Goal: Task Accomplishment & Management: Complete application form

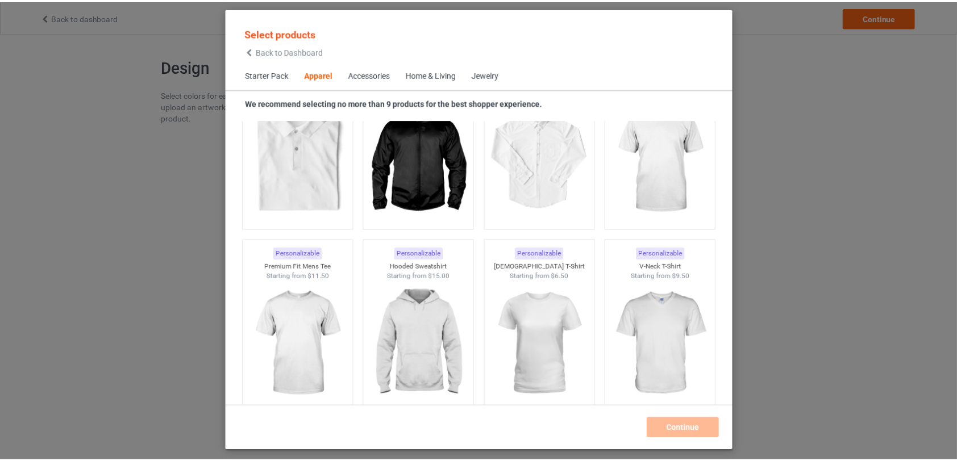
scroll to position [536, 0]
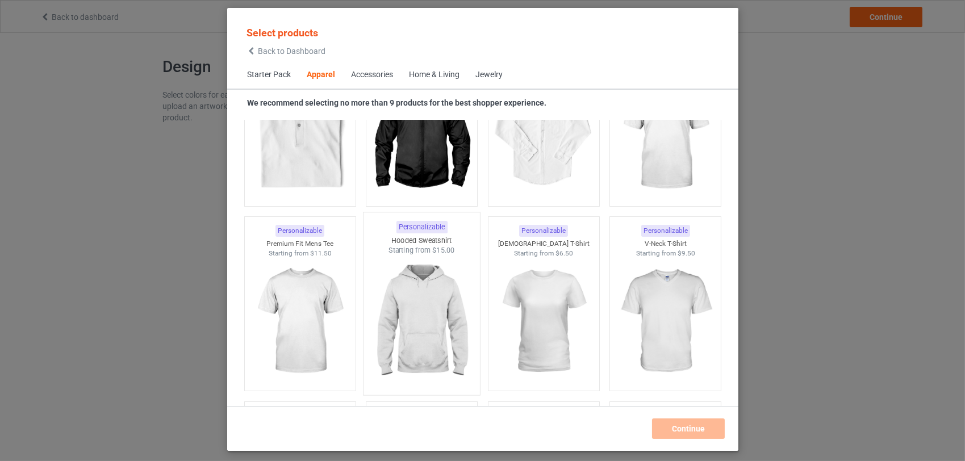
click at [440, 349] on img at bounding box center [421, 323] width 107 height 134
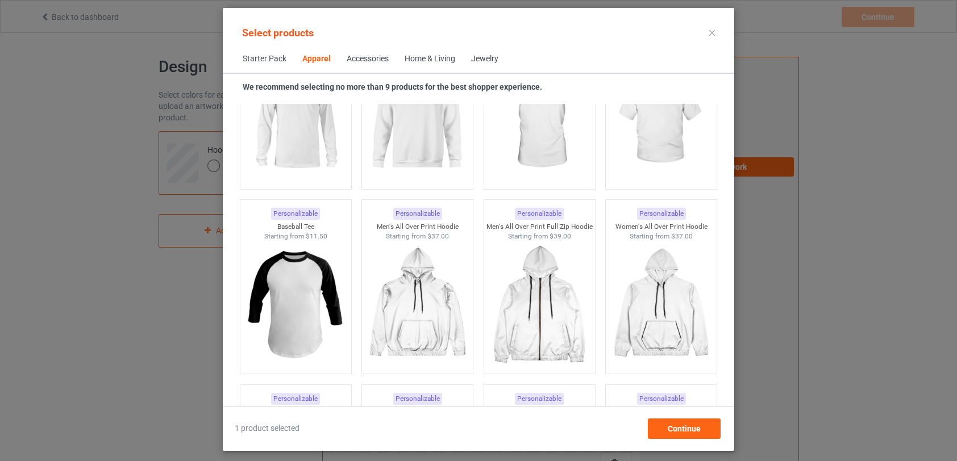
scroll to position [923, 0]
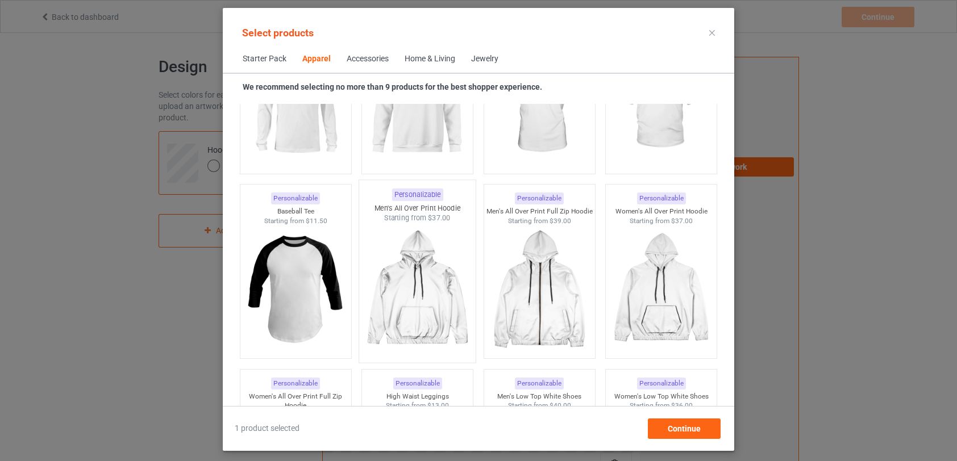
click at [449, 306] on img at bounding box center [417, 290] width 107 height 134
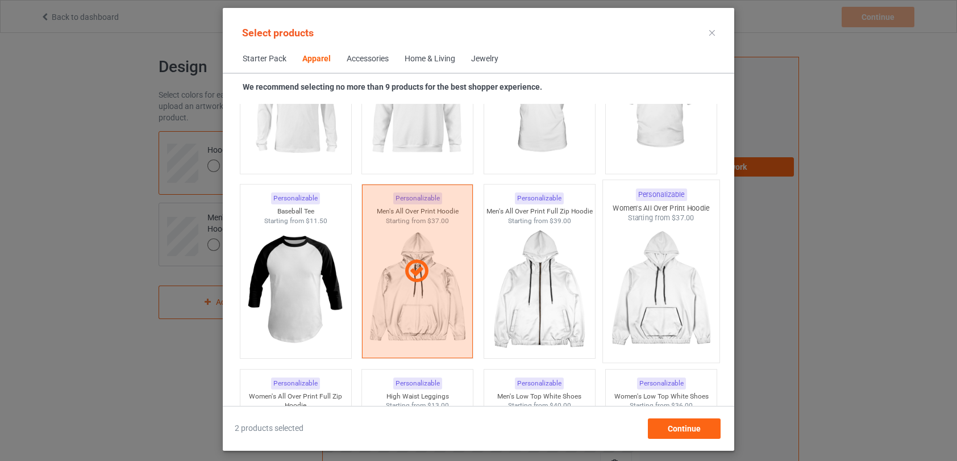
click at [666, 310] on img at bounding box center [661, 290] width 107 height 134
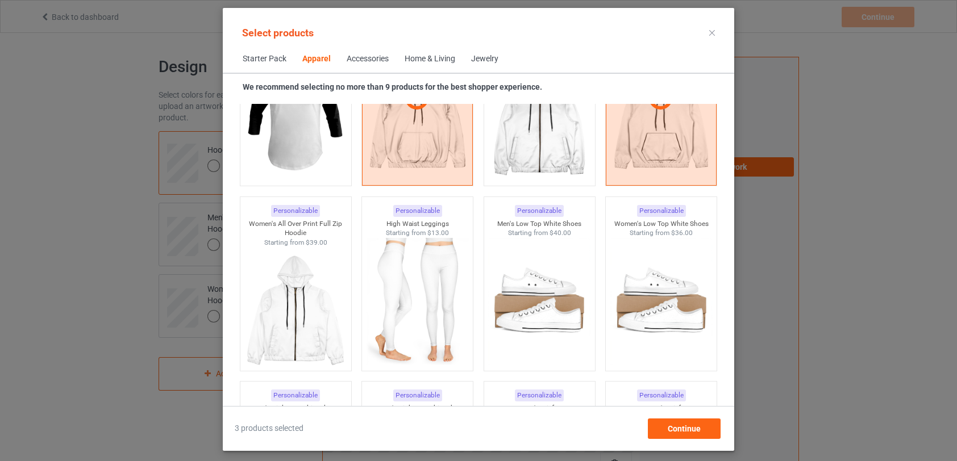
scroll to position [1127, 0]
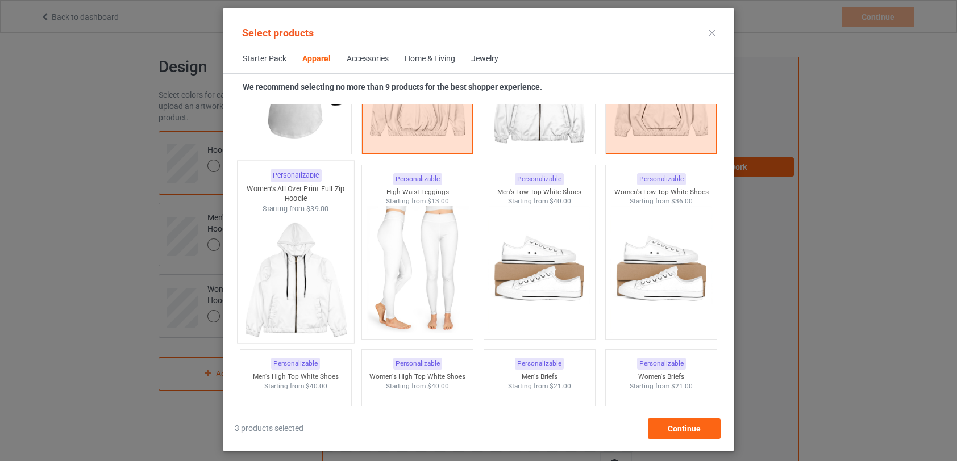
click at [316, 307] on img at bounding box center [295, 281] width 107 height 134
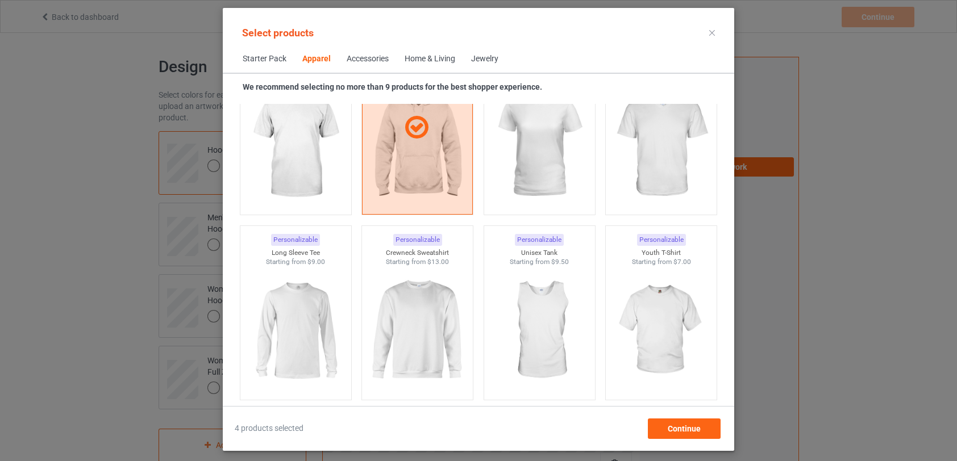
scroll to position [695, 0]
click at [684, 426] on span "Continue" at bounding box center [684, 428] width 33 height 9
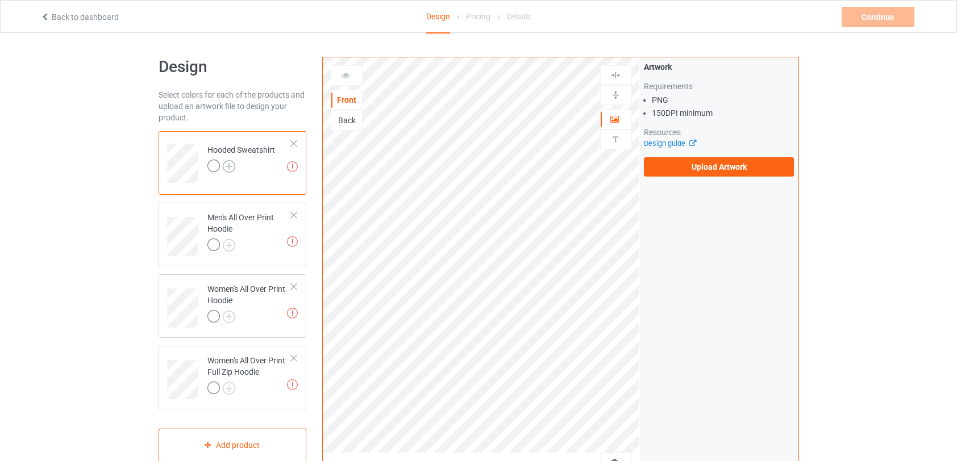
click at [234, 168] on img at bounding box center [229, 166] width 12 height 12
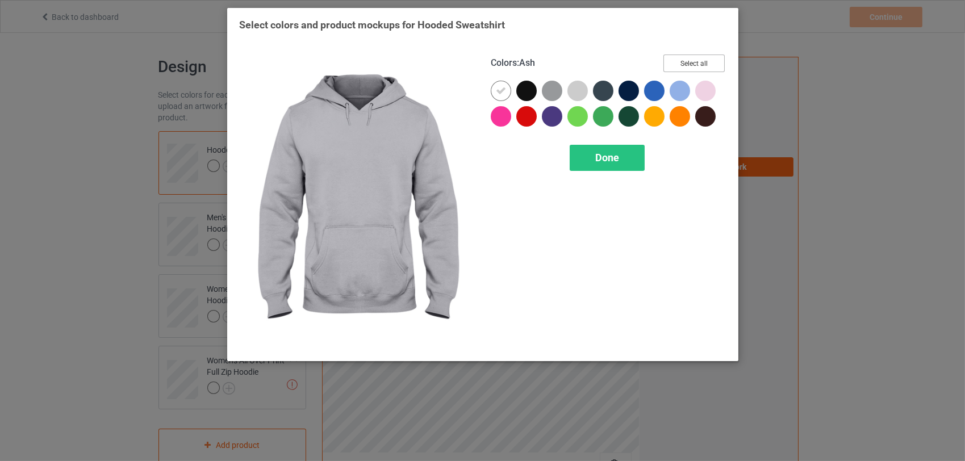
click at [698, 65] on button "Select all" at bounding box center [694, 64] width 61 height 18
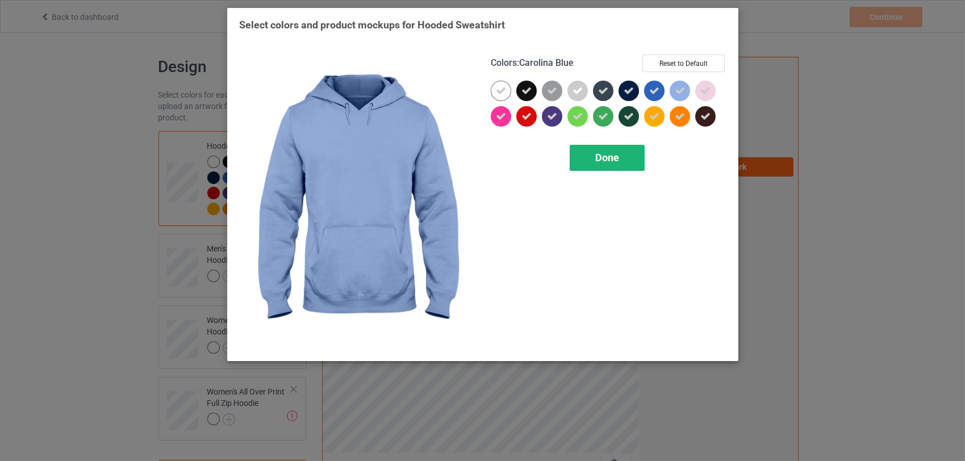
click at [624, 150] on div "Done" at bounding box center [607, 158] width 75 height 26
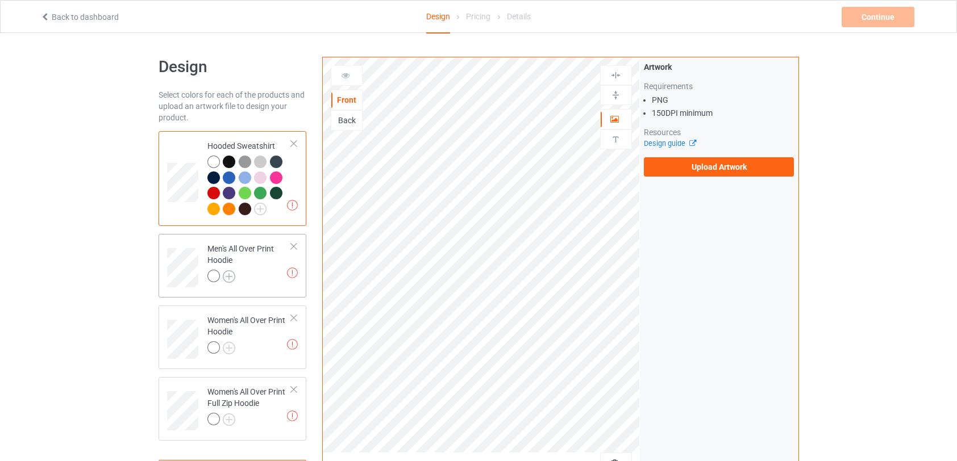
click at [228, 278] on img at bounding box center [229, 276] width 12 height 12
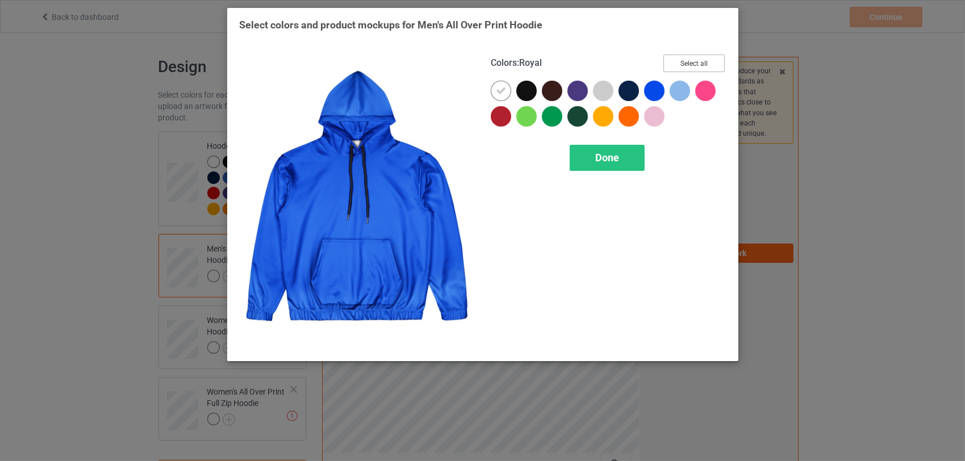
click at [691, 64] on button "Select all" at bounding box center [694, 64] width 61 height 18
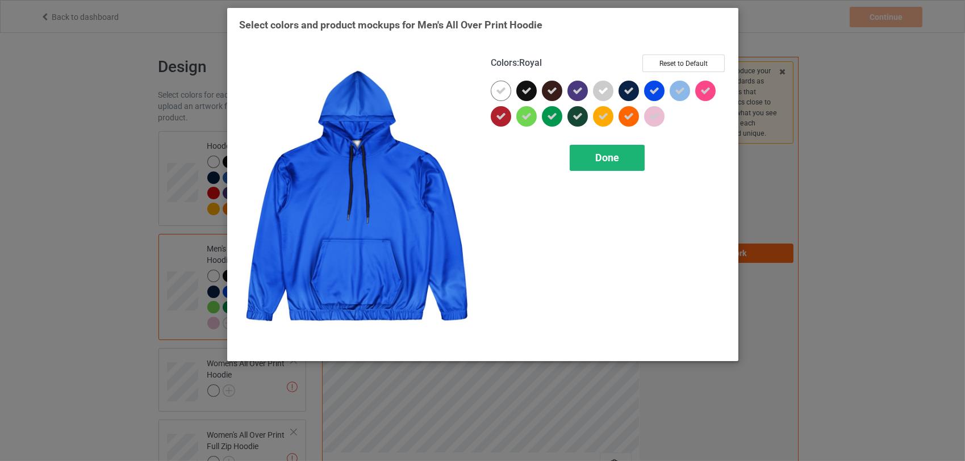
click at [611, 157] on span "Done" at bounding box center [607, 158] width 24 height 12
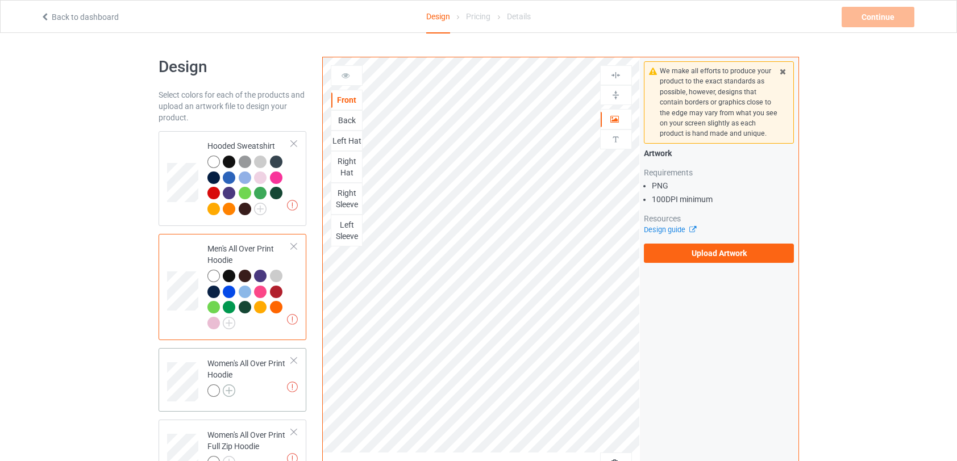
click at [229, 393] on img at bounding box center [229, 391] width 12 height 12
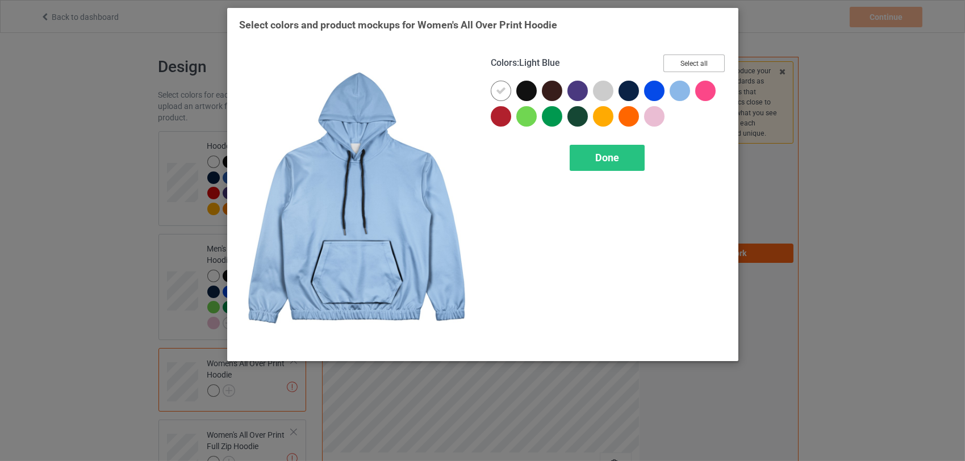
click at [695, 63] on button "Select all" at bounding box center [694, 64] width 61 height 18
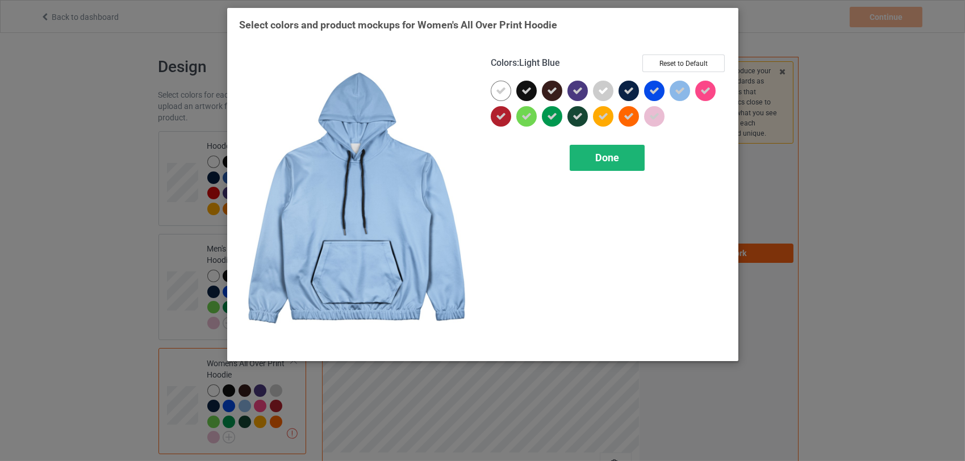
click at [628, 159] on div "Done" at bounding box center [607, 158] width 75 height 26
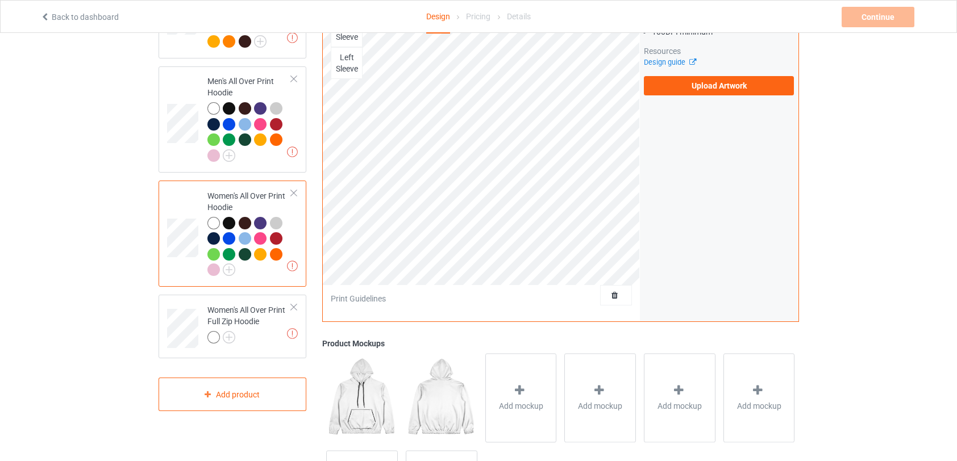
scroll to position [168, 0]
click at [231, 340] on img at bounding box center [229, 337] width 12 height 12
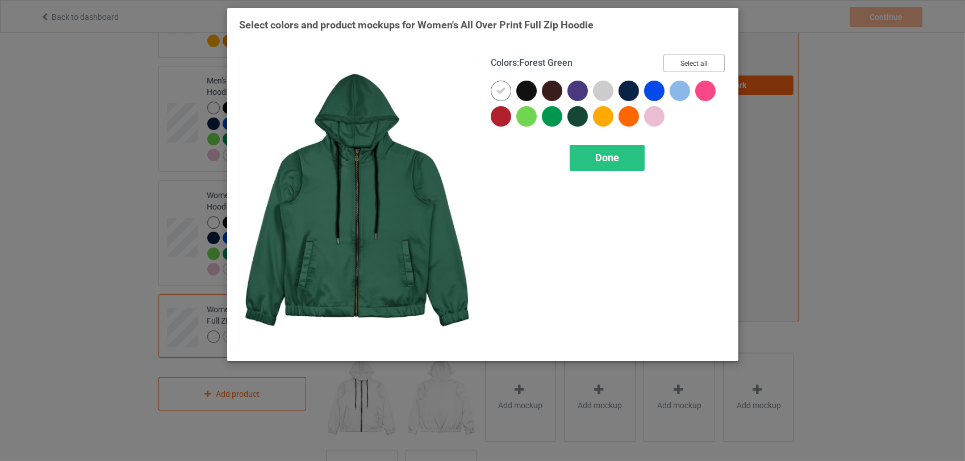
click at [687, 59] on button "Select all" at bounding box center [694, 64] width 61 height 18
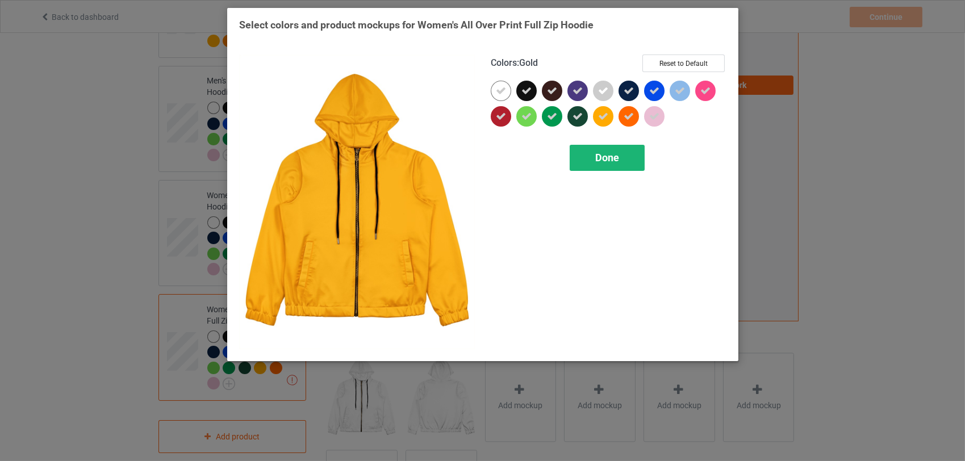
click at [614, 152] on span "Done" at bounding box center [607, 158] width 24 height 12
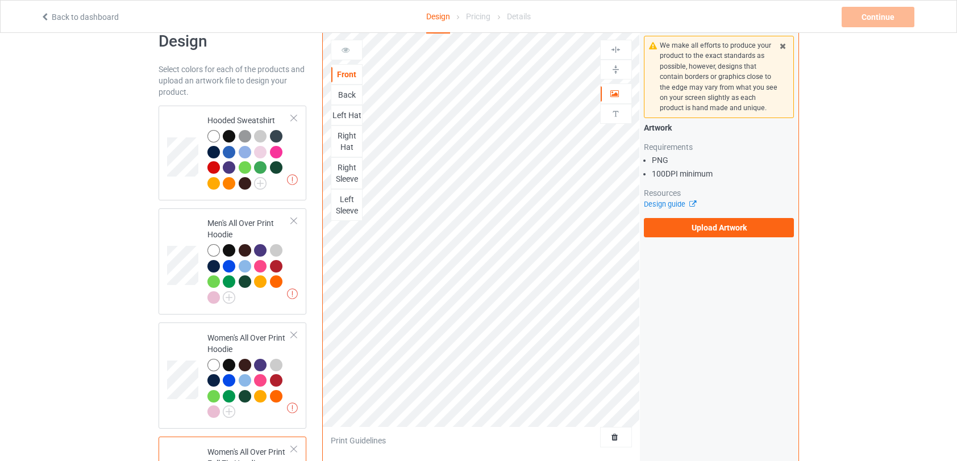
scroll to position [25, 0]
click at [264, 153] on div at bounding box center [260, 153] width 12 height 12
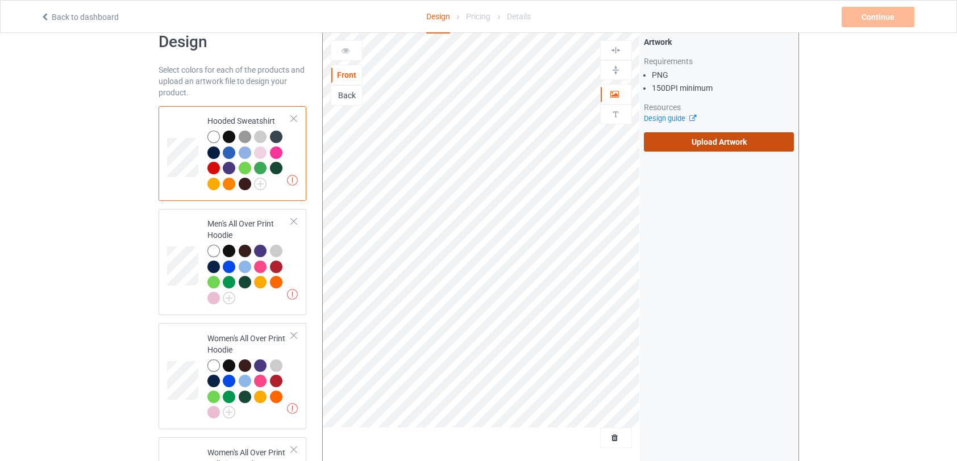
click at [735, 143] on label "Upload Artwork" at bounding box center [719, 141] width 151 height 19
click at [0, 0] on input "Upload Artwork" at bounding box center [0, 0] width 0 height 0
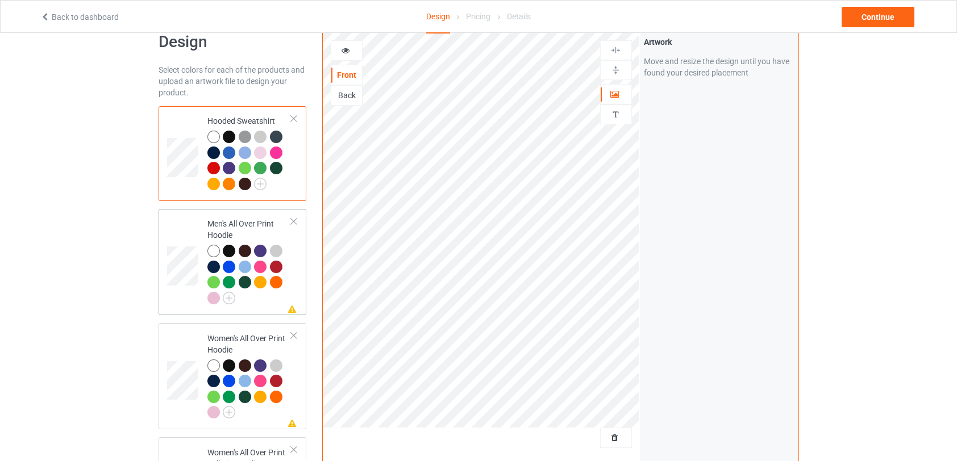
click at [205, 255] on td "Missing artwork on 5 side(s) Men's All Over Print Hoodie" at bounding box center [249, 262] width 97 height 97
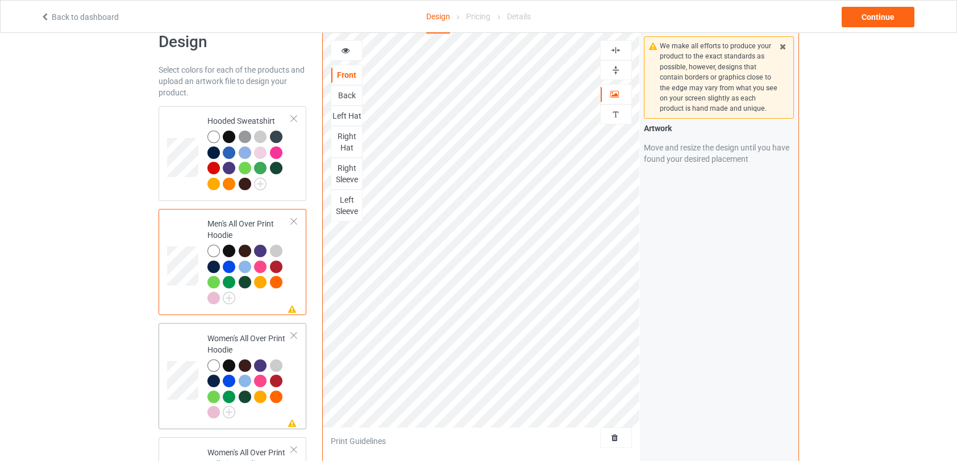
click at [235, 375] on div at bounding box center [231, 383] width 16 height 16
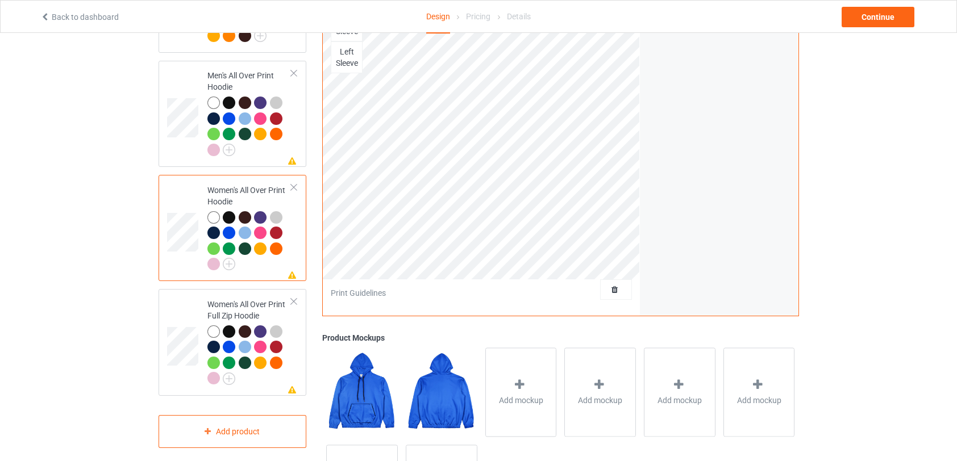
scroll to position [192, 0]
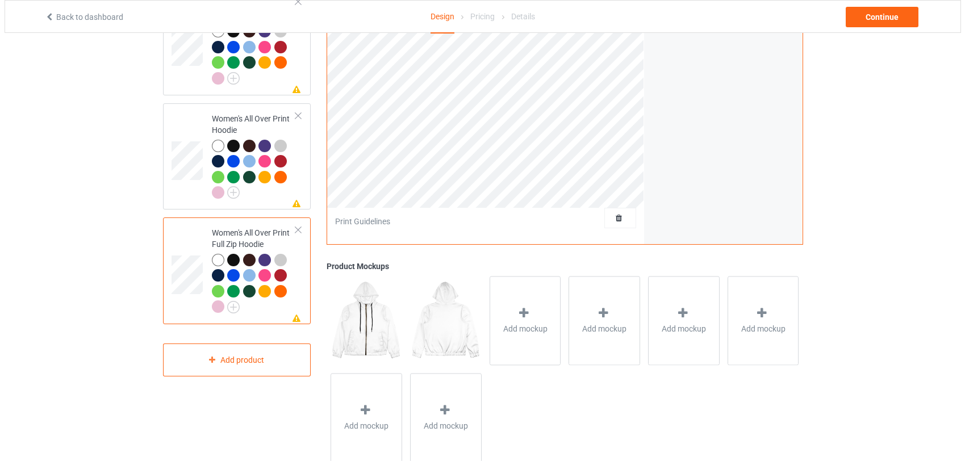
scroll to position [245, 0]
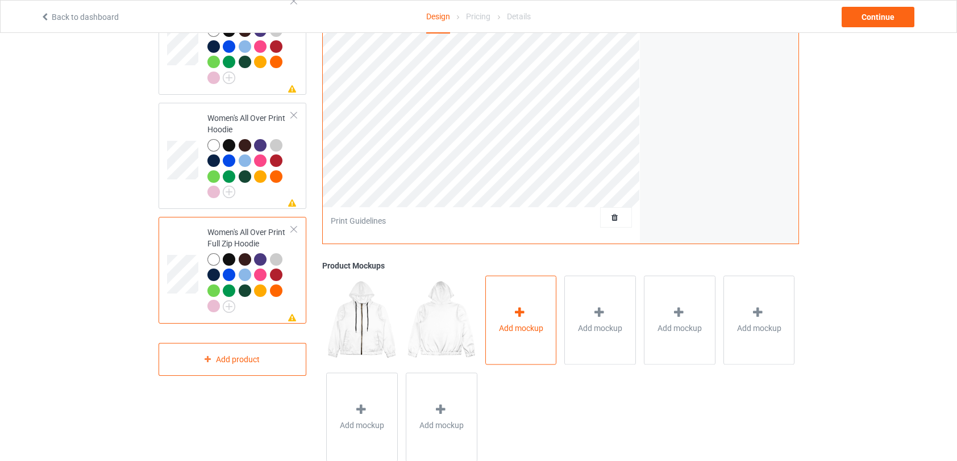
click at [537, 335] on div "Add mockup" at bounding box center [521, 320] width 72 height 89
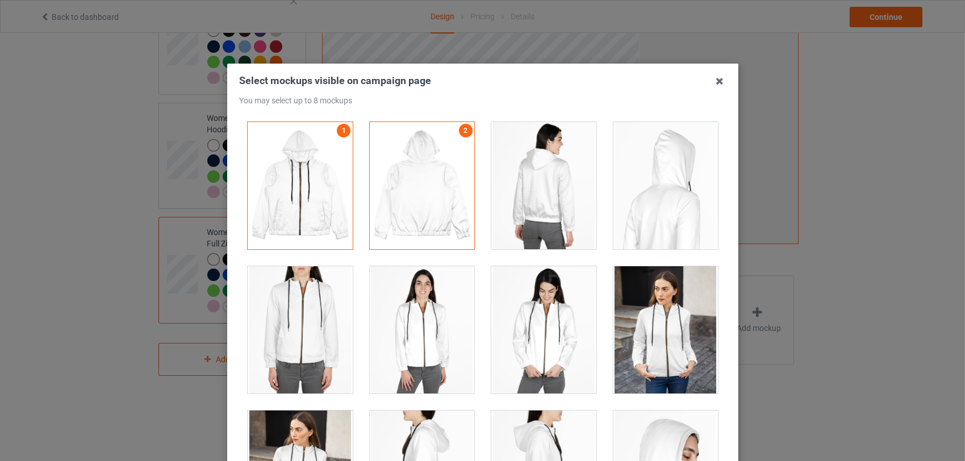
click at [632, 316] on div at bounding box center [665, 329] width 105 height 127
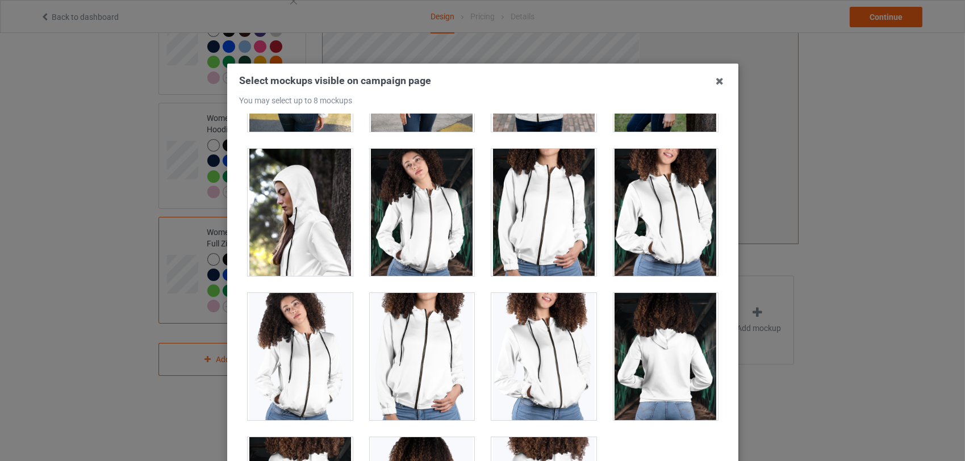
scroll to position [784, 0]
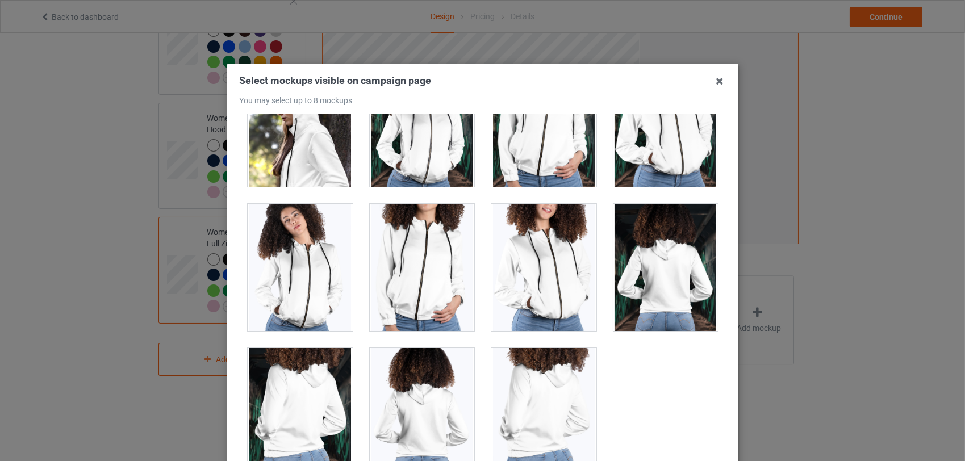
click at [518, 286] on div at bounding box center [543, 267] width 105 height 127
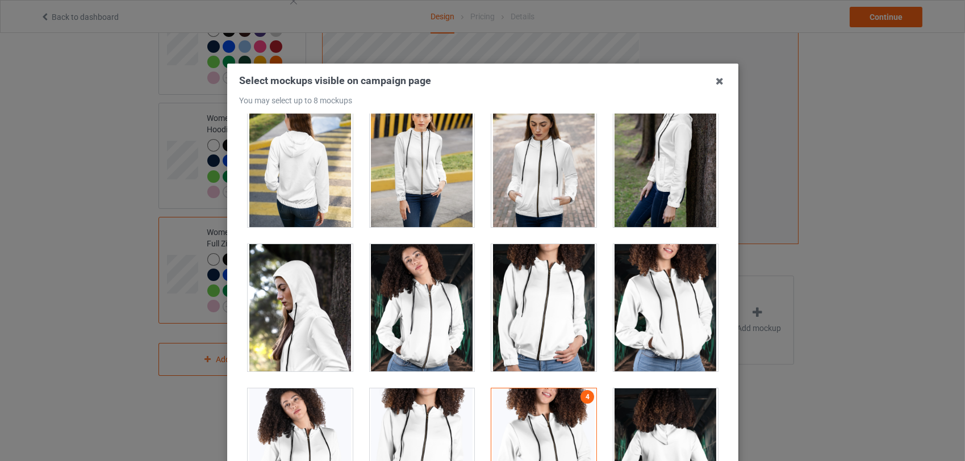
scroll to position [557, 0]
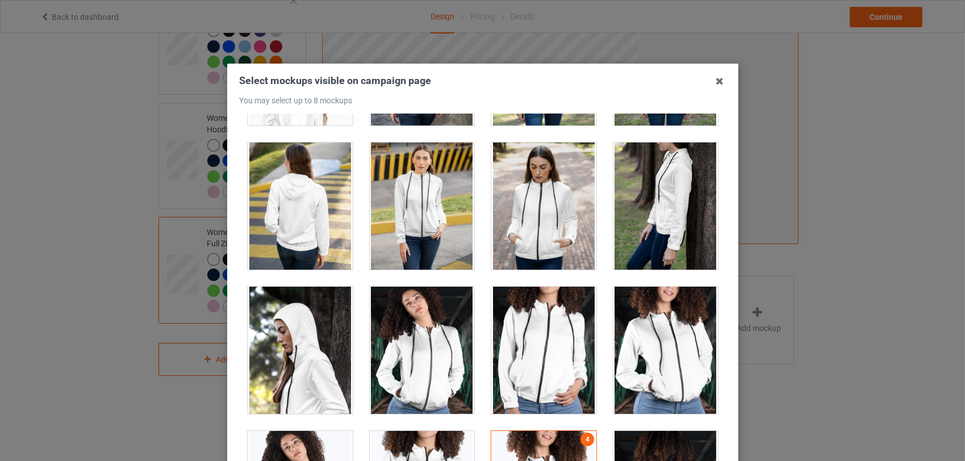
click at [447, 339] on div at bounding box center [421, 350] width 105 height 127
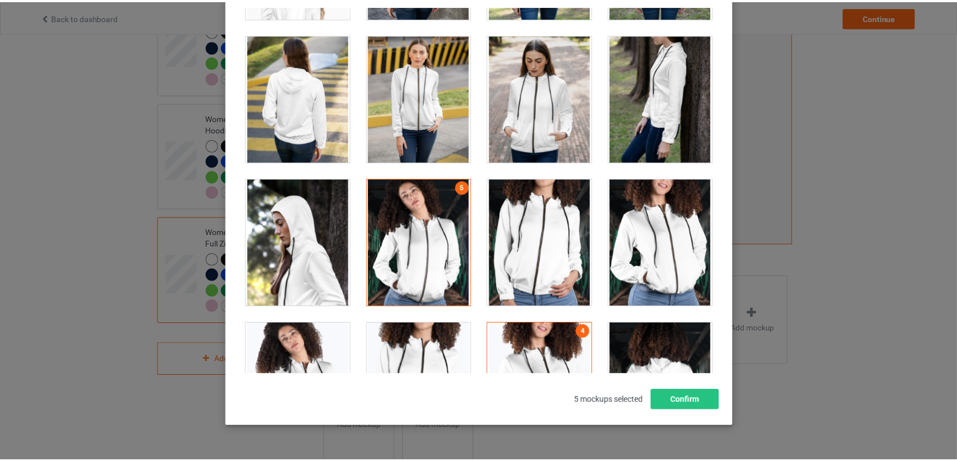
scroll to position [120, 0]
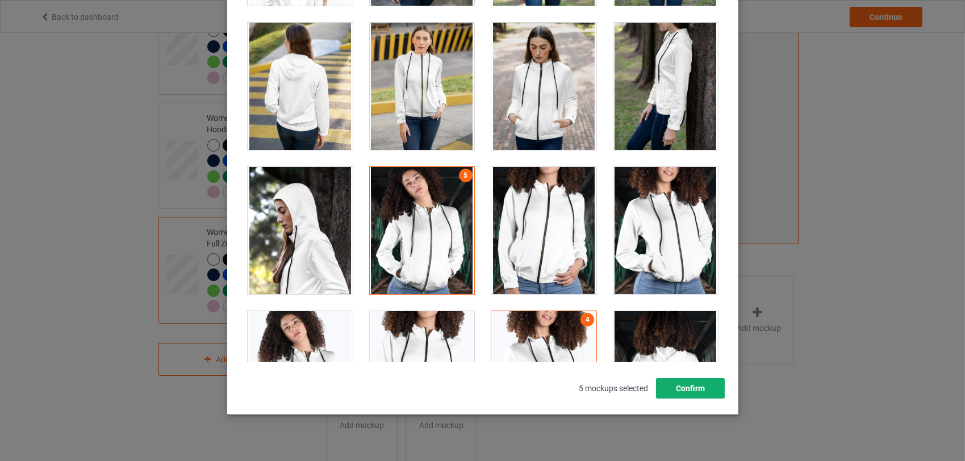
click at [703, 386] on button "Confirm" at bounding box center [690, 388] width 69 height 20
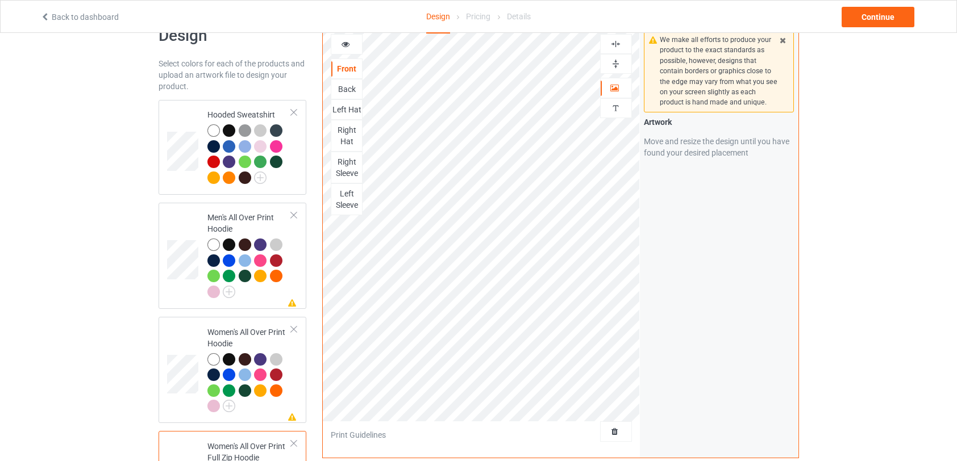
scroll to position [30, 0]
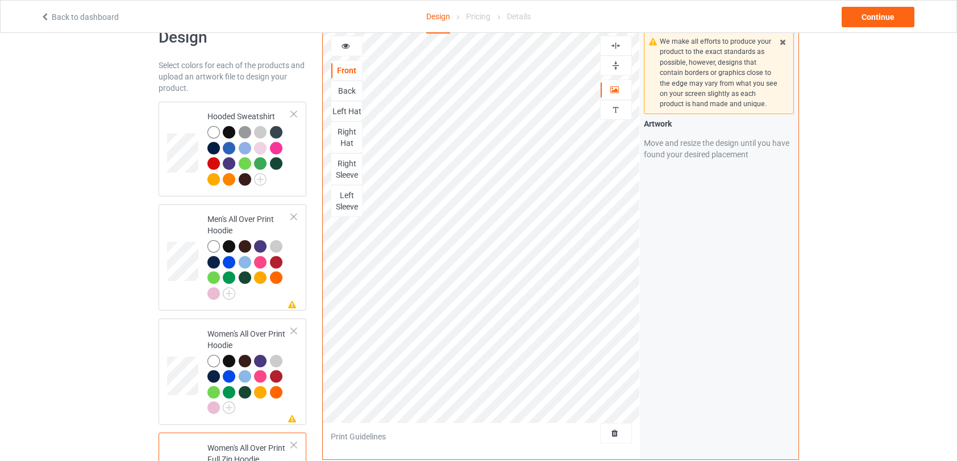
click at [343, 109] on div "Left Hat" at bounding box center [346, 111] width 31 height 11
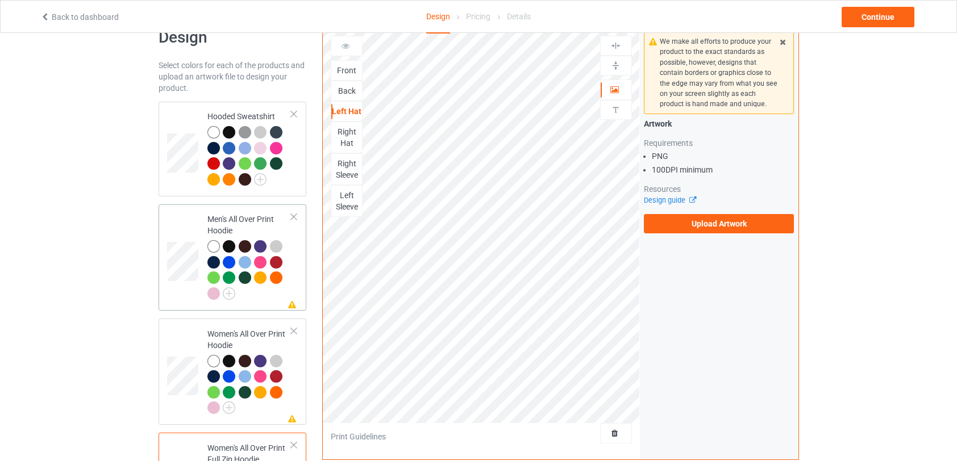
click at [297, 216] on div at bounding box center [294, 217] width 8 height 8
click at [298, 216] on div at bounding box center [294, 217] width 8 height 8
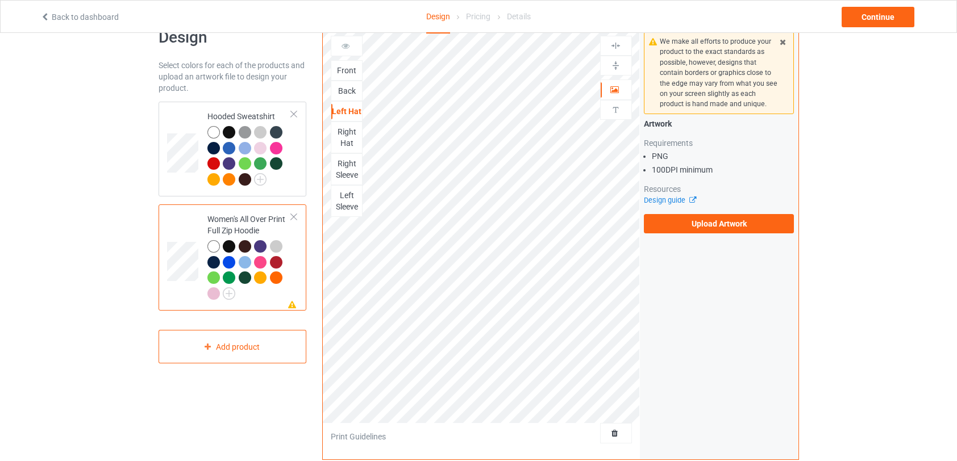
click at [298, 216] on div at bounding box center [294, 217] width 8 height 8
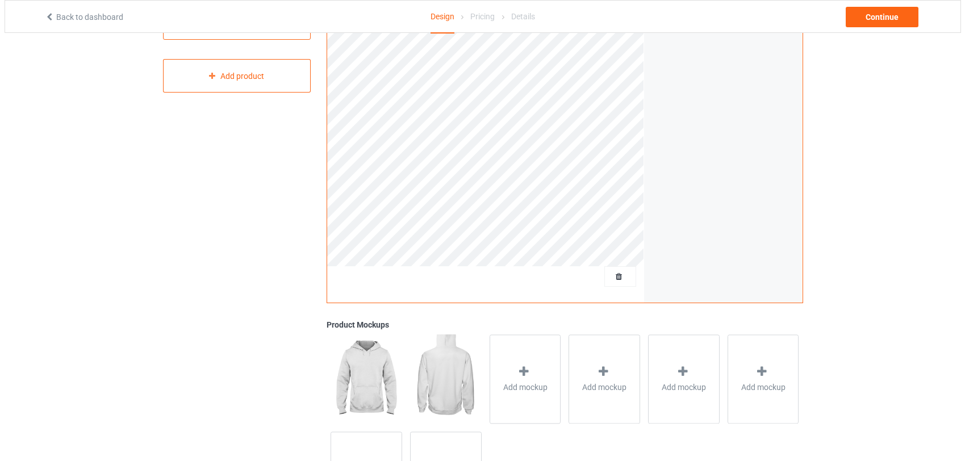
scroll to position [274, 0]
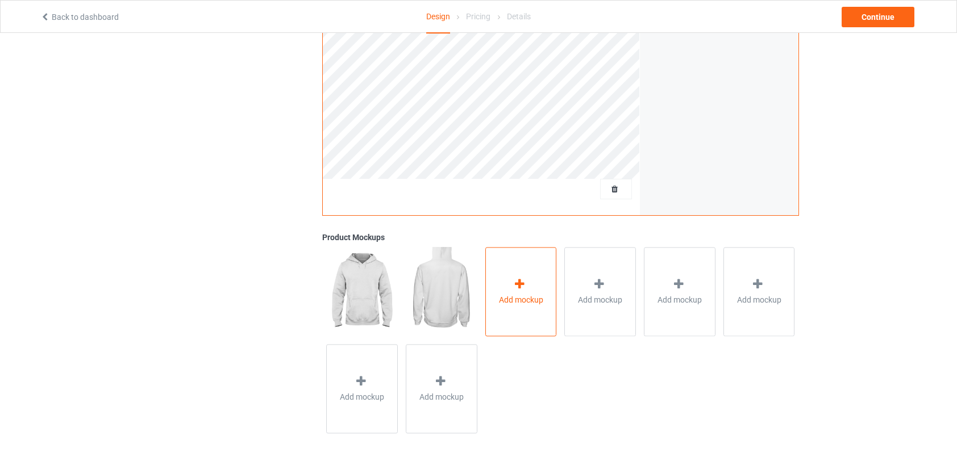
click at [525, 291] on div at bounding box center [520, 286] width 16 height 16
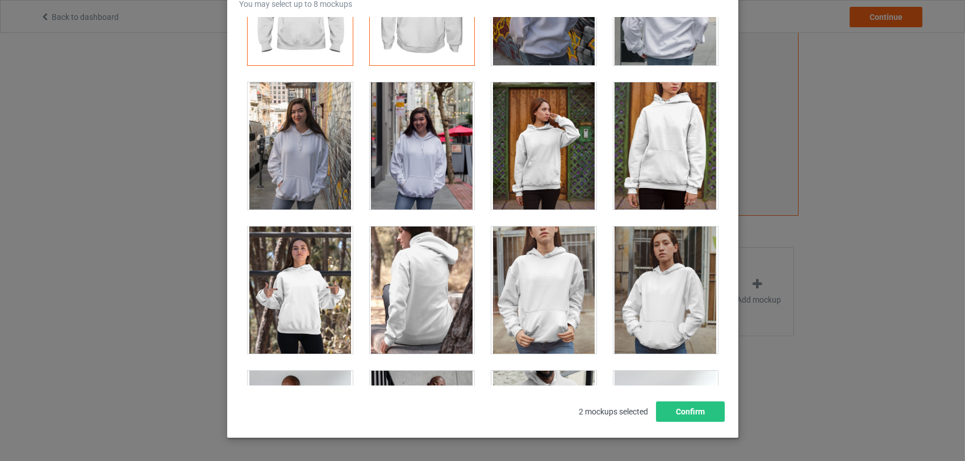
scroll to position [114, 0]
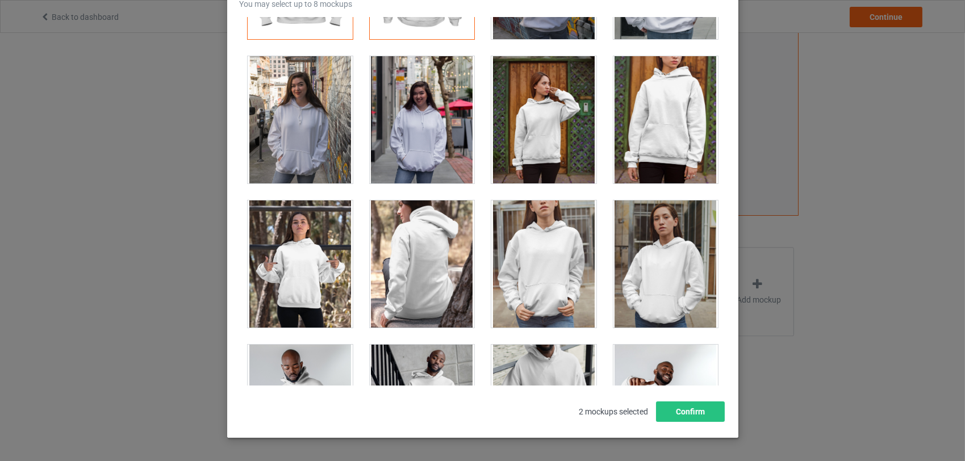
click at [530, 147] on div at bounding box center [543, 119] width 105 height 127
click at [313, 271] on div at bounding box center [300, 264] width 105 height 127
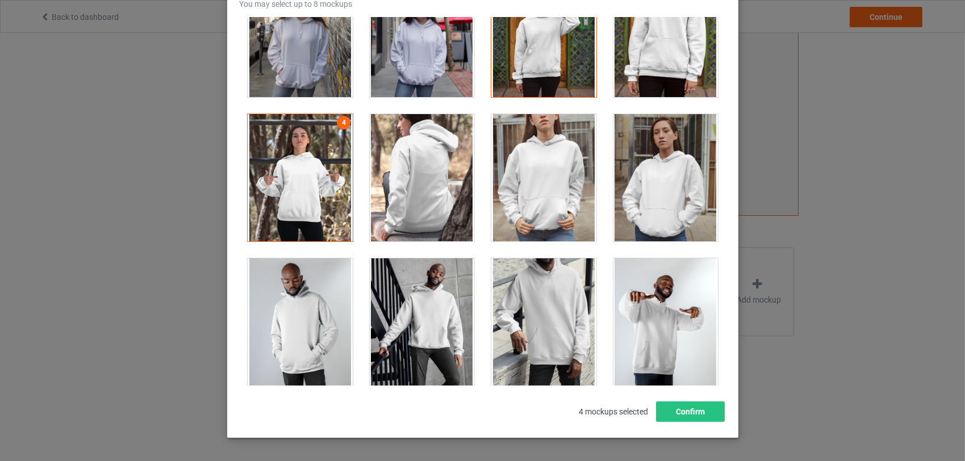
scroll to position [273, 0]
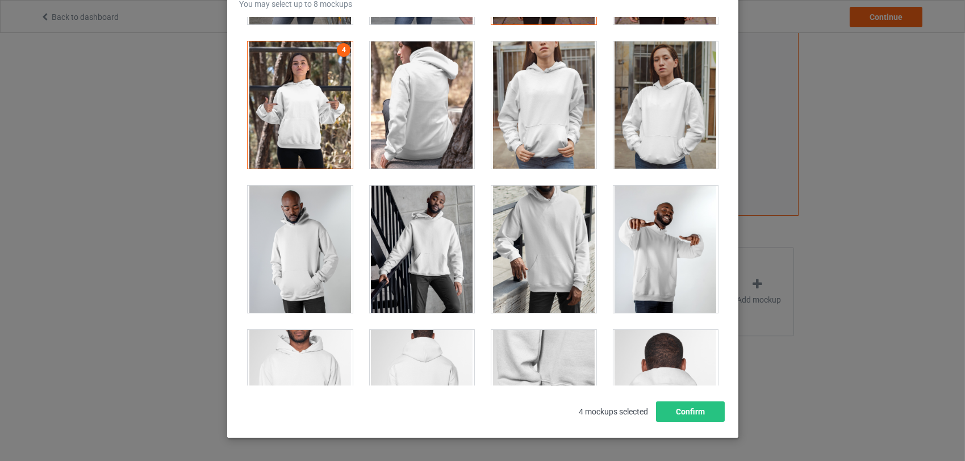
click at [652, 277] on div at bounding box center [665, 249] width 105 height 127
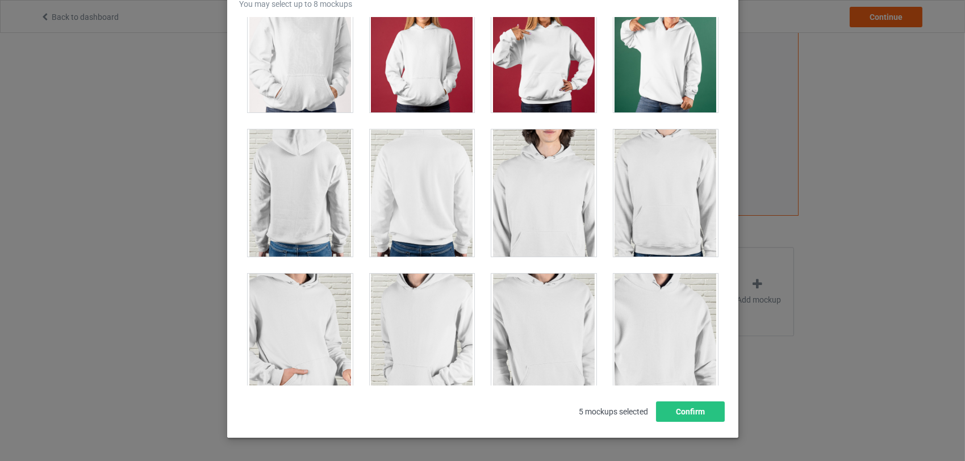
scroll to position [2659, 0]
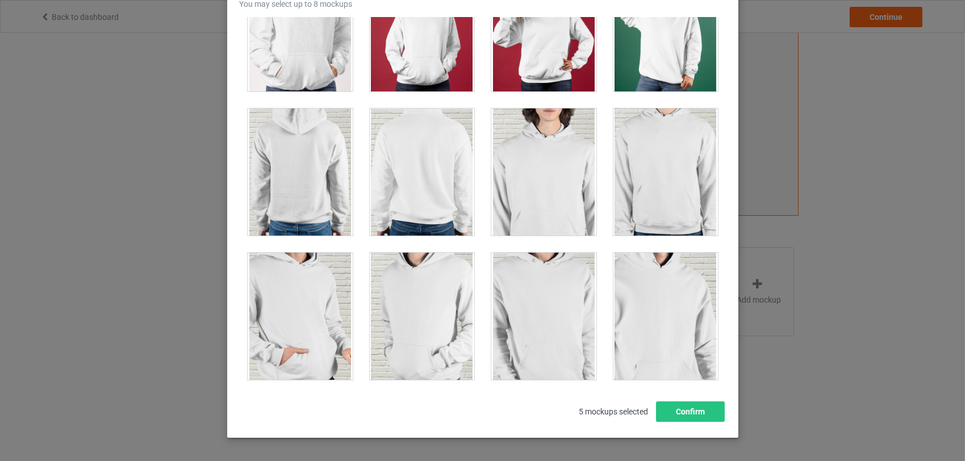
click at [650, 57] on div at bounding box center [665, 27] width 105 height 127
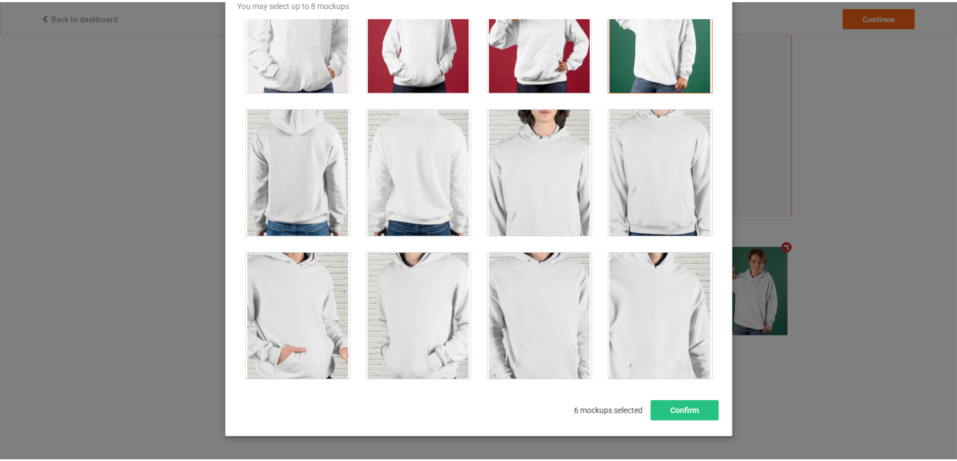
scroll to position [273, 0]
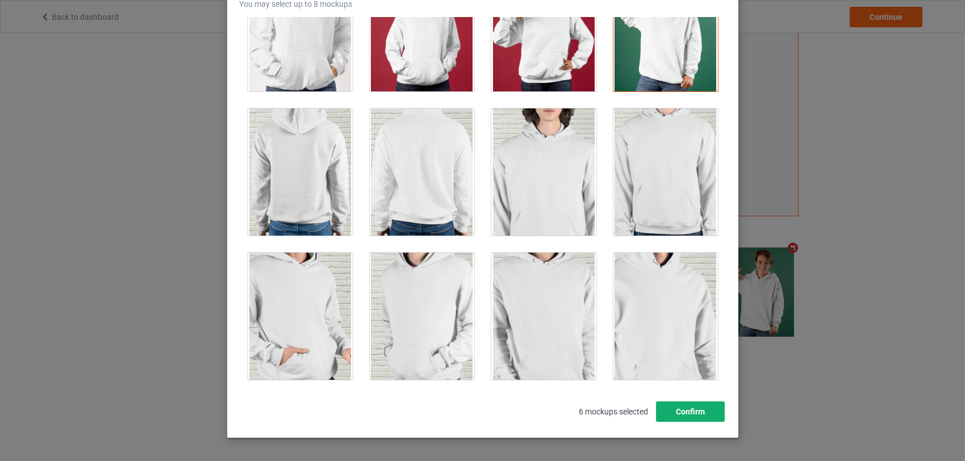
click at [698, 415] on button "Confirm" at bounding box center [690, 412] width 69 height 20
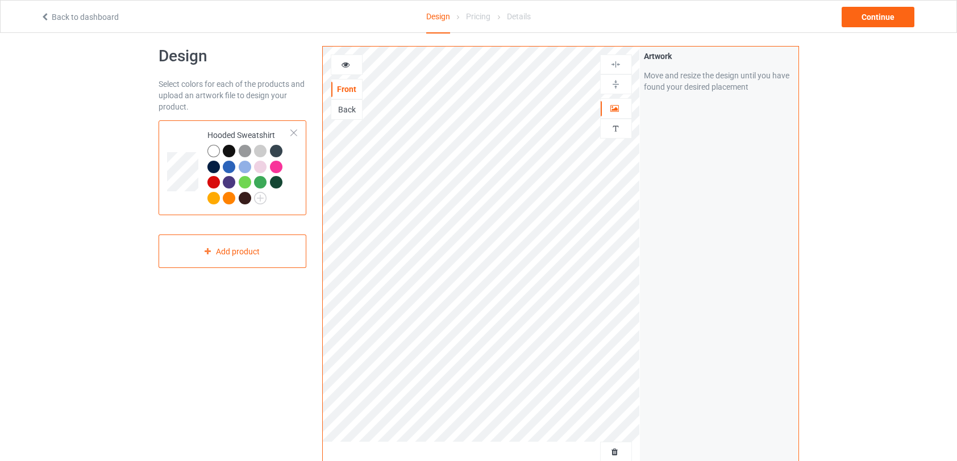
scroll to position [7, 0]
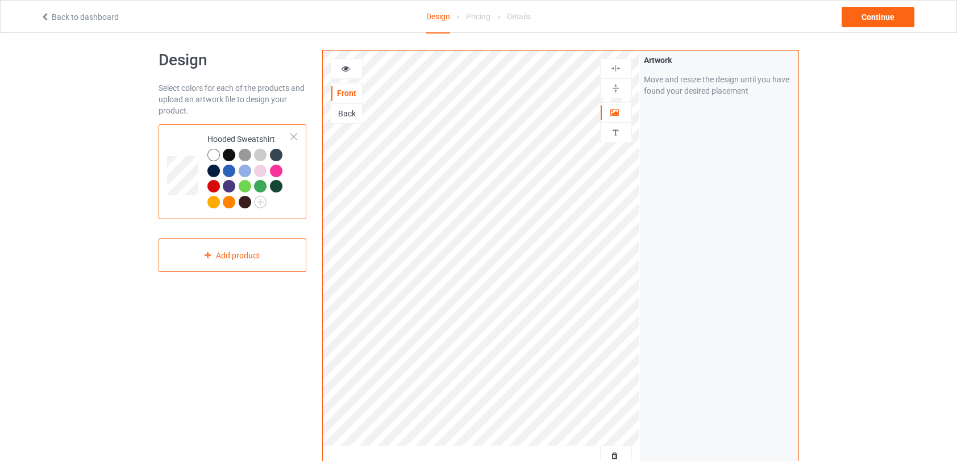
click at [274, 186] on div at bounding box center [276, 186] width 12 height 12
click at [275, 186] on div at bounding box center [276, 186] width 12 height 12
click at [216, 172] on div at bounding box center [213, 171] width 12 height 12
click at [230, 187] on div at bounding box center [229, 186] width 12 height 12
click at [886, 16] on div "Continue" at bounding box center [877, 17] width 73 height 20
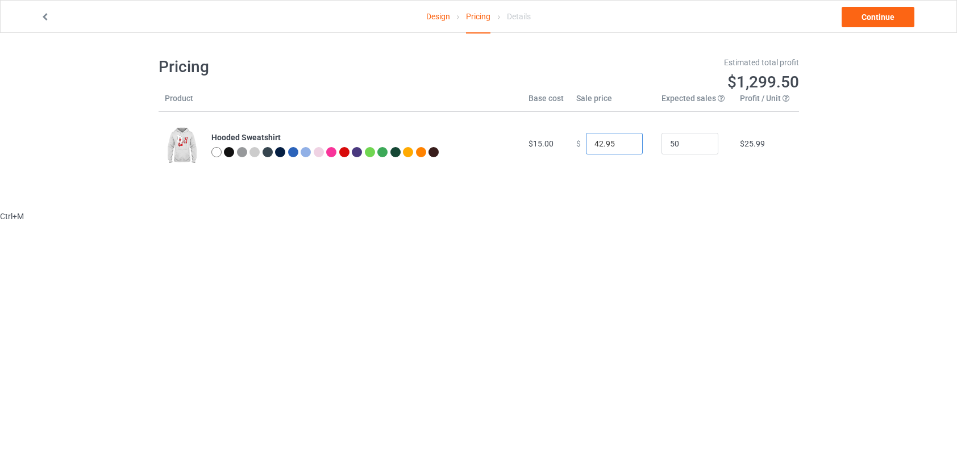
drag, startPoint x: 597, startPoint y: 141, endPoint x: 586, endPoint y: 143, distance: 10.9
click at [586, 143] on input "42.95" at bounding box center [614, 144] width 57 height 22
type input "39.95"
click at [902, 16] on link "Continue" at bounding box center [877, 17] width 73 height 20
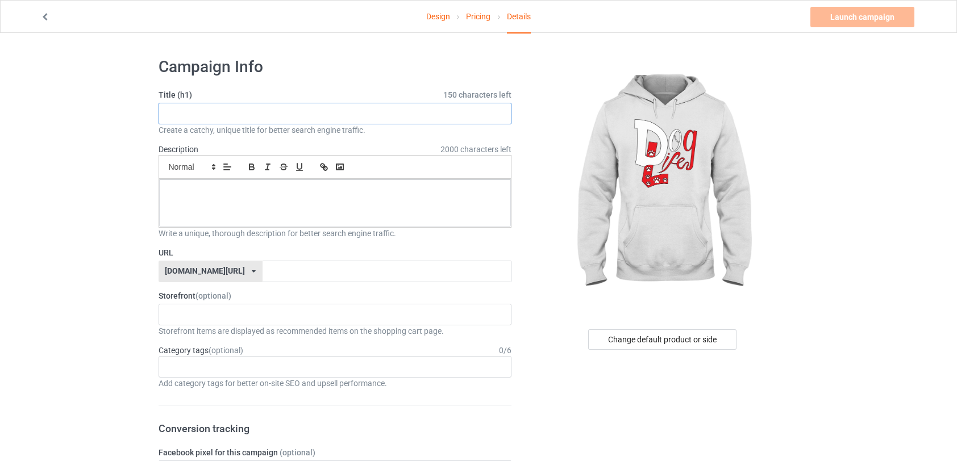
click at [243, 118] on input "text" at bounding box center [335, 114] width 353 height 22
type input "DL hoodie"
click at [209, 194] on p at bounding box center [335, 192] width 334 height 11
click at [262, 274] on input "text" at bounding box center [386, 272] width 249 height 22
type input "DLhoodie"
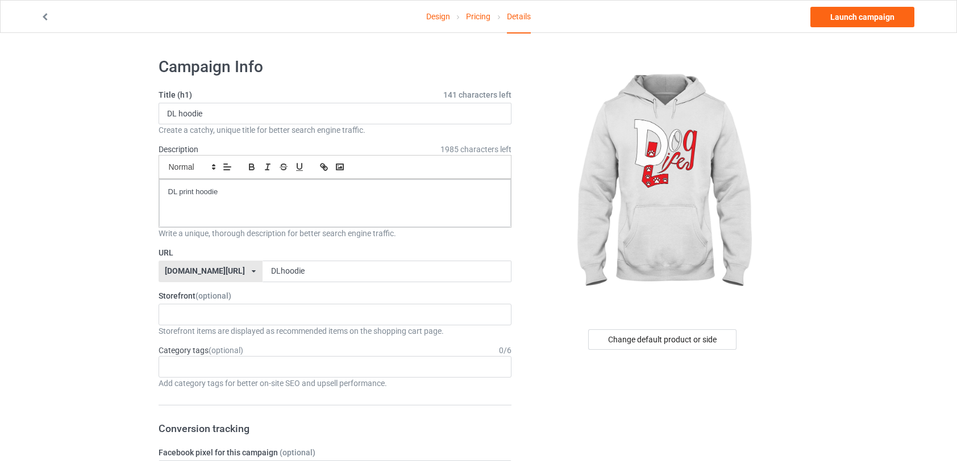
click at [228, 319] on div "DL prints 68e06bdeadf83d003570e84c" at bounding box center [335, 315] width 353 height 22
type input "d"
type input "DL Hoodie"
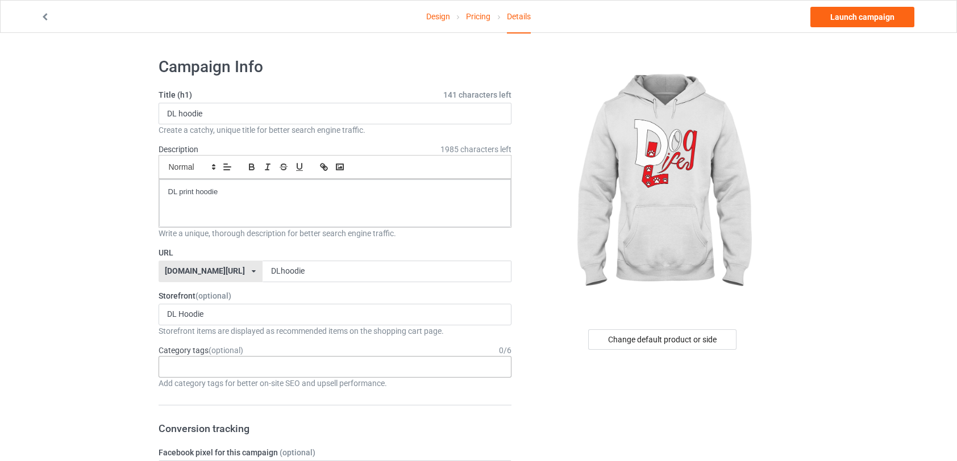
click at [314, 370] on div "Age > [DEMOGRAPHIC_DATA] > 1 Age > [DEMOGRAPHIC_DATA] Months > 1 Month Age > [D…" at bounding box center [335, 367] width 353 height 22
type input "hoodi"
click at [290, 393] on div "Hoodies" at bounding box center [335, 387] width 352 height 21
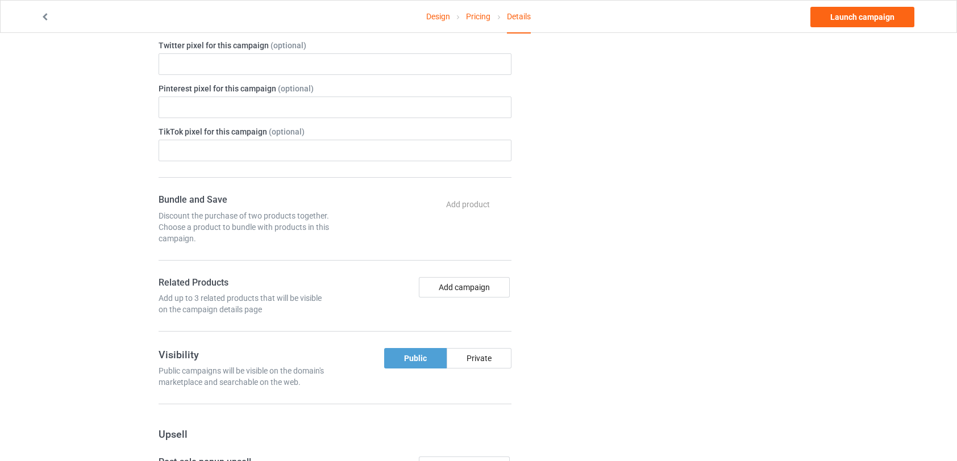
scroll to position [452, 0]
drag, startPoint x: 412, startPoint y: 359, endPoint x: 478, endPoint y: 434, distance: 99.8
click at [478, 434] on form "Title (h1) 141 characters left DL hoodie Create a catchy, unique title for bett…" at bounding box center [335, 152] width 353 height 1031
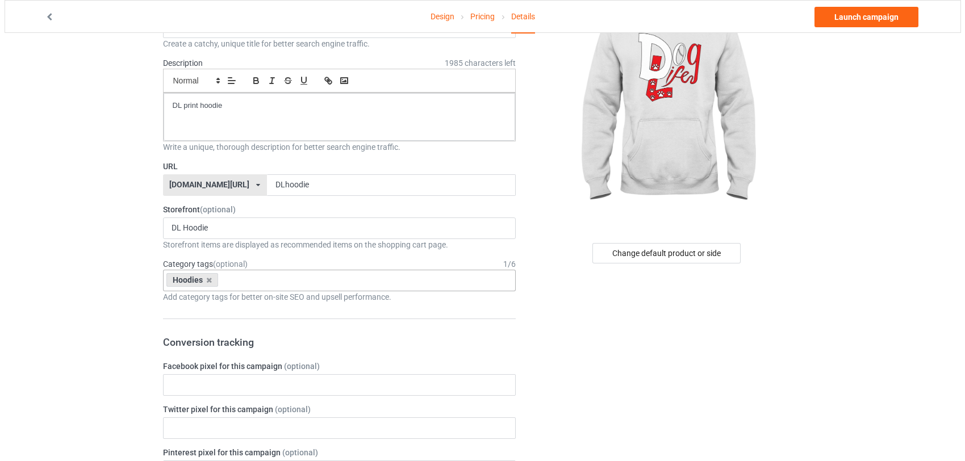
scroll to position [0, 0]
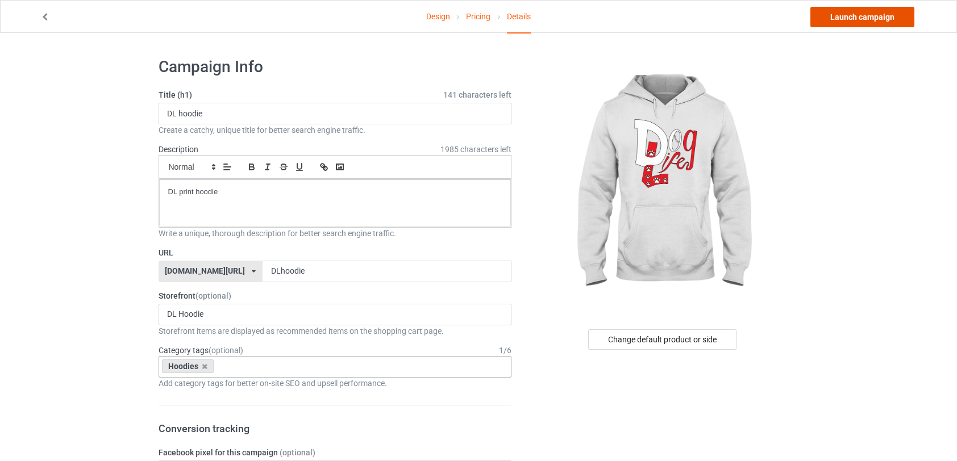
click at [852, 21] on link "Launch campaign" at bounding box center [862, 17] width 104 height 20
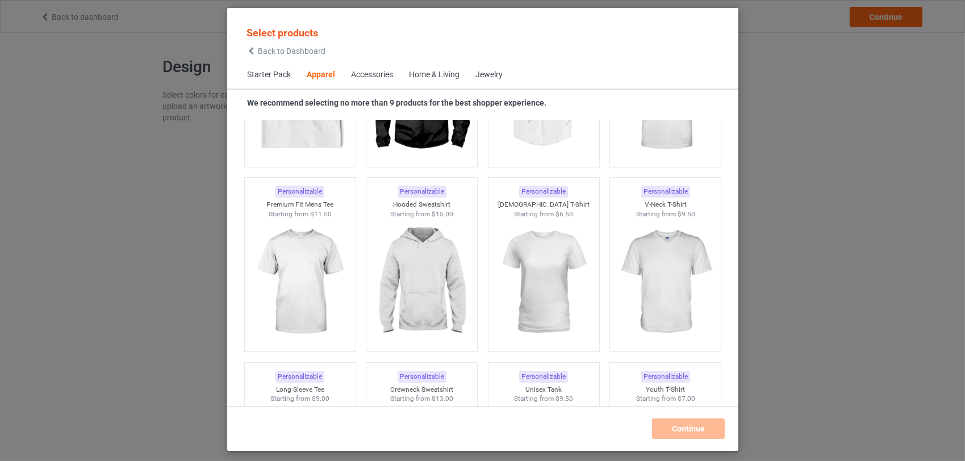
scroll to position [423, 0]
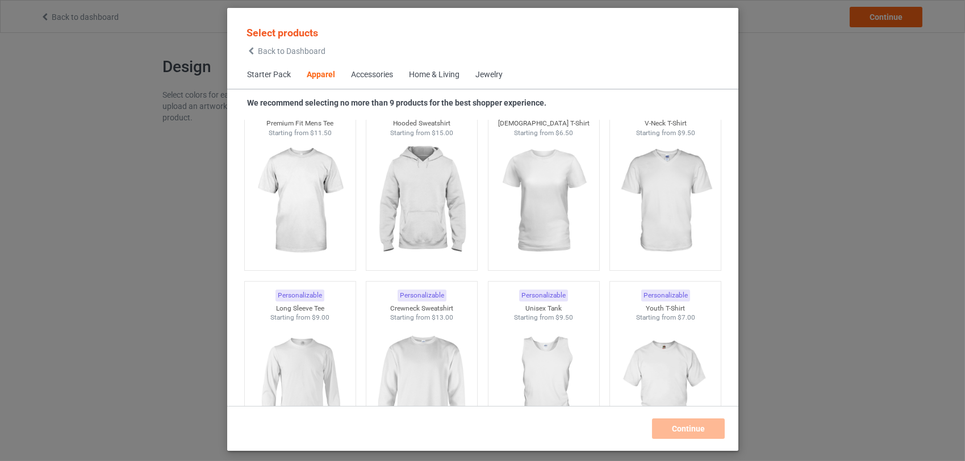
scroll to position [441, 0]
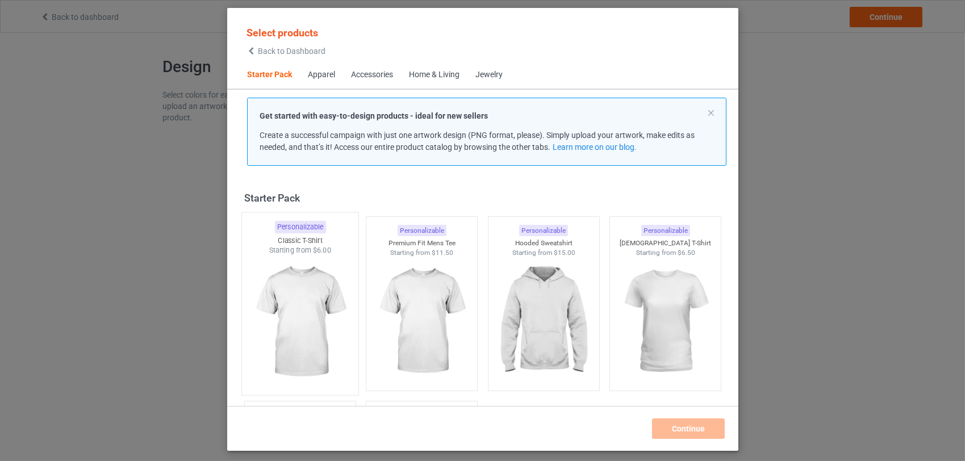
click at [309, 320] on img at bounding box center [300, 323] width 107 height 134
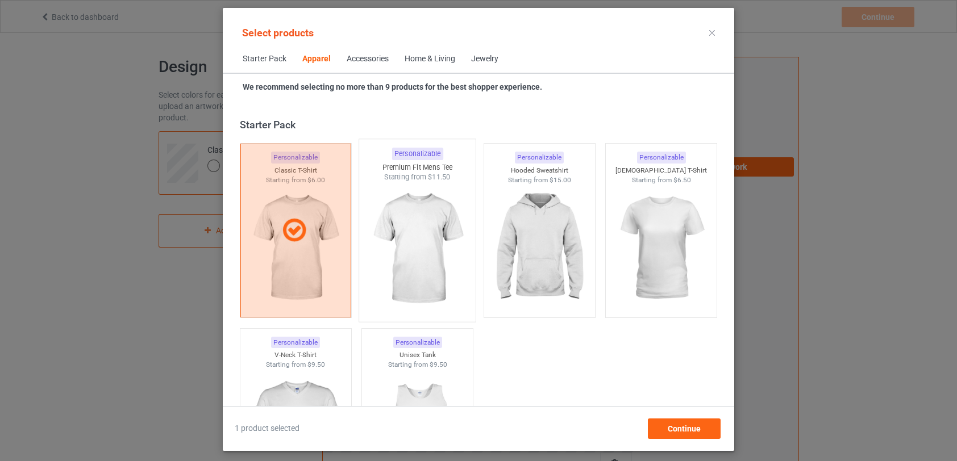
click at [416, 277] on img at bounding box center [417, 249] width 107 height 134
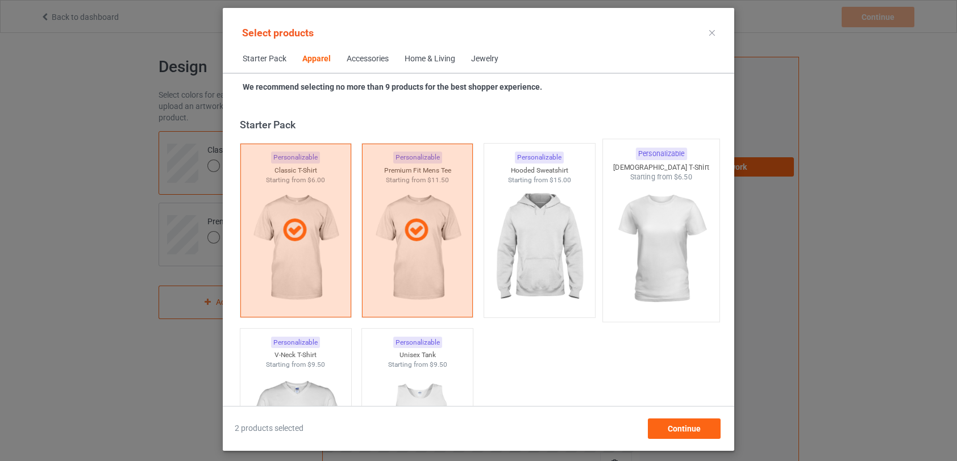
click at [649, 257] on img at bounding box center [661, 249] width 107 height 134
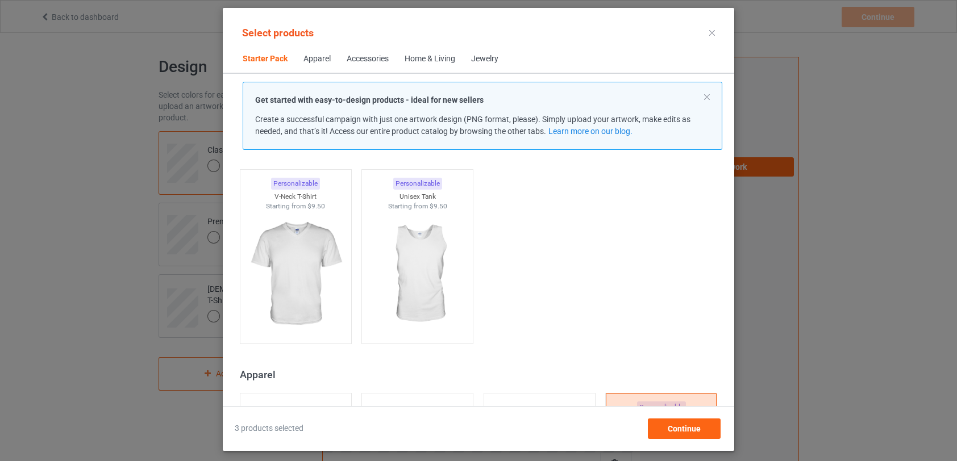
scroll to position [227, 0]
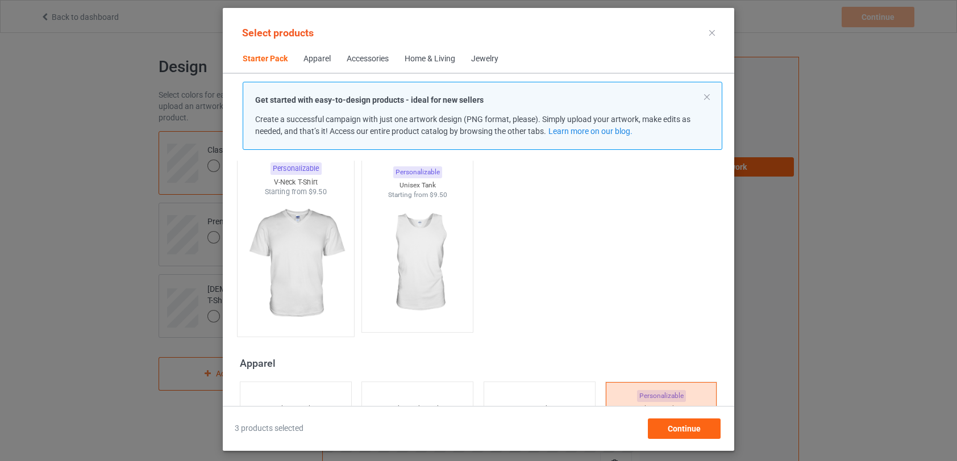
click at [299, 261] on img at bounding box center [295, 264] width 107 height 134
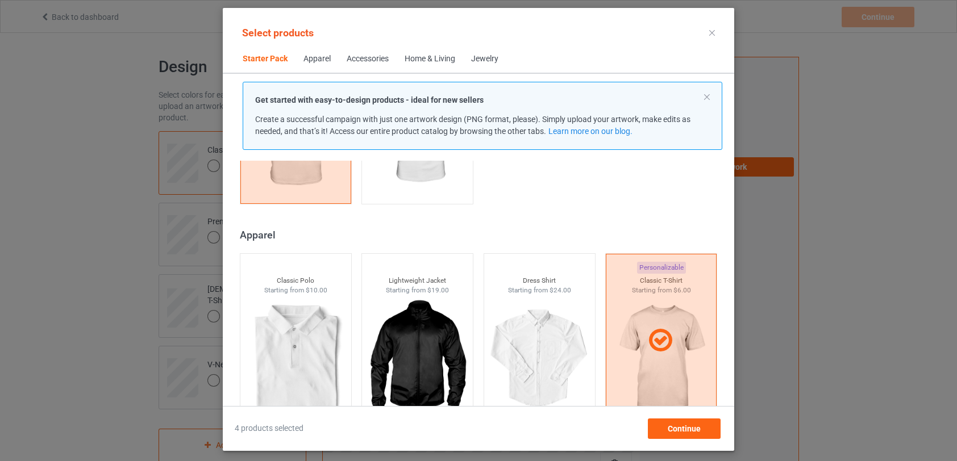
scroll to position [364, 0]
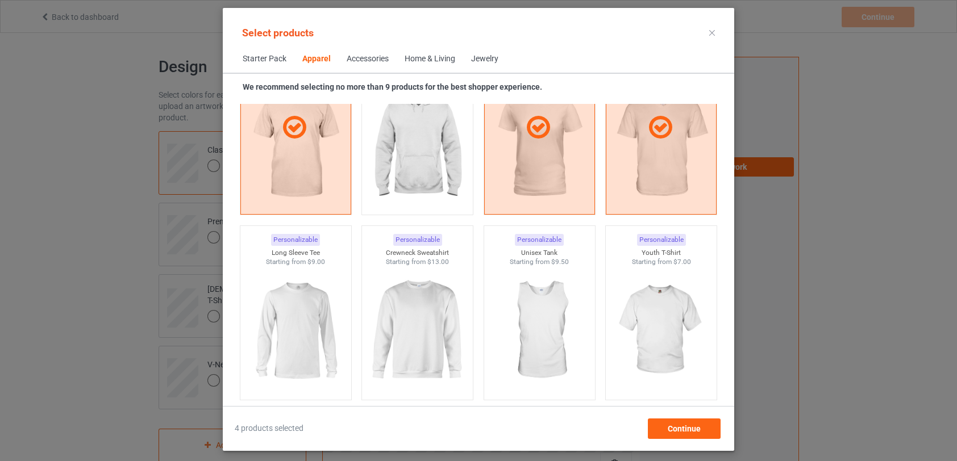
scroll to position [705, 0]
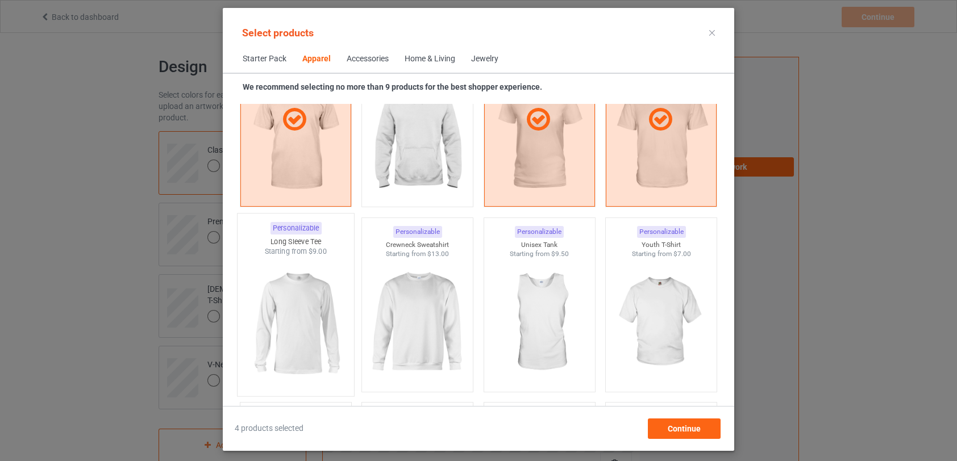
click at [313, 350] on img at bounding box center [295, 324] width 107 height 134
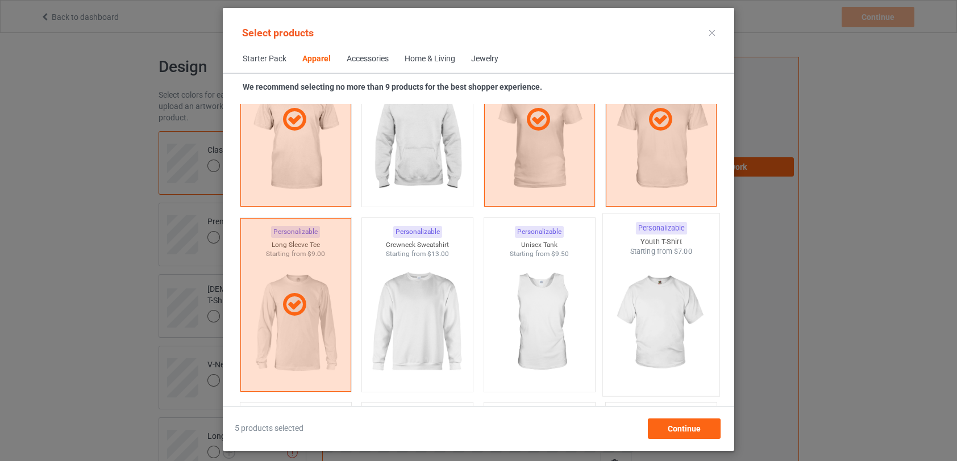
click at [639, 318] on img at bounding box center [661, 324] width 107 height 134
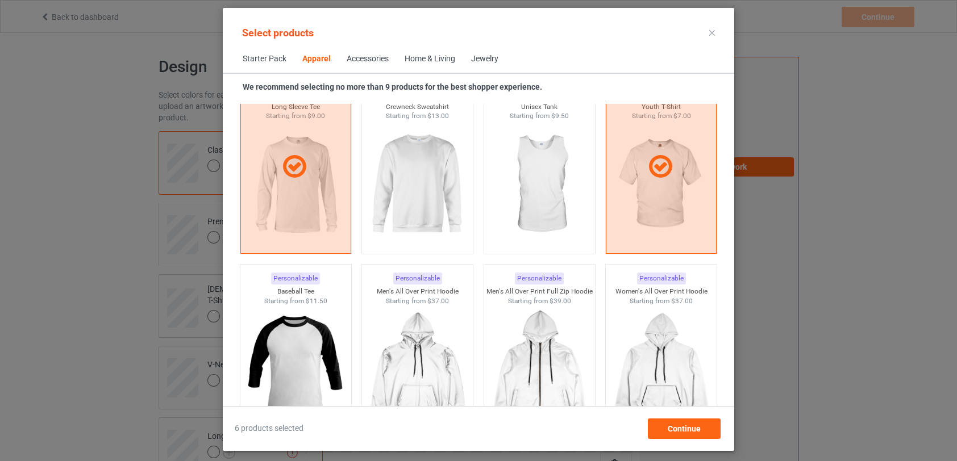
scroll to position [864, 0]
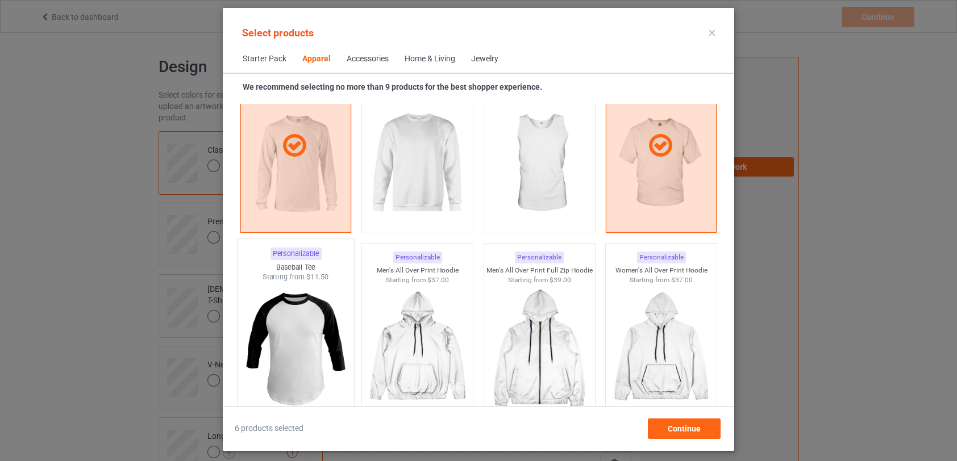
click at [292, 327] on img at bounding box center [295, 349] width 107 height 134
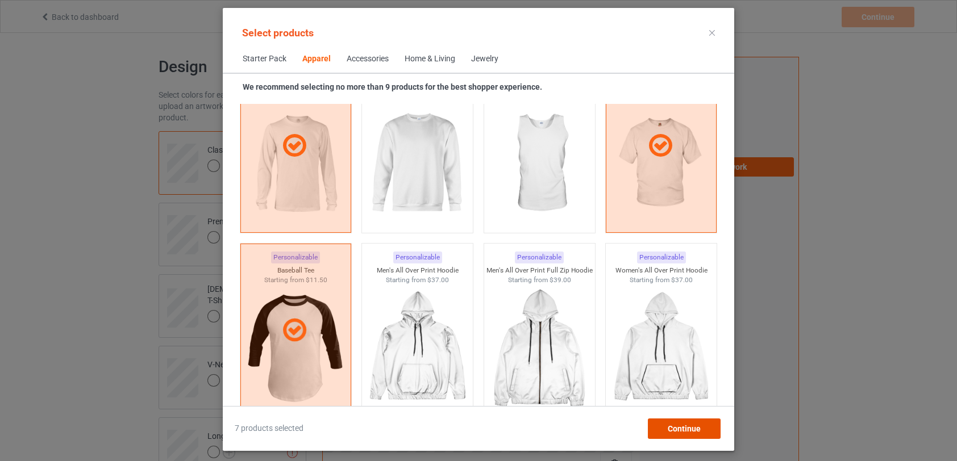
click at [694, 430] on span "Continue" at bounding box center [684, 428] width 33 height 9
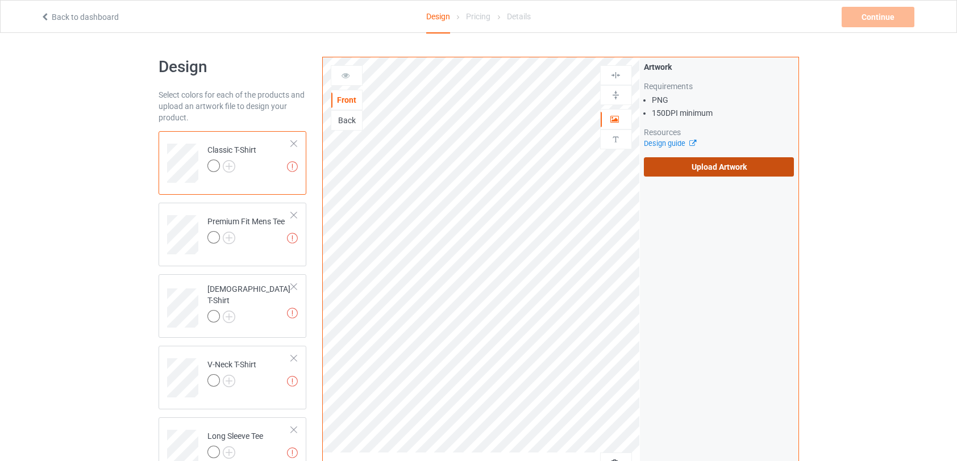
click at [693, 172] on label "Upload Artwork" at bounding box center [719, 166] width 151 height 19
click at [0, 0] on input "Upload Artwork" at bounding box center [0, 0] width 0 height 0
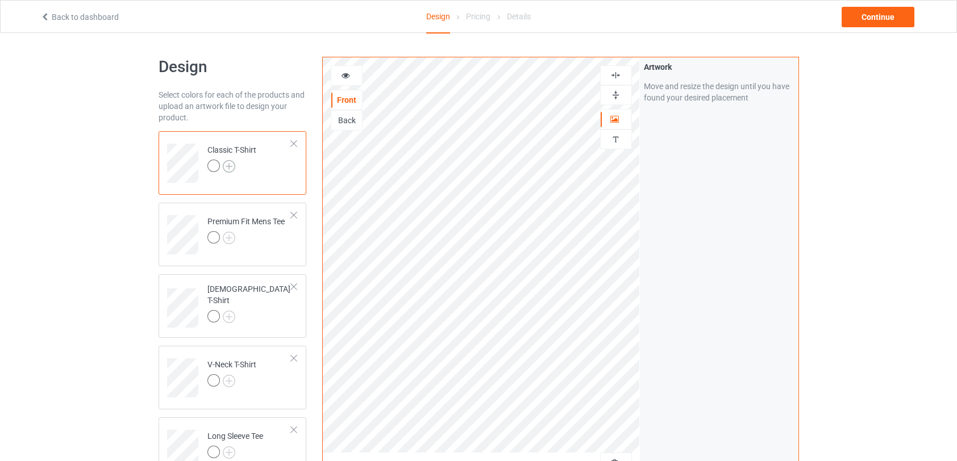
click at [232, 166] on img at bounding box center [229, 166] width 12 height 12
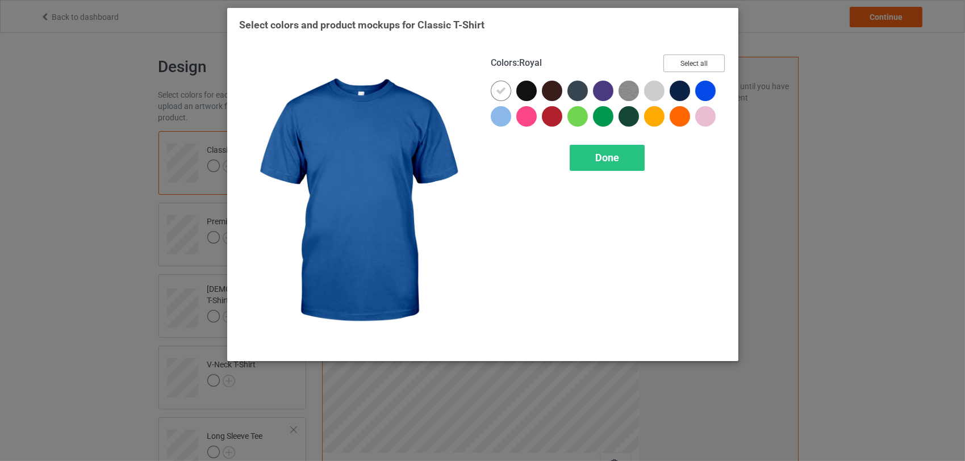
click at [708, 67] on button "Select all" at bounding box center [694, 64] width 61 height 18
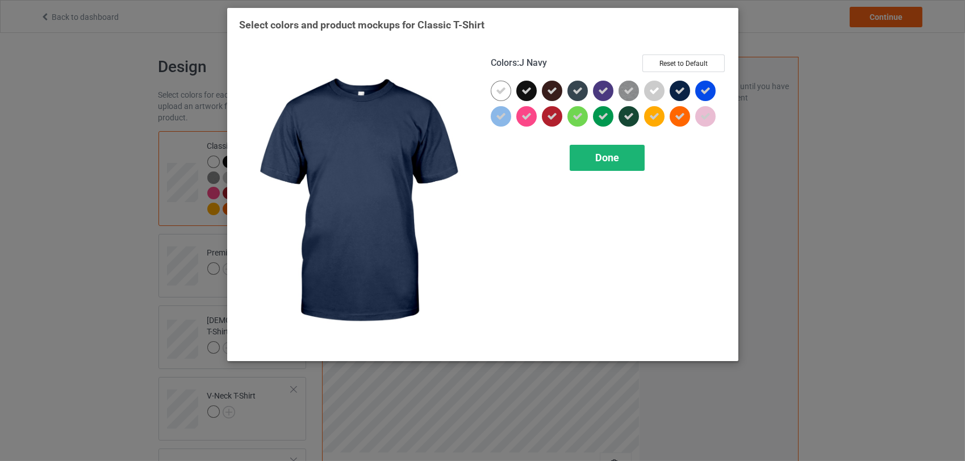
click at [623, 164] on div "Done" at bounding box center [607, 158] width 75 height 26
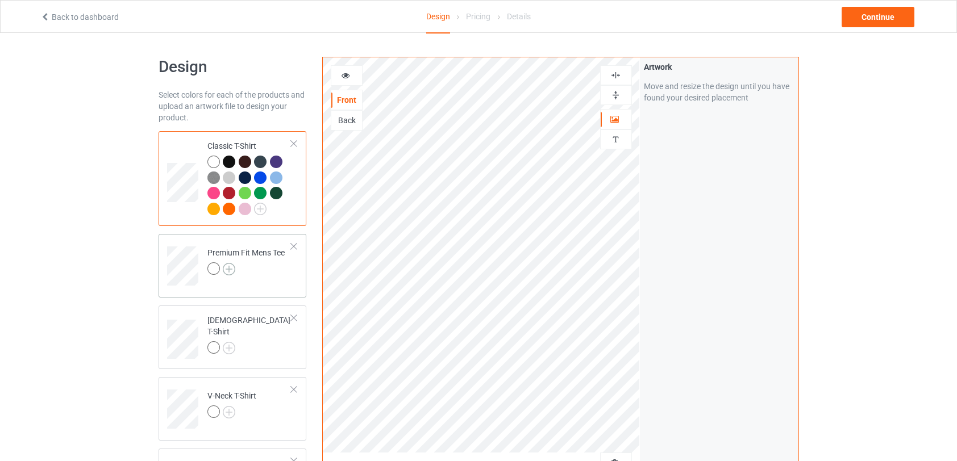
click at [230, 270] on img at bounding box center [229, 269] width 12 height 12
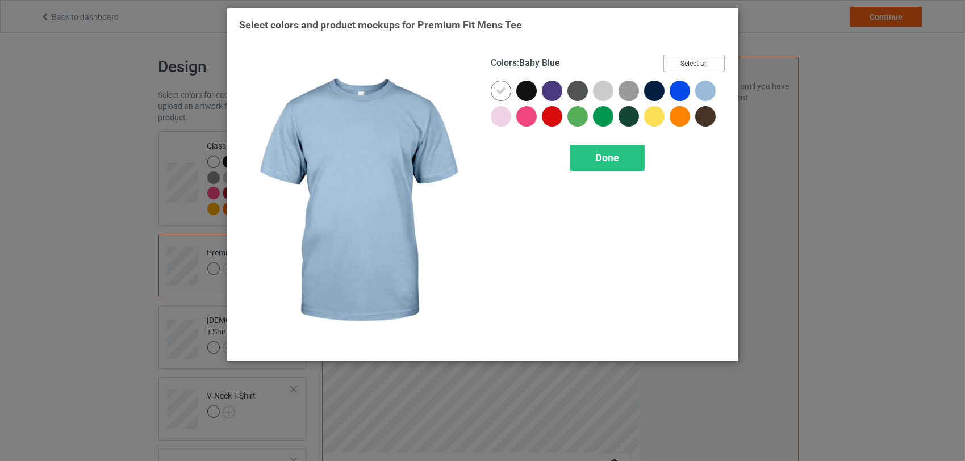
click at [701, 70] on button "Select all" at bounding box center [694, 64] width 61 height 18
click at [701, 70] on button "Reset to Default" at bounding box center [684, 64] width 82 height 18
click at [697, 67] on button "Select all" at bounding box center [694, 64] width 61 height 18
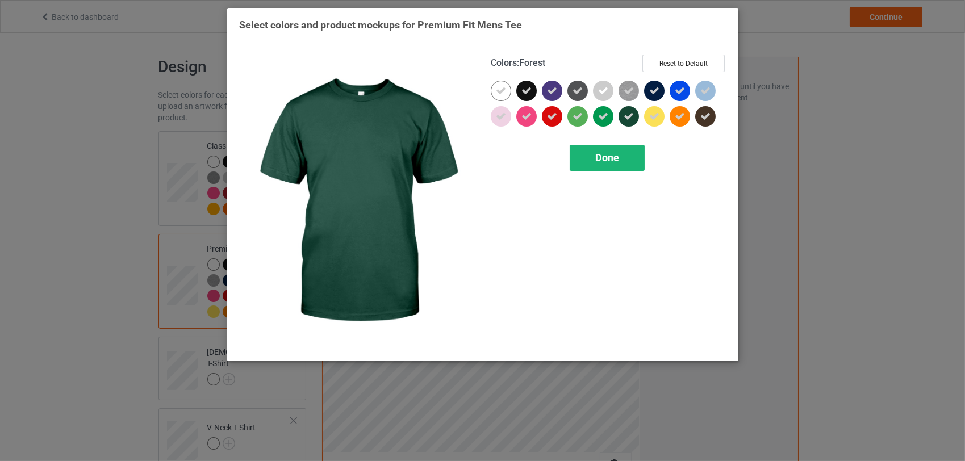
click at [625, 154] on div "Done" at bounding box center [607, 158] width 75 height 26
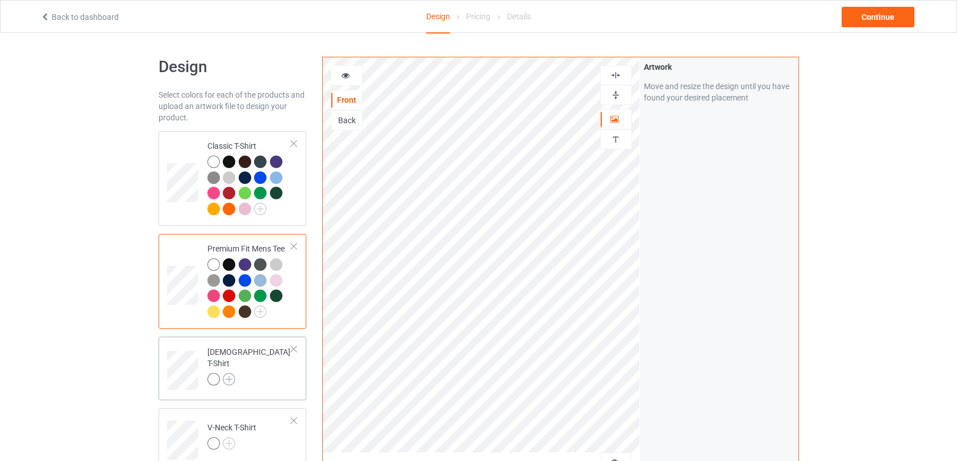
click at [233, 373] on img at bounding box center [229, 379] width 12 height 12
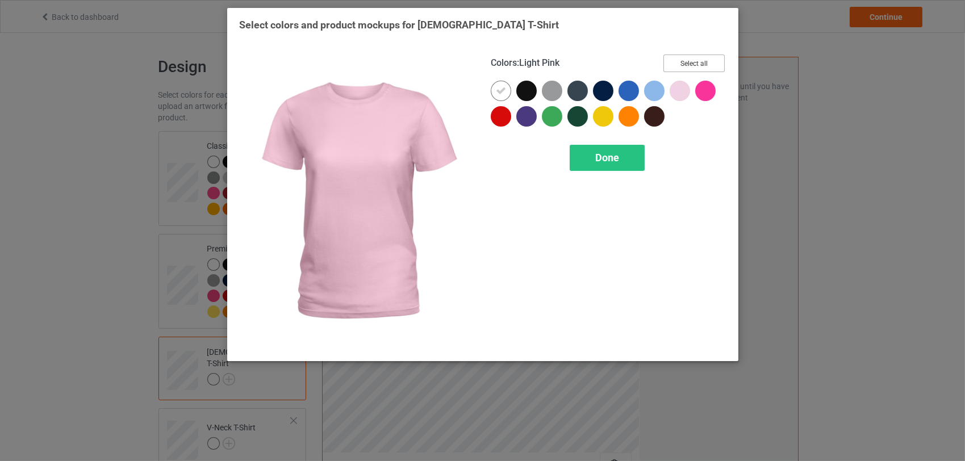
click at [703, 66] on button "Select all" at bounding box center [694, 64] width 61 height 18
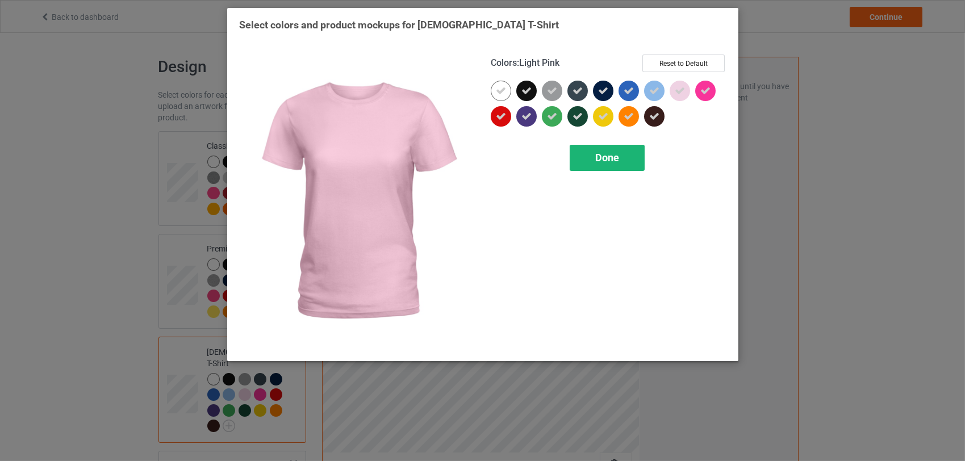
click at [616, 161] on span "Done" at bounding box center [607, 158] width 24 height 12
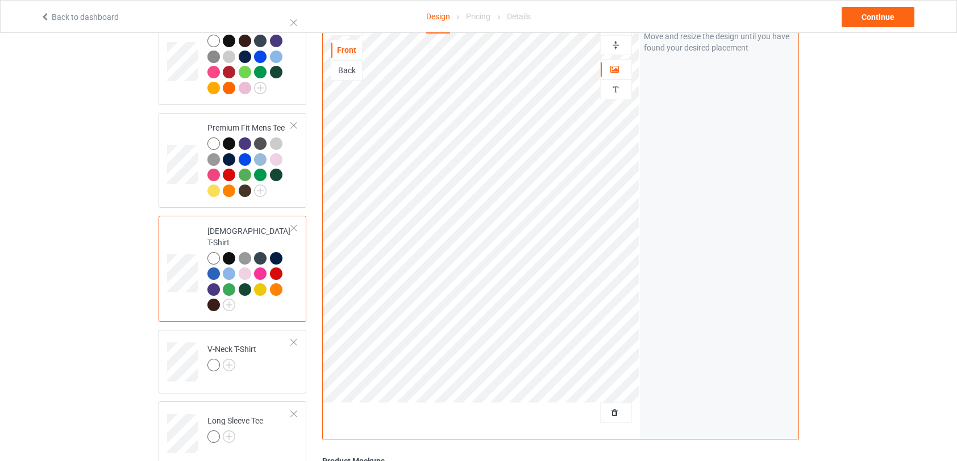
scroll to position [124, 0]
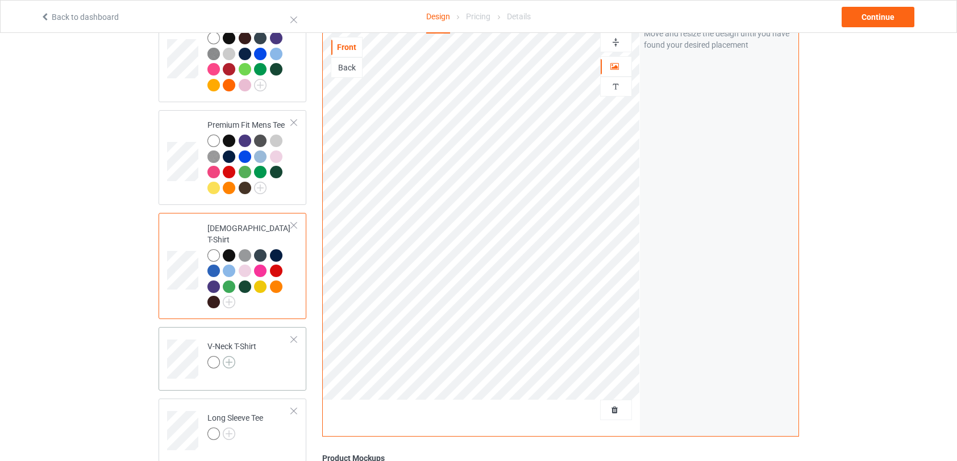
click at [234, 356] on img at bounding box center [229, 362] width 12 height 12
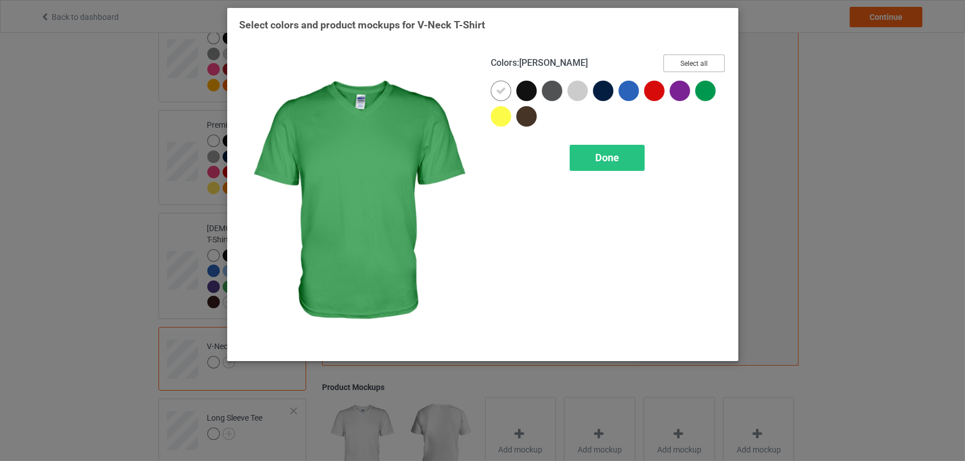
click at [703, 61] on button "Select all" at bounding box center [694, 64] width 61 height 18
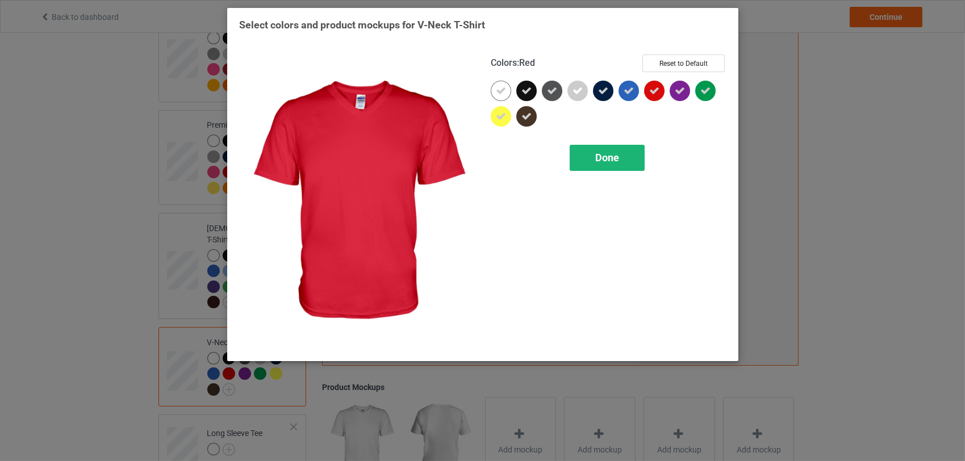
click at [616, 161] on span "Done" at bounding box center [607, 158] width 24 height 12
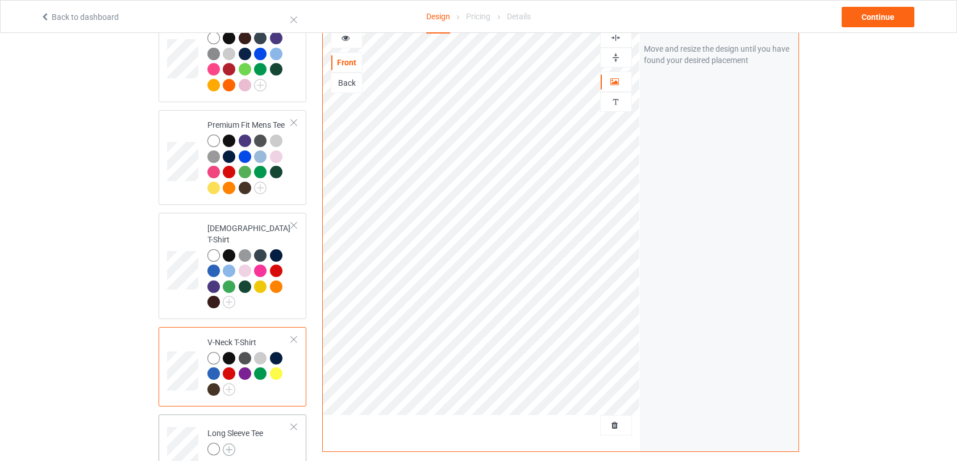
click at [231, 444] on img at bounding box center [229, 450] width 12 height 12
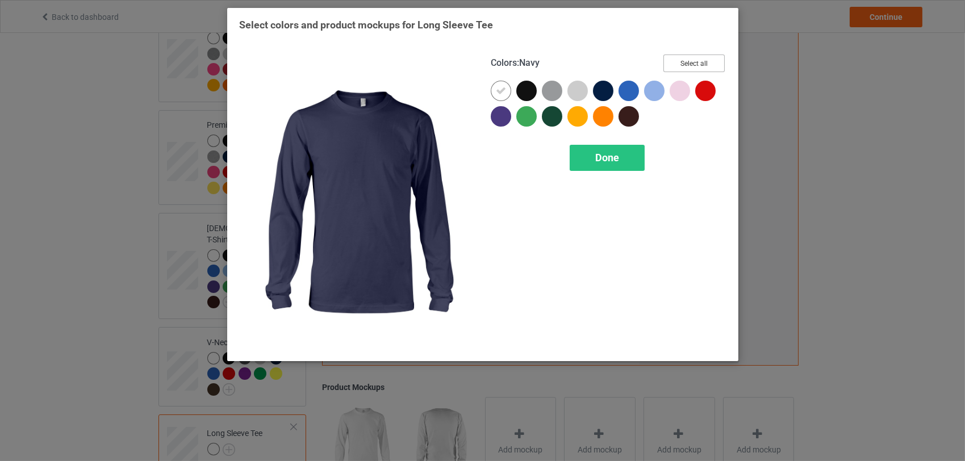
click at [700, 65] on button "Select all" at bounding box center [694, 64] width 61 height 18
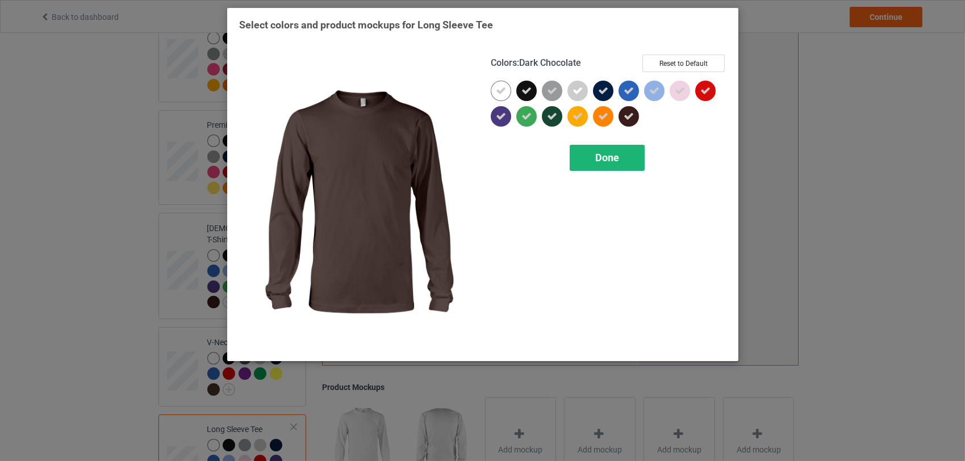
click at [597, 162] on span "Done" at bounding box center [607, 158] width 24 height 12
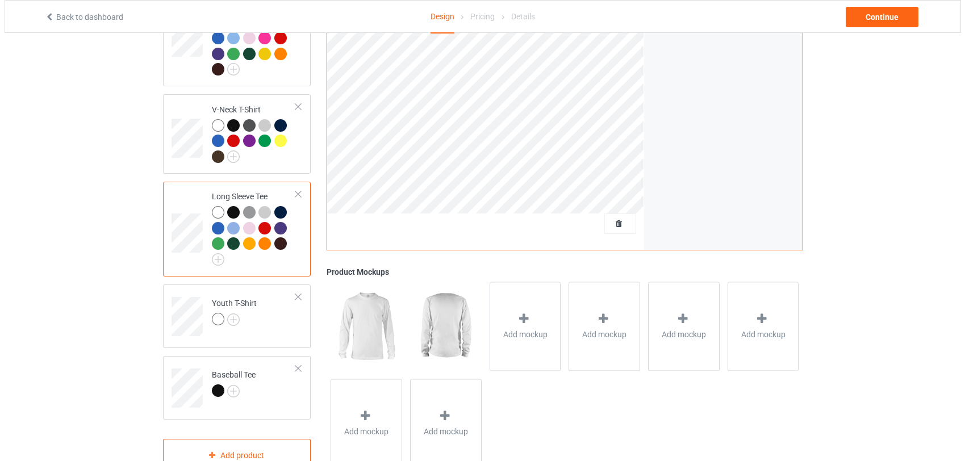
scroll to position [381, 0]
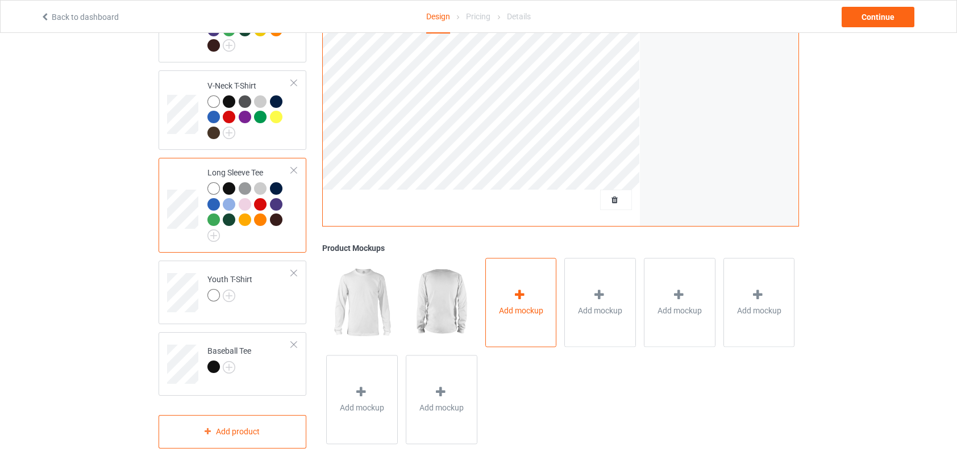
click at [522, 289] on icon at bounding box center [519, 295] width 14 height 12
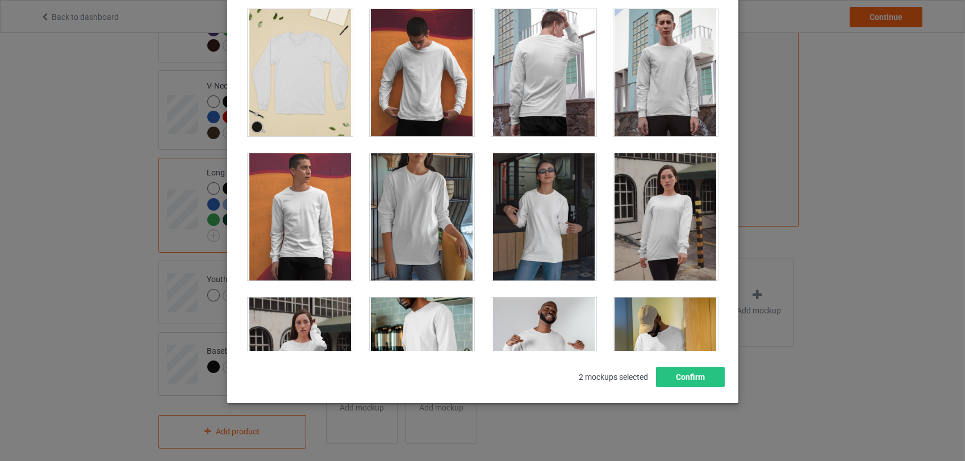
scroll to position [273, 0]
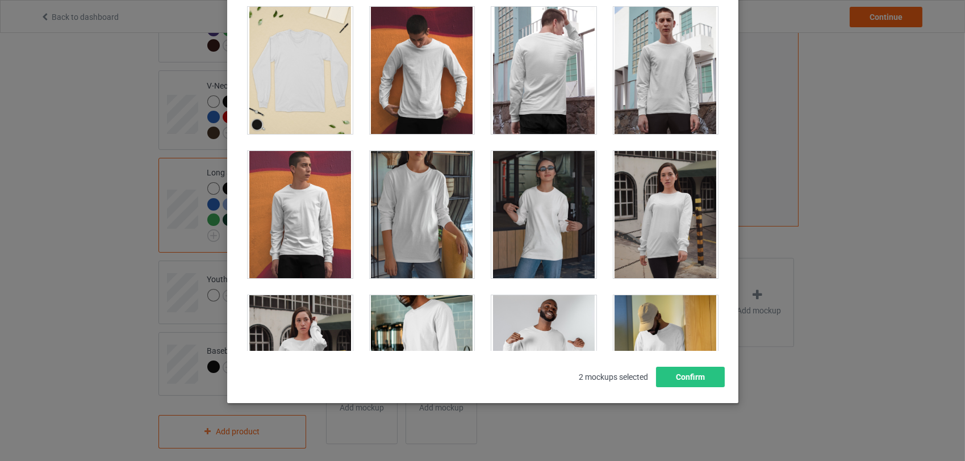
click at [676, 233] on div at bounding box center [665, 214] width 105 height 127
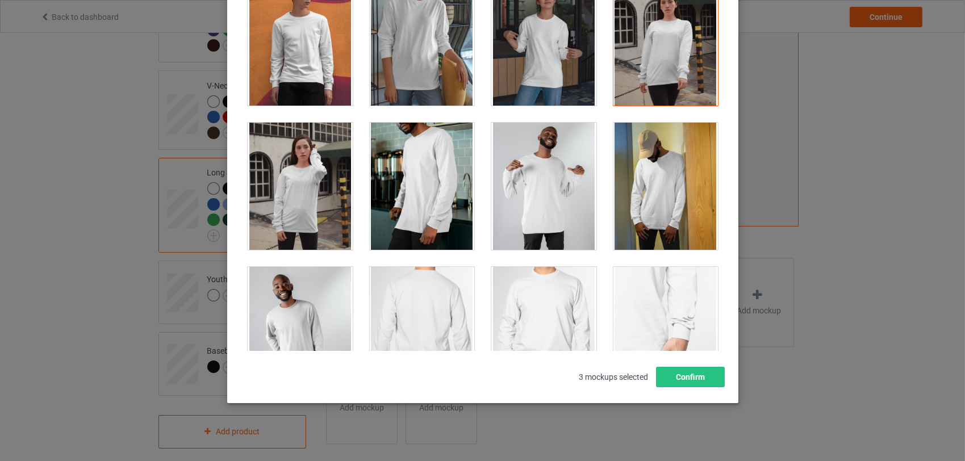
scroll to position [455, 0]
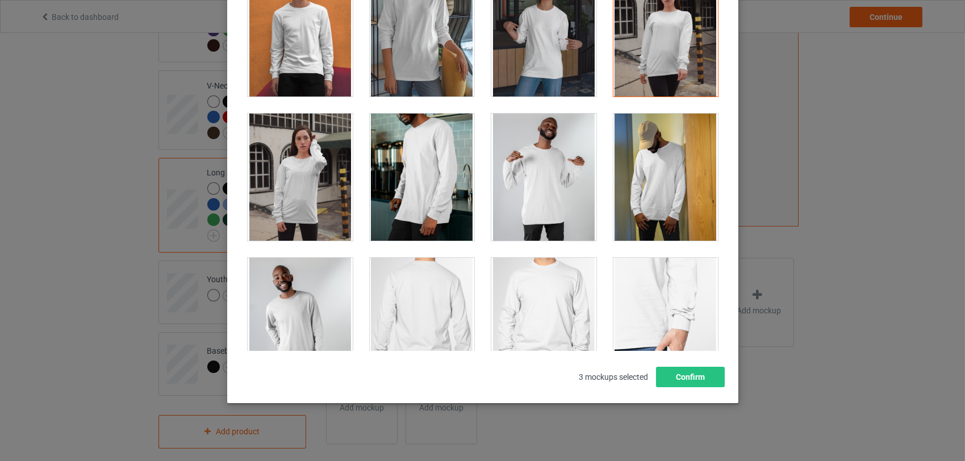
click at [663, 207] on div at bounding box center [665, 177] width 105 height 127
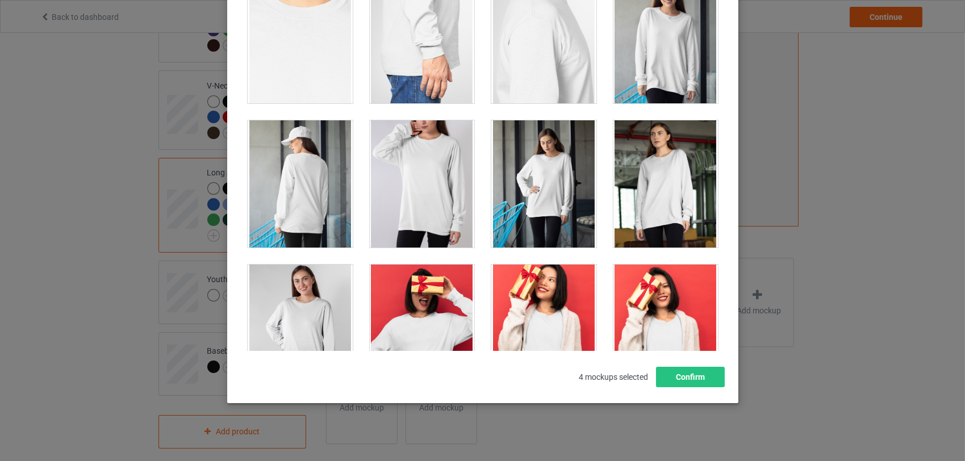
scroll to position [886, 0]
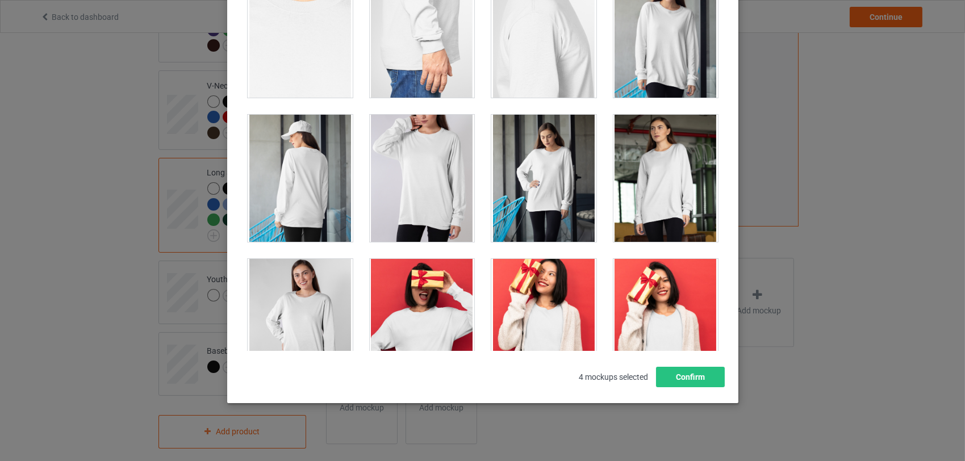
click at [639, 198] on div at bounding box center [665, 178] width 105 height 127
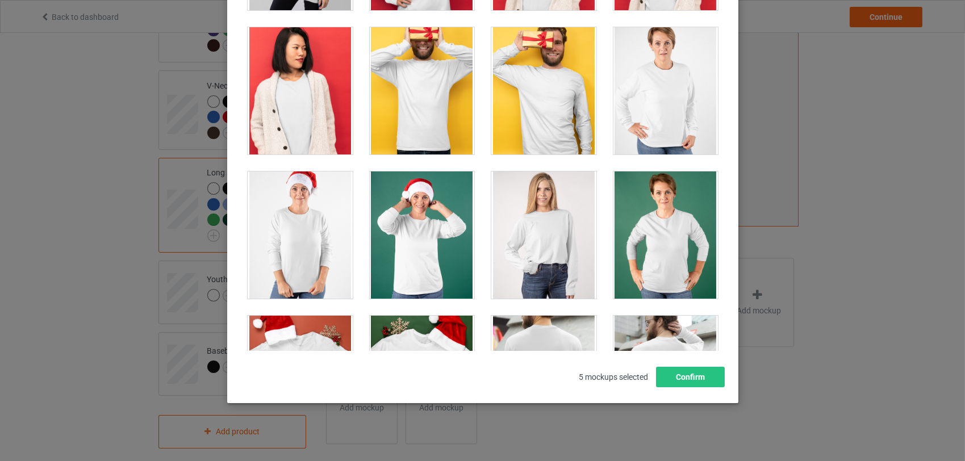
scroll to position [1295, 0]
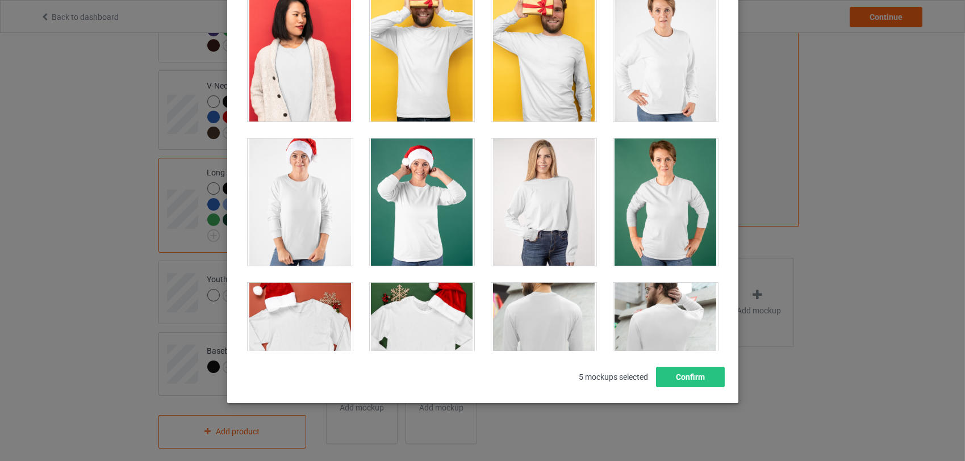
click at [287, 71] on div at bounding box center [300, 57] width 105 height 127
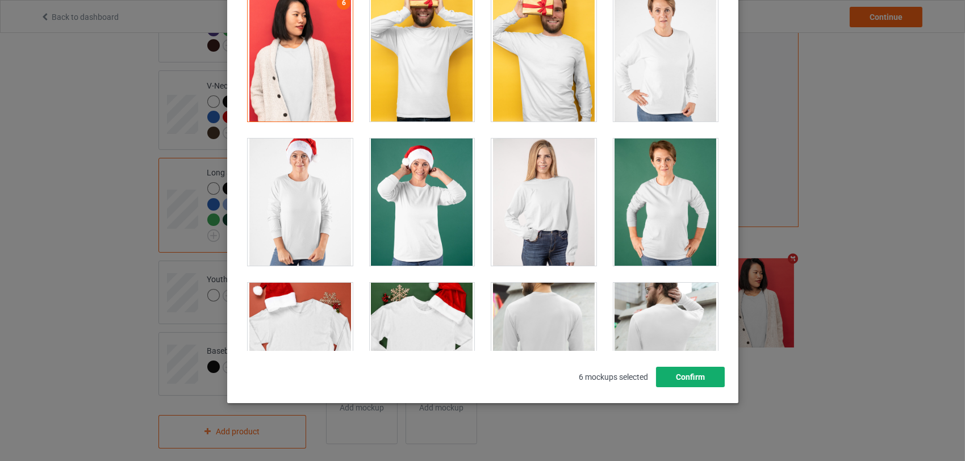
click at [699, 376] on button "Confirm" at bounding box center [690, 377] width 69 height 20
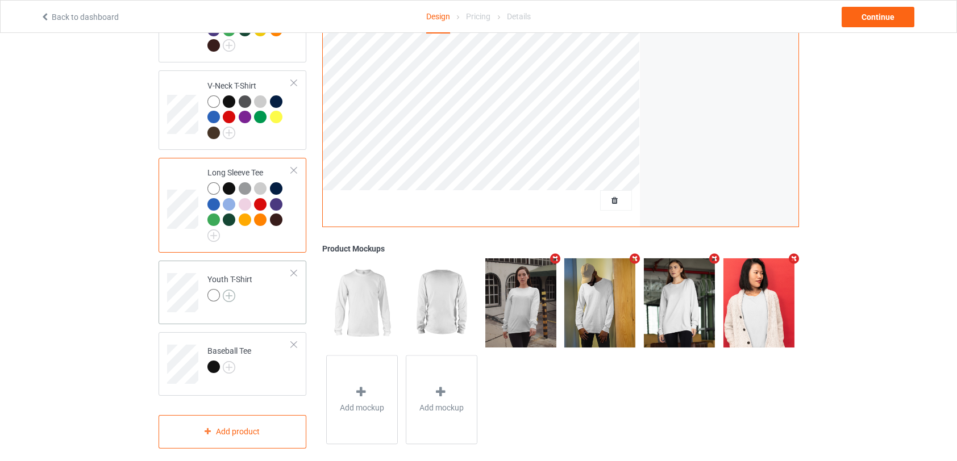
click at [231, 290] on img at bounding box center [229, 296] width 12 height 12
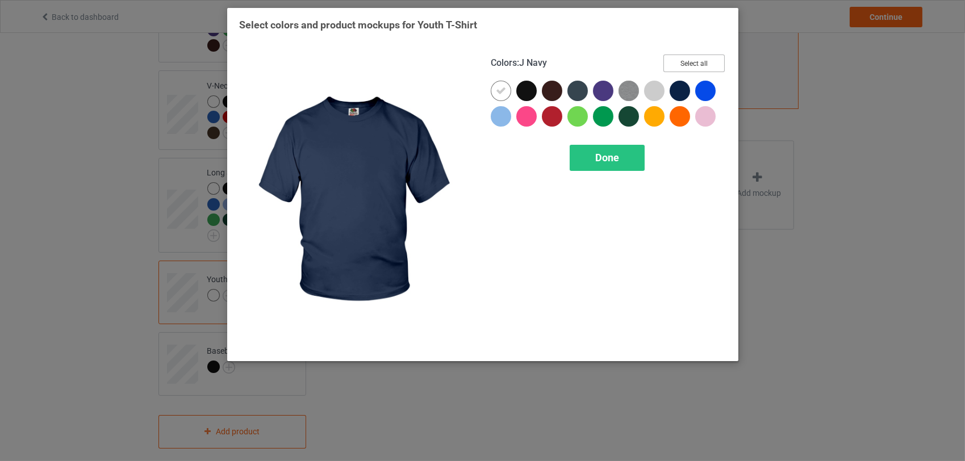
click at [700, 59] on button "Select all" at bounding box center [694, 64] width 61 height 18
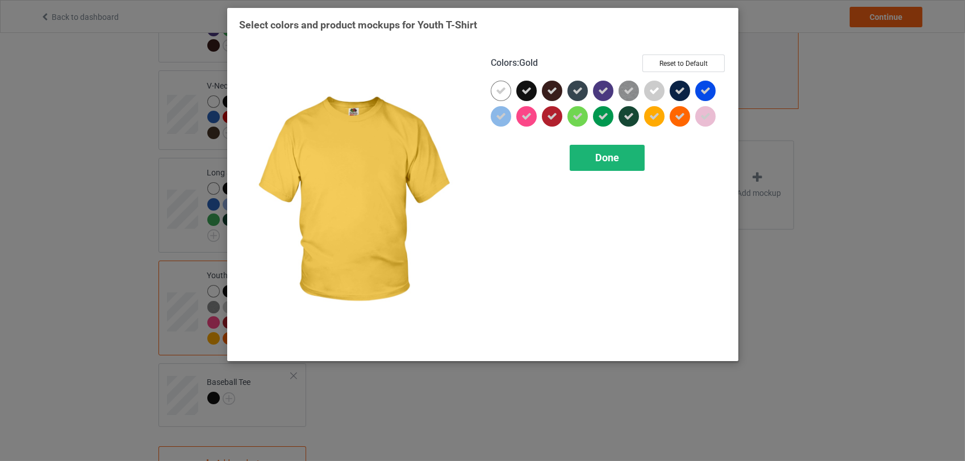
click at [620, 157] on div "Done" at bounding box center [607, 158] width 75 height 26
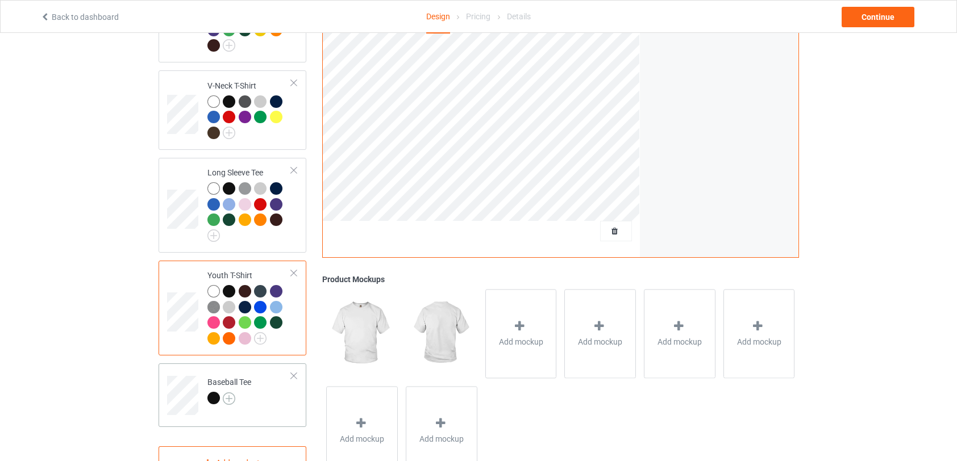
click at [232, 393] on img at bounding box center [229, 399] width 12 height 12
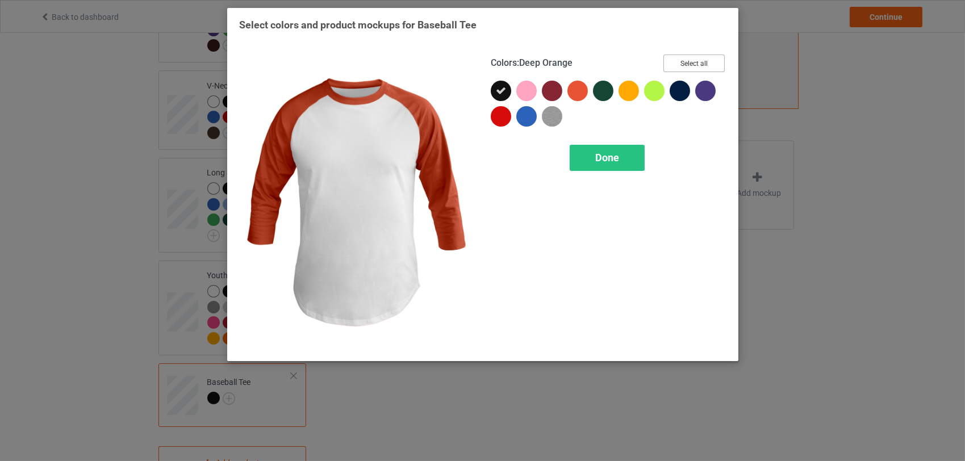
click at [705, 64] on button "Select all" at bounding box center [694, 64] width 61 height 18
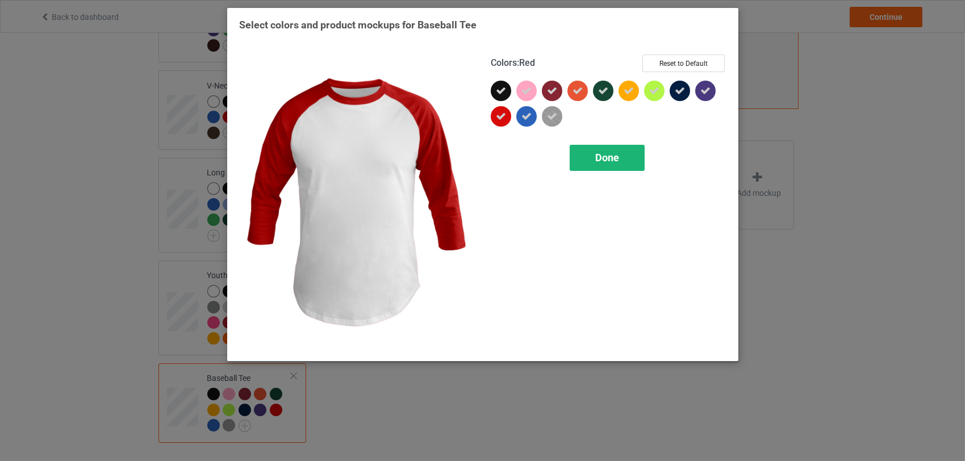
click at [613, 152] on span "Done" at bounding box center [607, 158] width 24 height 12
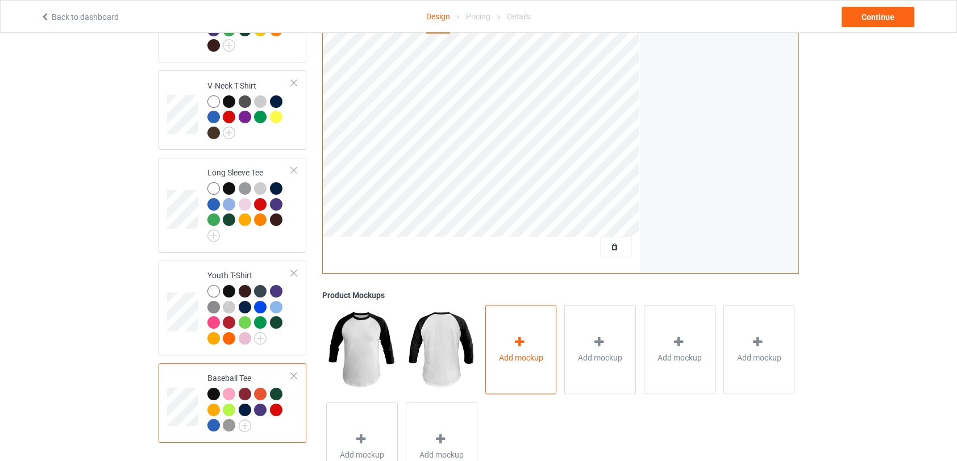
click at [518, 337] on div at bounding box center [520, 344] width 16 height 16
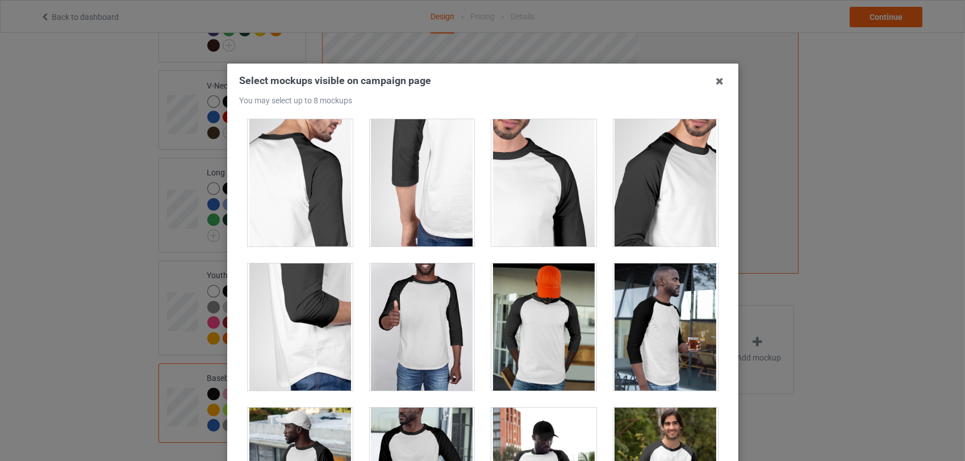
scroll to position [170, 0]
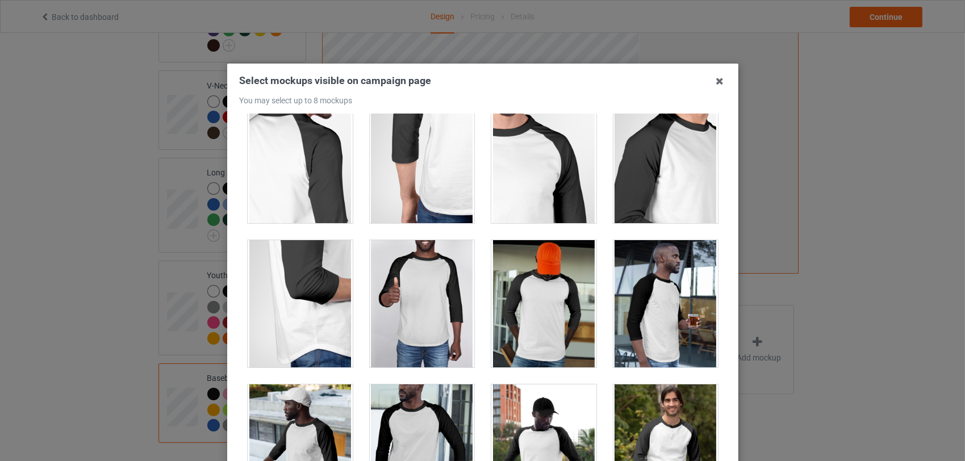
click at [656, 311] on div at bounding box center [665, 303] width 105 height 127
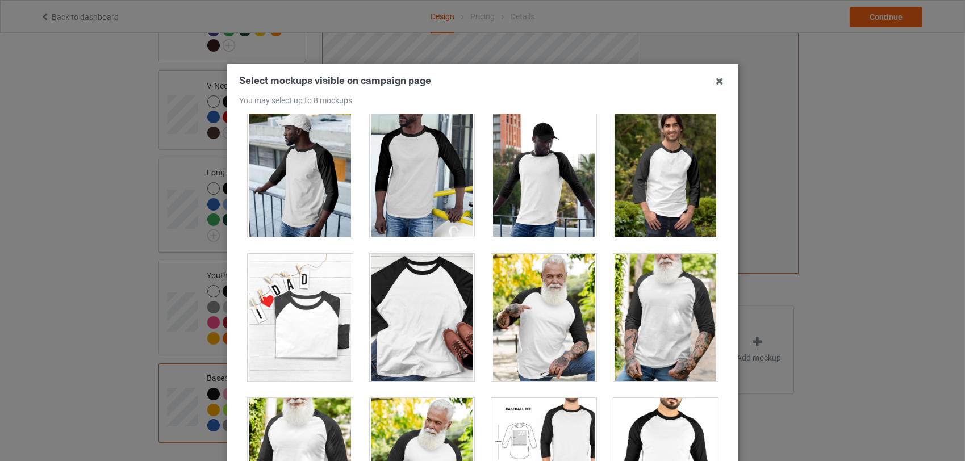
scroll to position [447, 0]
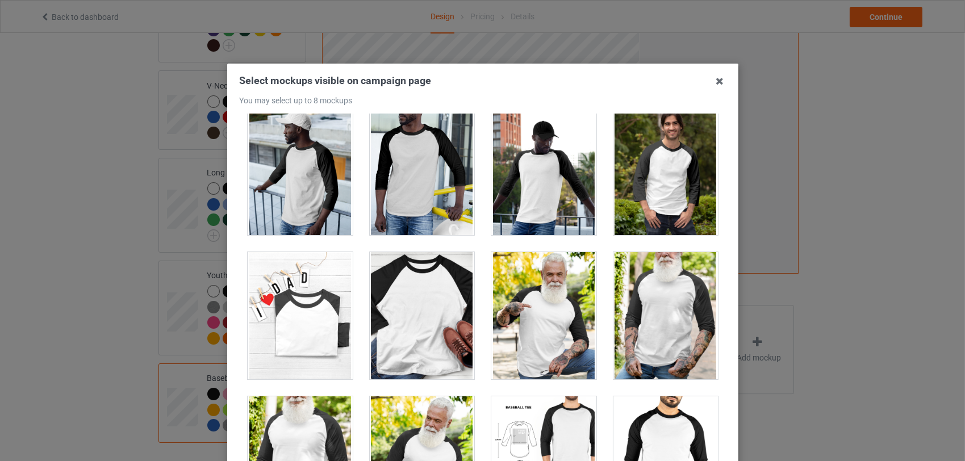
click at [633, 327] on div at bounding box center [665, 315] width 105 height 127
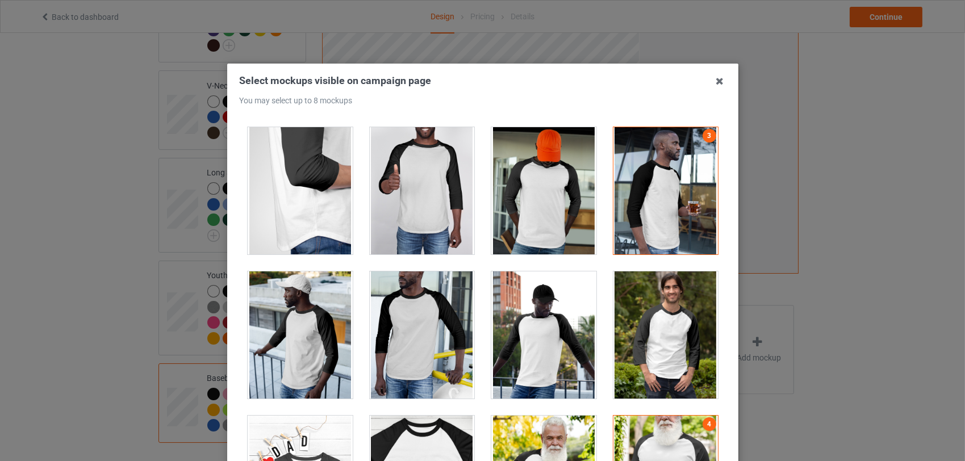
scroll to position [281, 0]
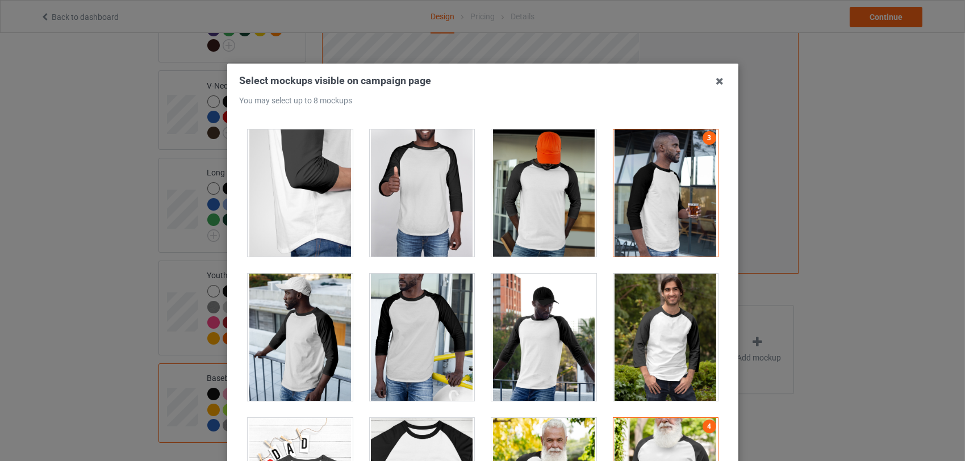
click at [549, 335] on div at bounding box center [543, 337] width 105 height 127
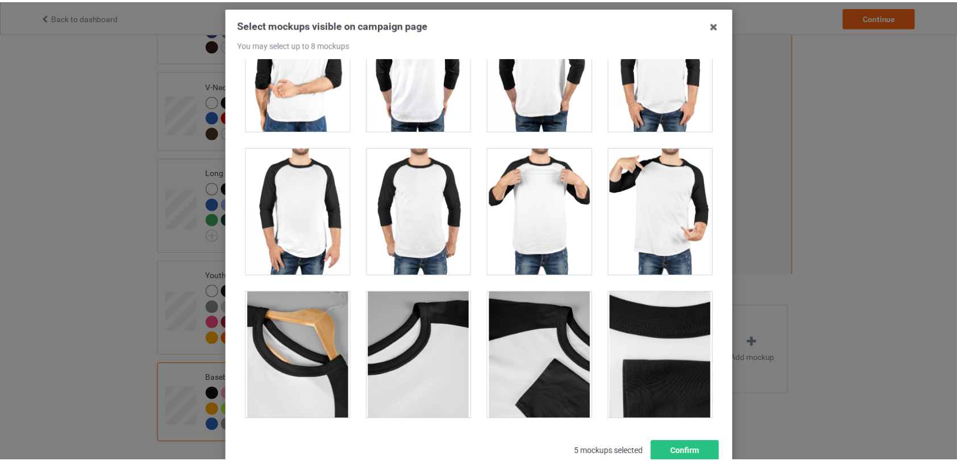
scroll to position [136, 0]
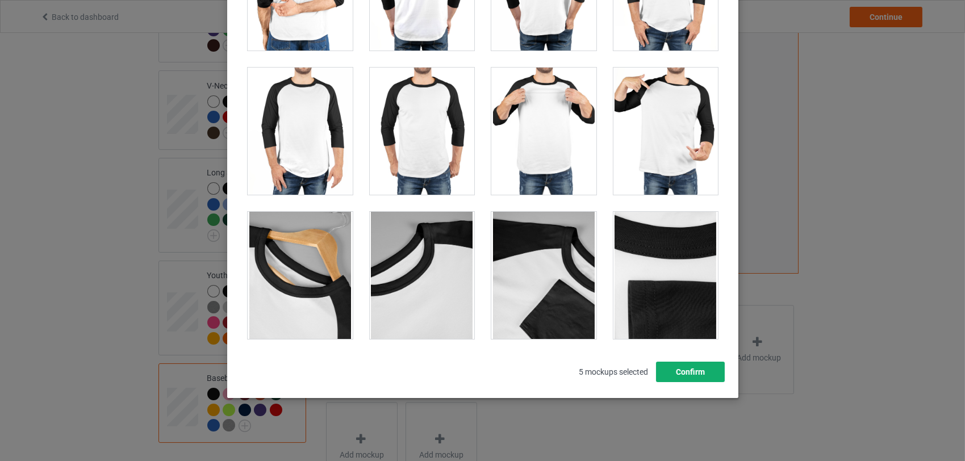
click at [682, 373] on button "Confirm" at bounding box center [690, 372] width 69 height 20
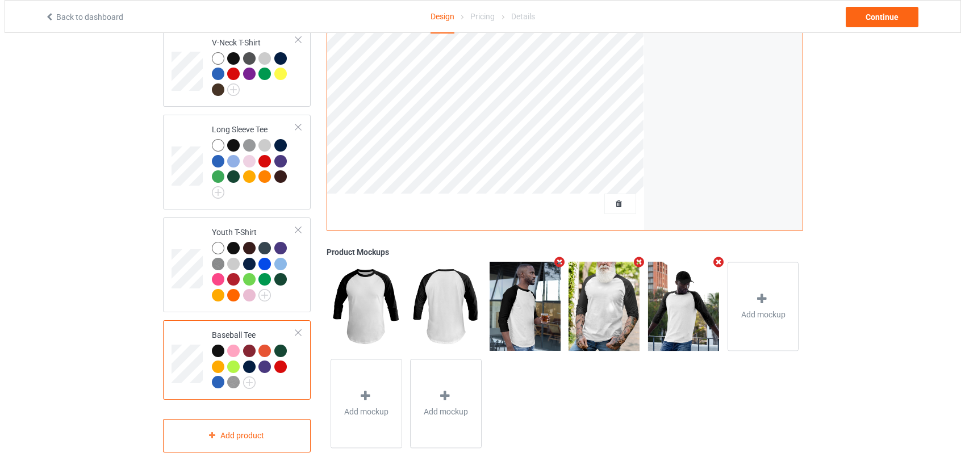
scroll to position [428, 0]
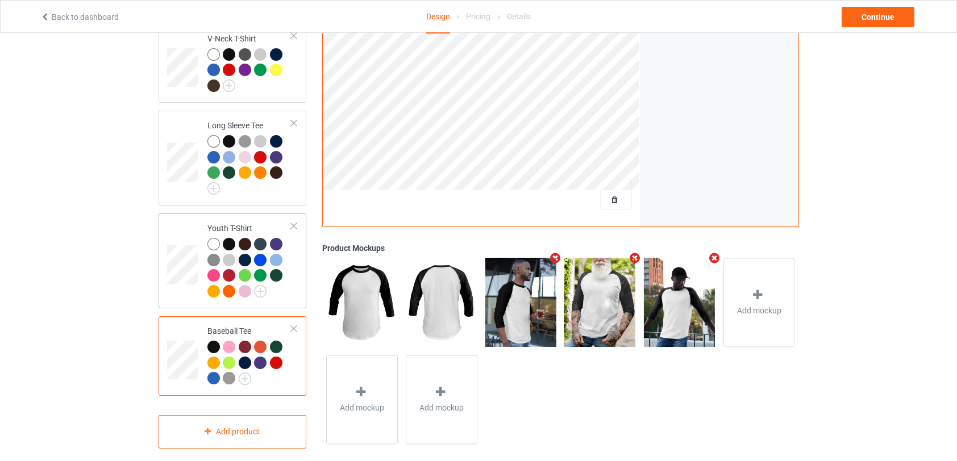
click at [274, 254] on div at bounding box center [276, 260] width 12 height 12
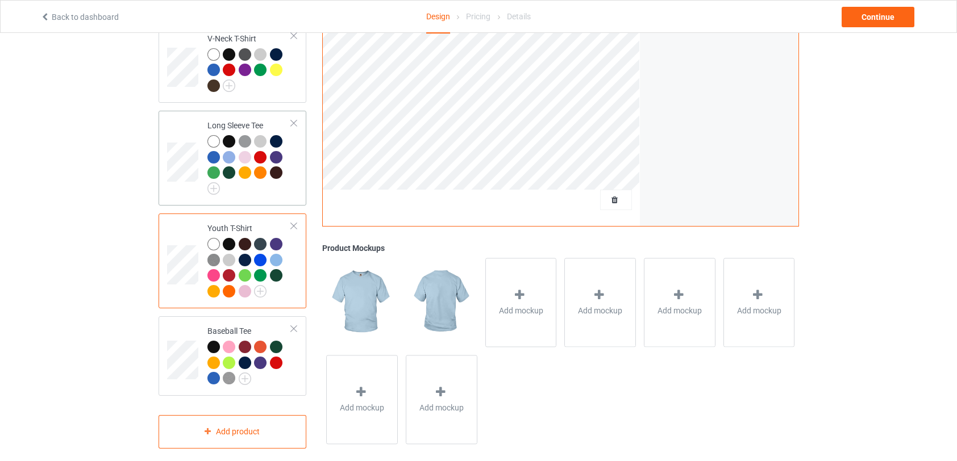
click at [257, 166] on div at bounding box center [260, 172] width 12 height 12
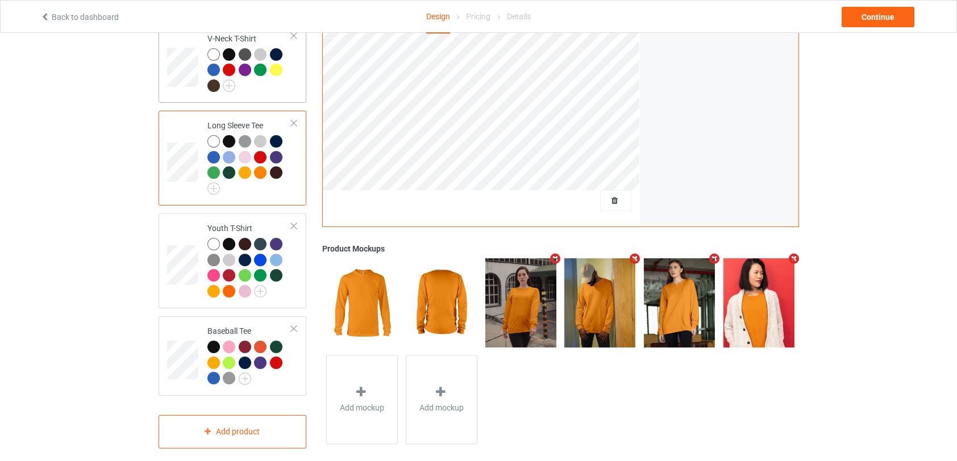
click at [260, 74] on div at bounding box center [249, 71] width 85 height 47
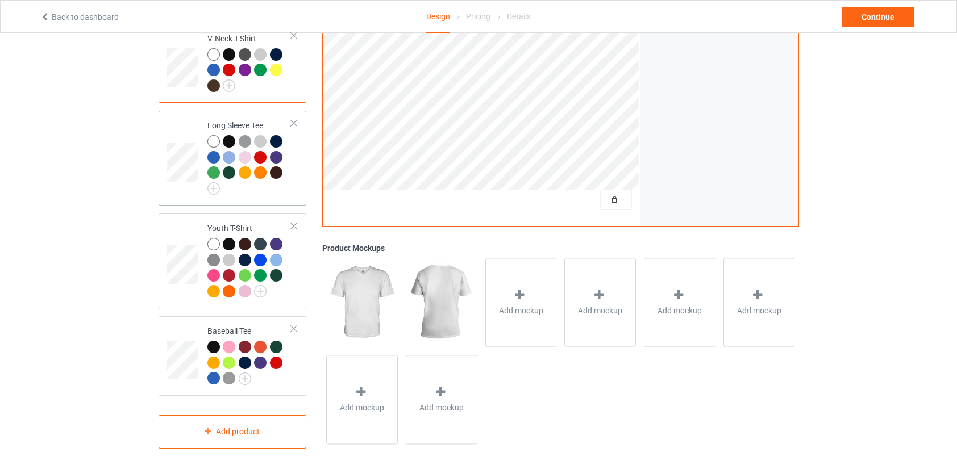
click at [286, 173] on div at bounding box center [249, 165] width 85 height 60
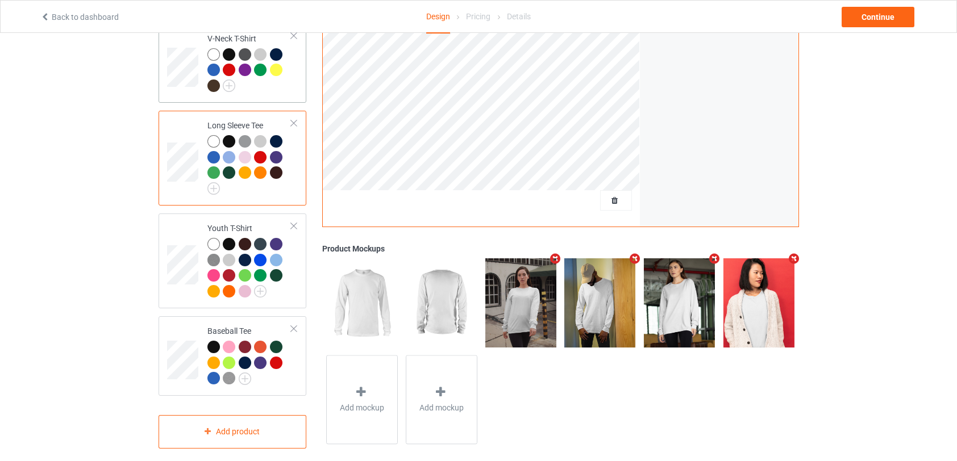
click at [291, 84] on td "V-Neck T-Shirt" at bounding box center [249, 63] width 97 height 70
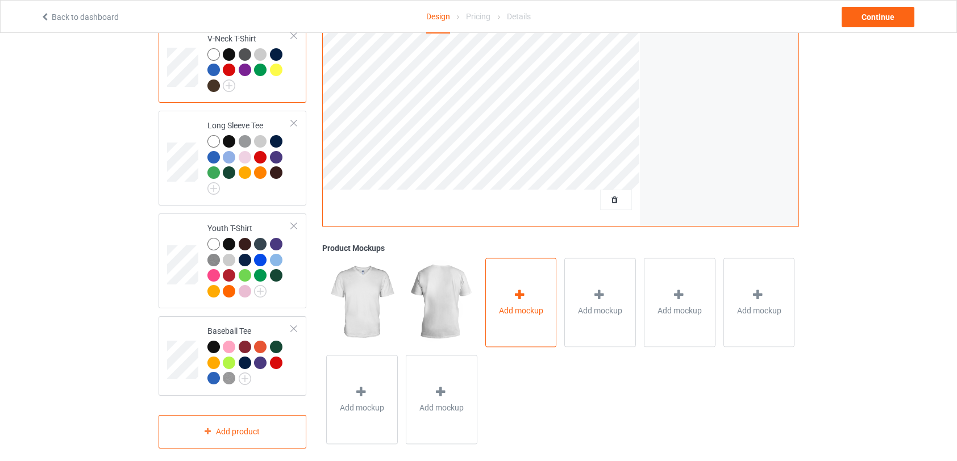
click at [513, 289] on icon at bounding box center [519, 295] width 14 height 12
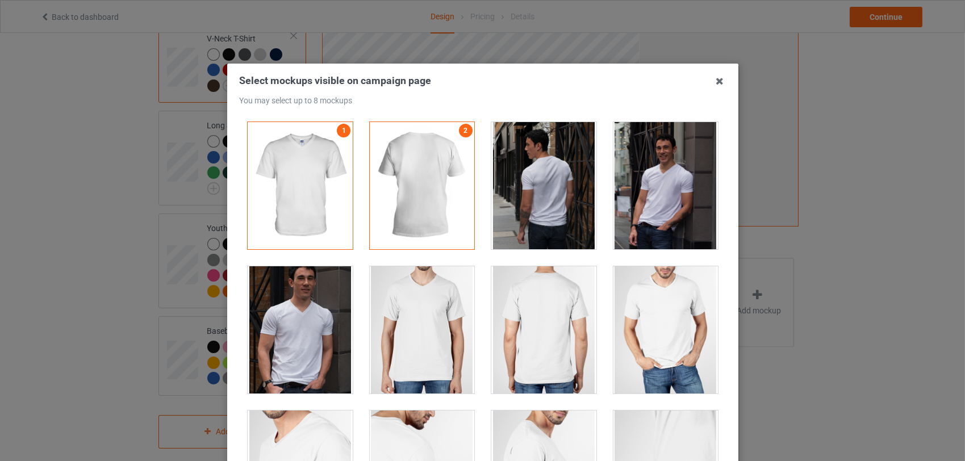
click at [326, 341] on div at bounding box center [300, 329] width 105 height 127
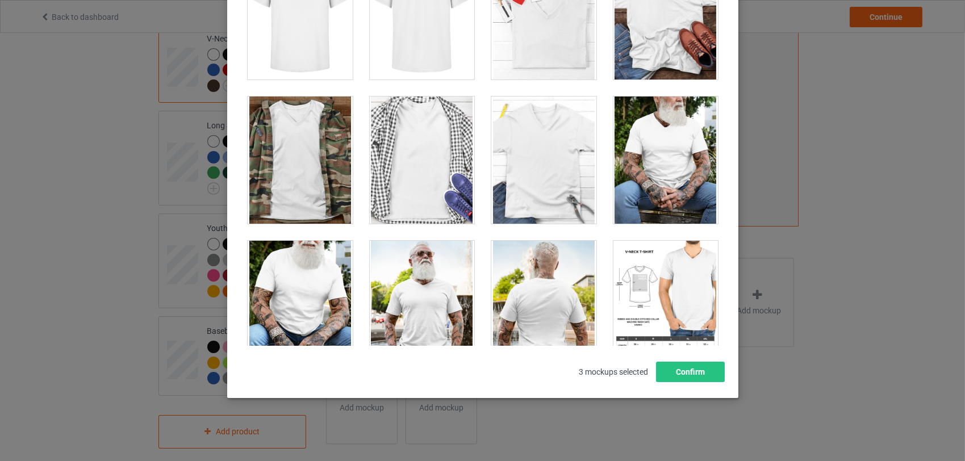
scroll to position [477, 0]
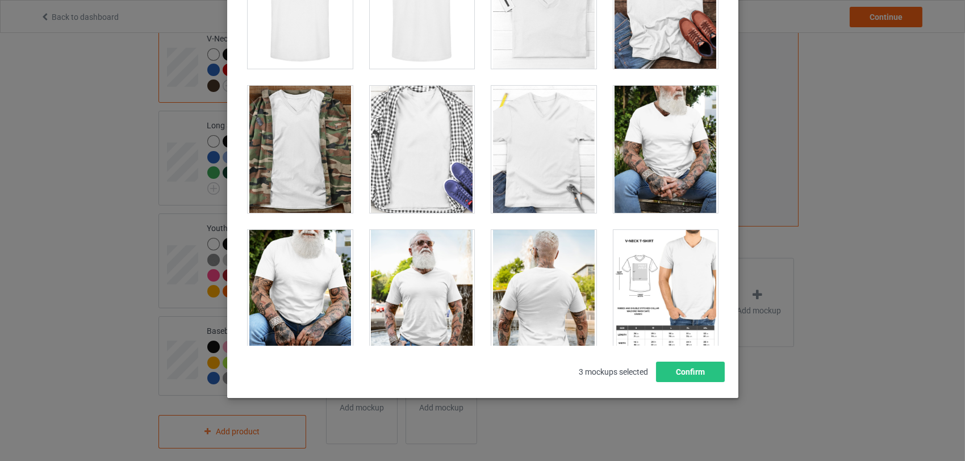
click at [672, 169] on div at bounding box center [665, 149] width 105 height 127
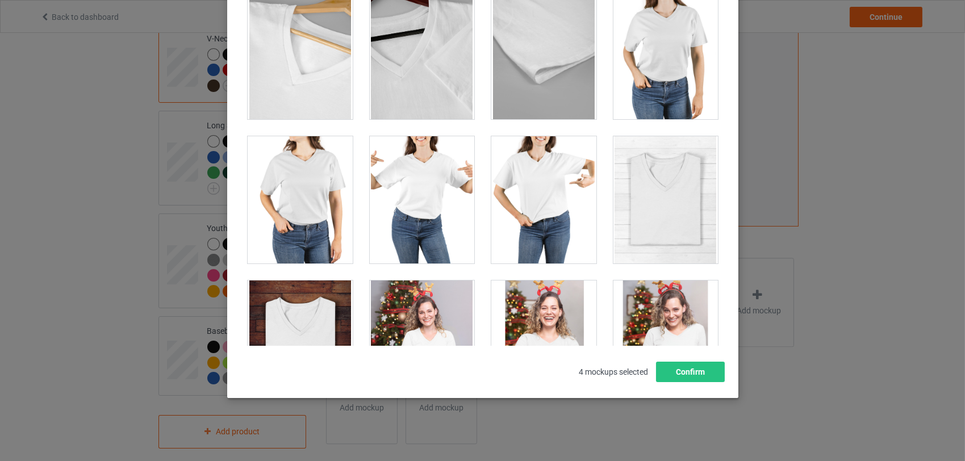
scroll to position [1295, 0]
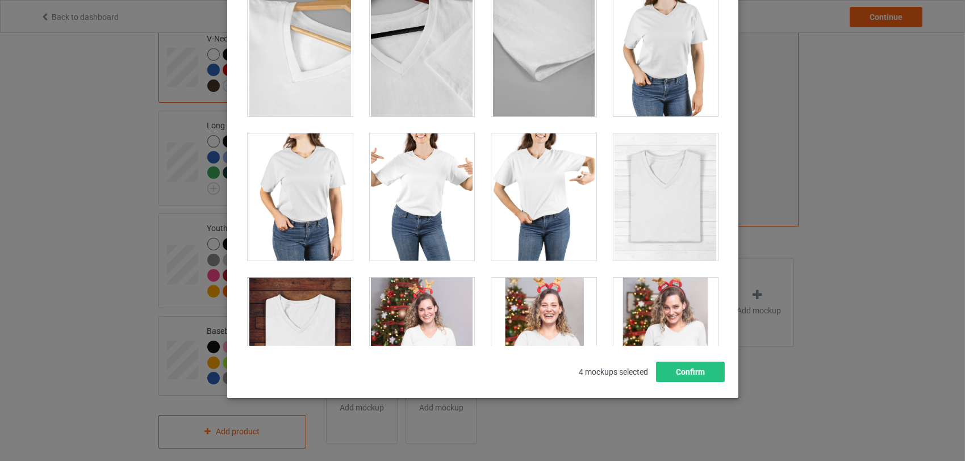
click at [555, 211] on div at bounding box center [543, 197] width 105 height 127
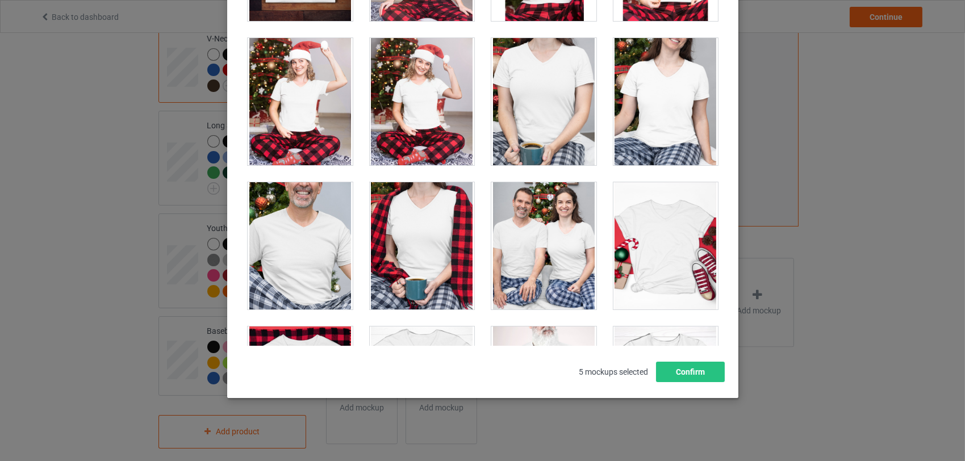
scroll to position [1727, 0]
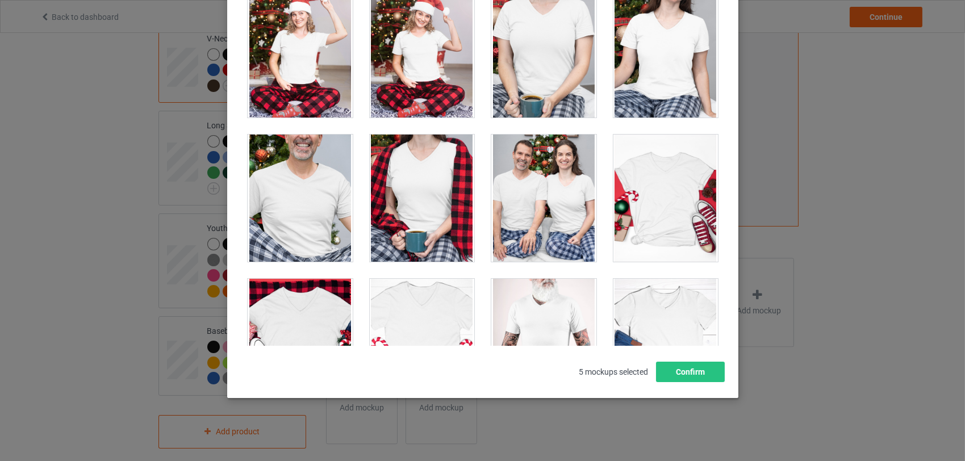
click at [555, 191] on div at bounding box center [543, 198] width 105 height 127
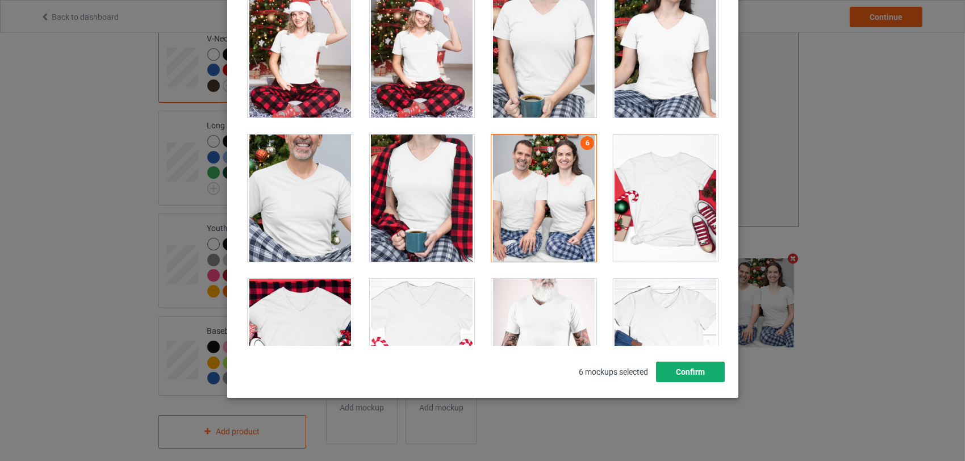
click at [681, 366] on button "Confirm" at bounding box center [690, 372] width 69 height 20
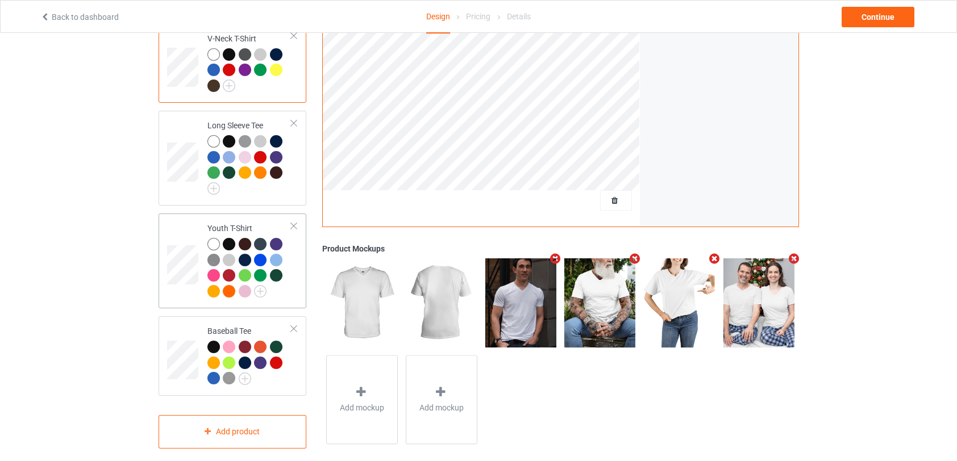
click at [192, 227] on td at bounding box center [184, 261] width 34 height 86
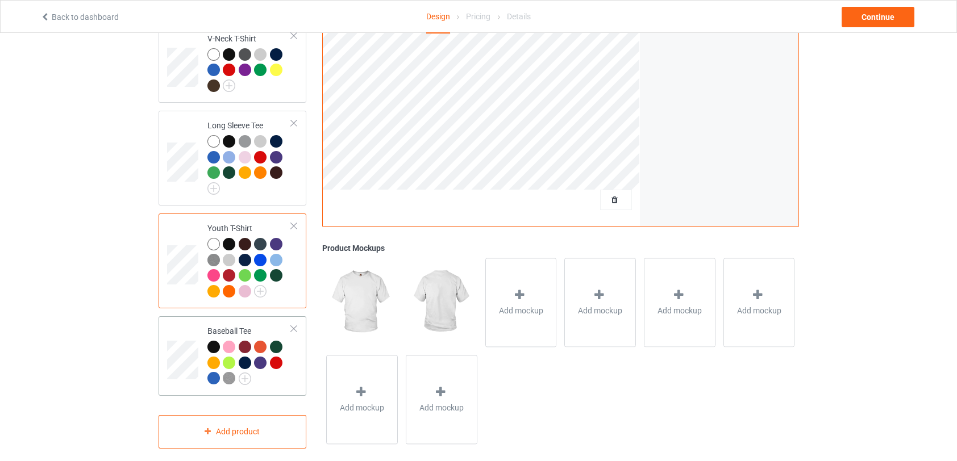
click at [295, 368] on td "Baseball Tee" at bounding box center [249, 356] width 97 height 70
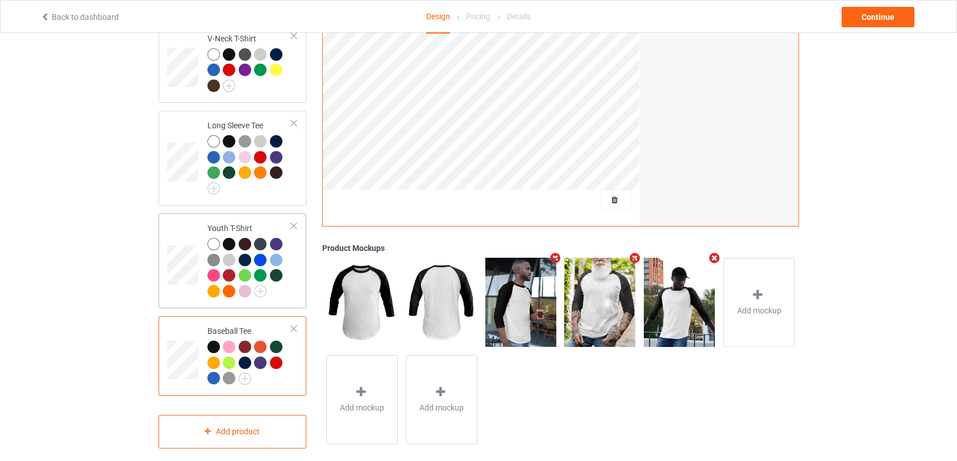
click at [295, 281] on td "Youth T-Shirt" at bounding box center [249, 261] width 97 height 86
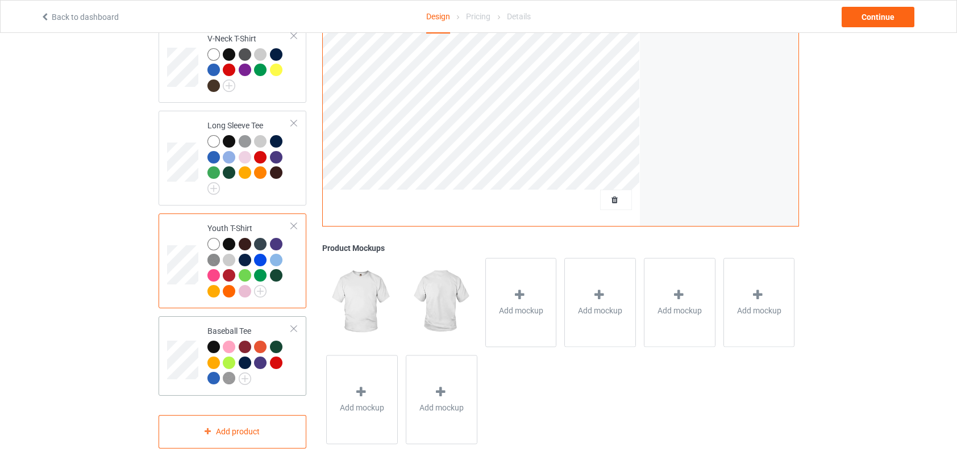
click at [301, 353] on div "Baseball Tee" at bounding box center [233, 356] width 148 height 80
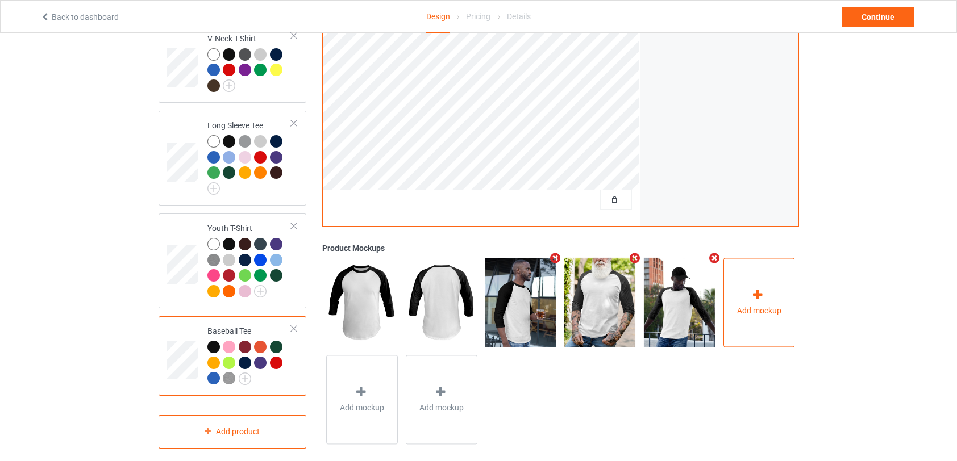
click at [762, 305] on span "Add mockup" at bounding box center [759, 310] width 44 height 11
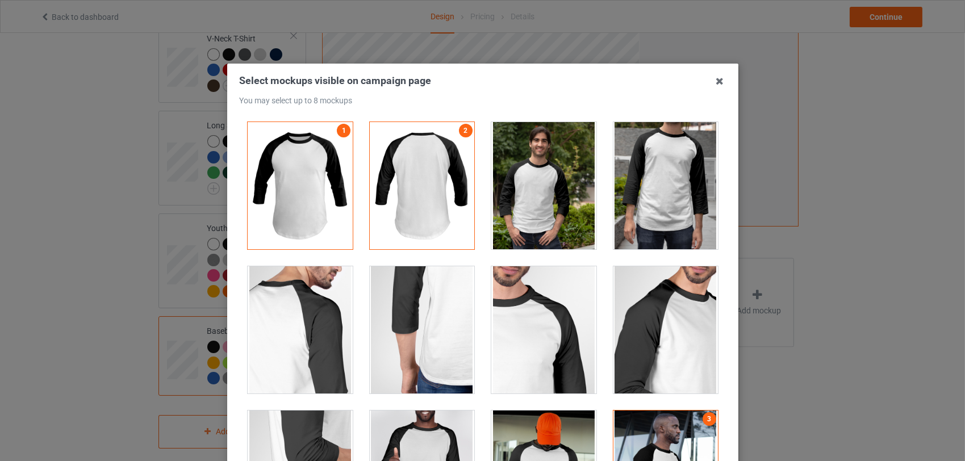
click at [570, 175] on div at bounding box center [543, 185] width 105 height 127
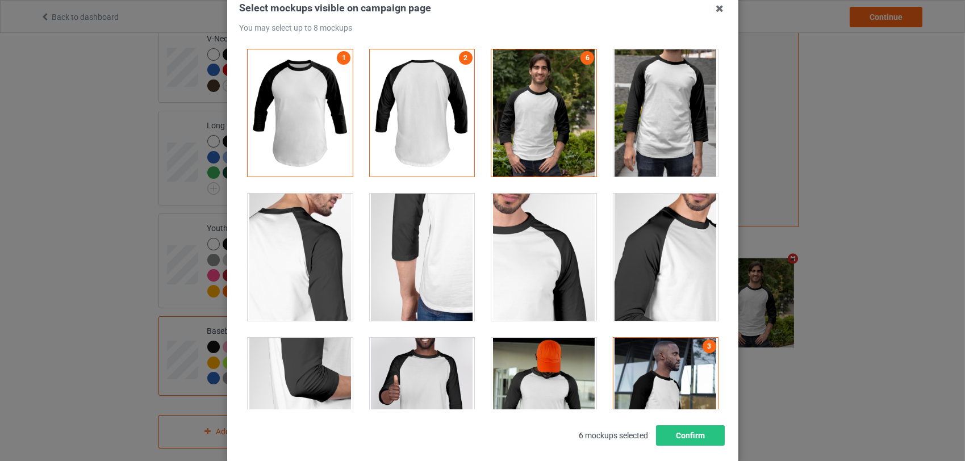
scroll to position [136, 0]
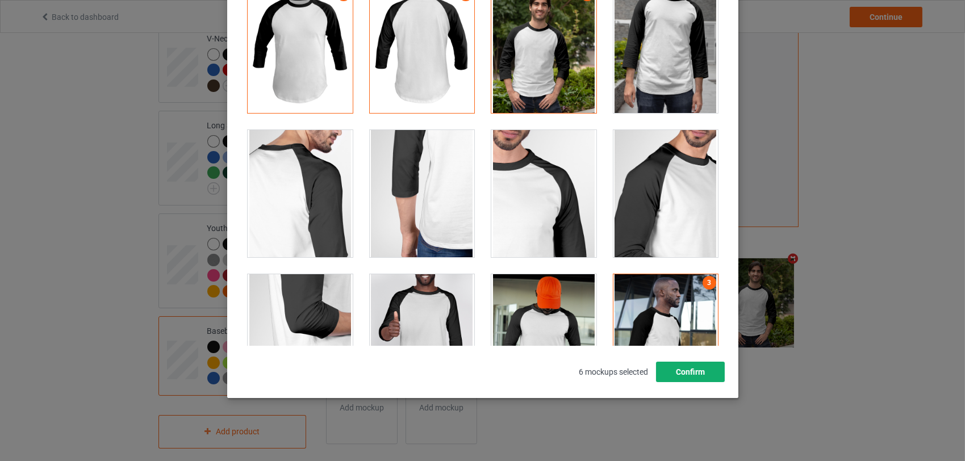
click at [691, 366] on button "Confirm" at bounding box center [690, 372] width 69 height 20
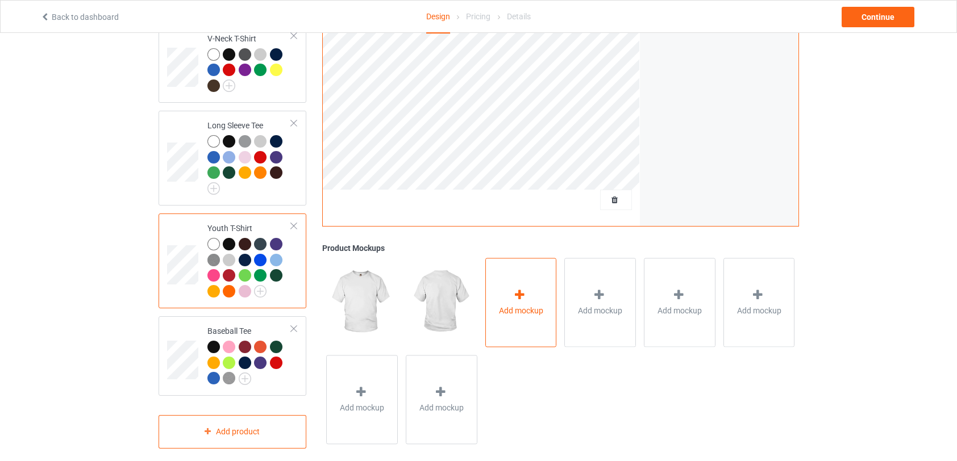
click at [523, 291] on div at bounding box center [520, 297] width 16 height 16
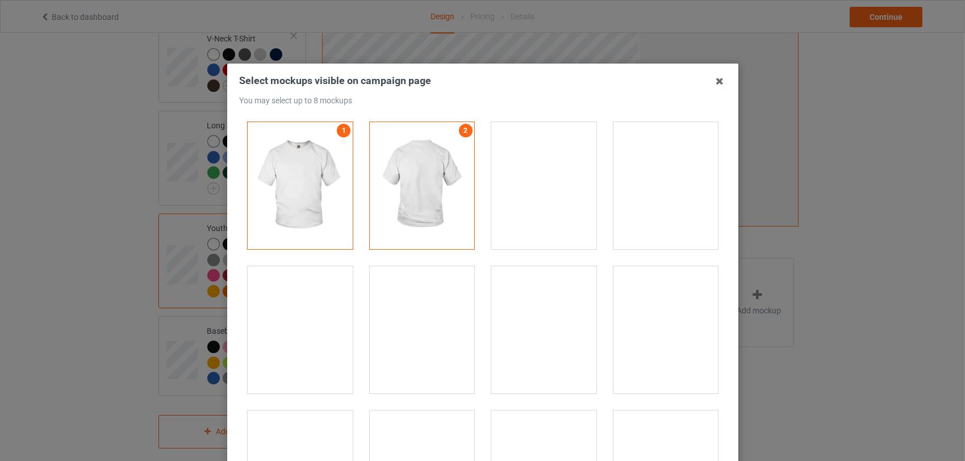
click at [530, 200] on div at bounding box center [543, 185] width 105 height 127
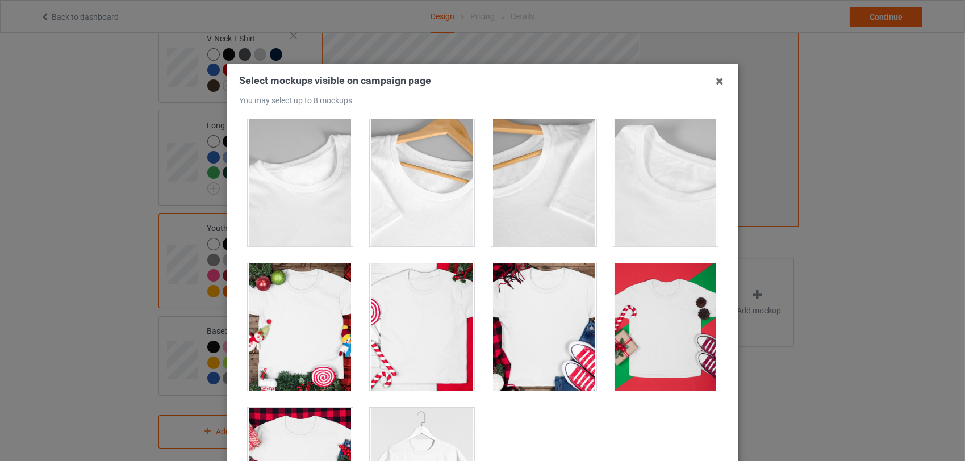
scroll to position [632, 0]
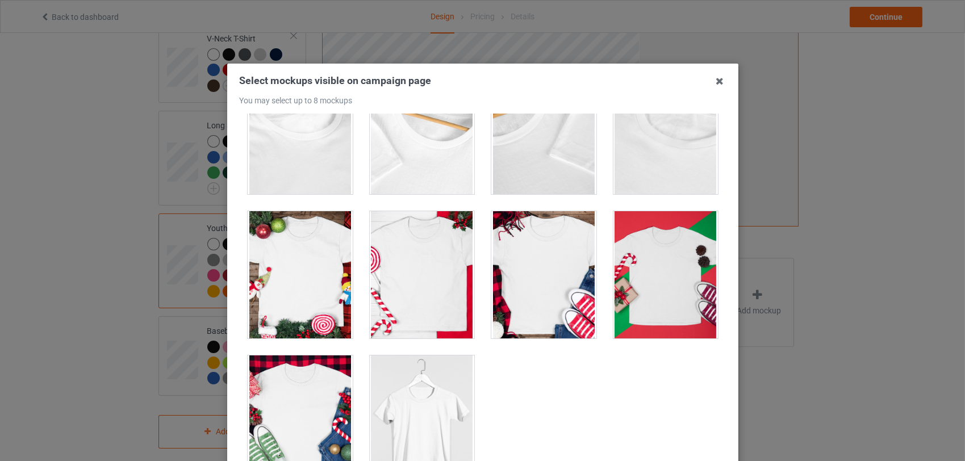
click at [539, 289] on div at bounding box center [543, 274] width 105 height 127
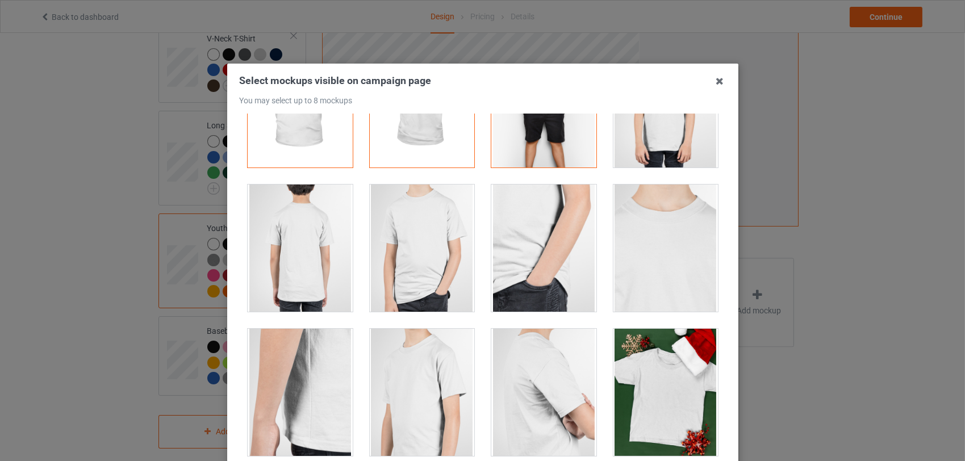
scroll to position [0, 0]
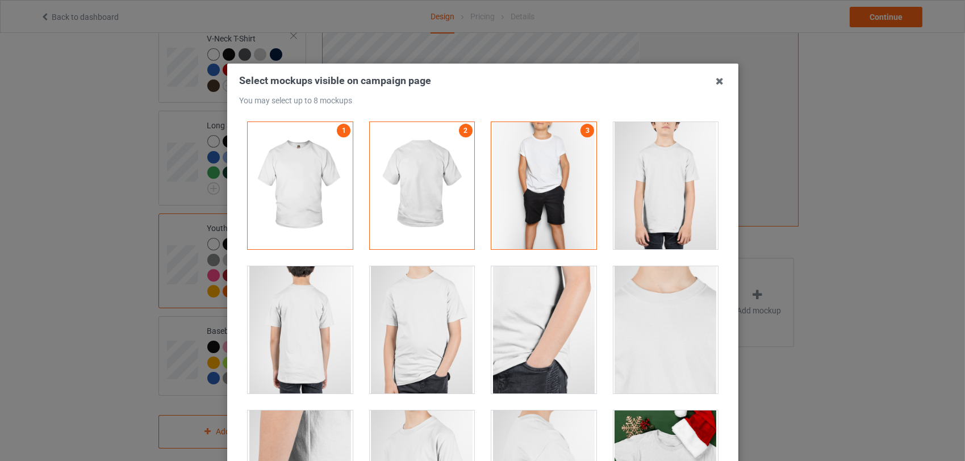
click at [427, 331] on div at bounding box center [421, 329] width 105 height 127
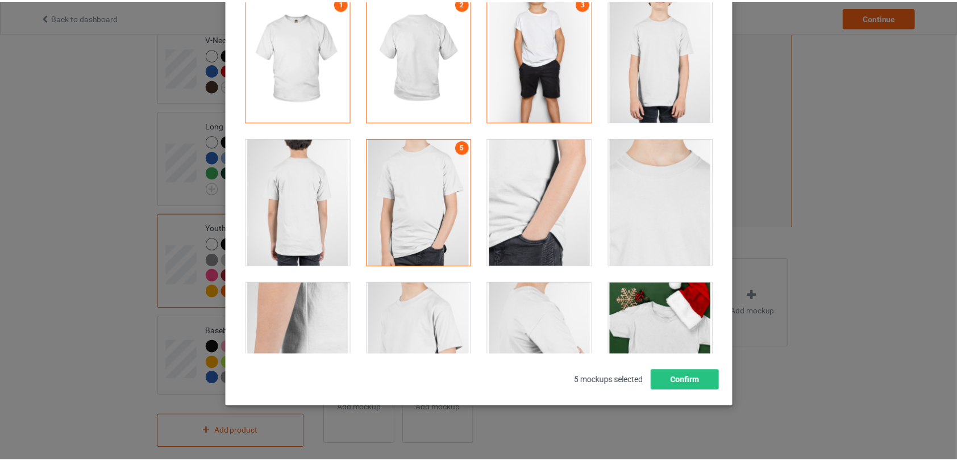
scroll to position [136, 0]
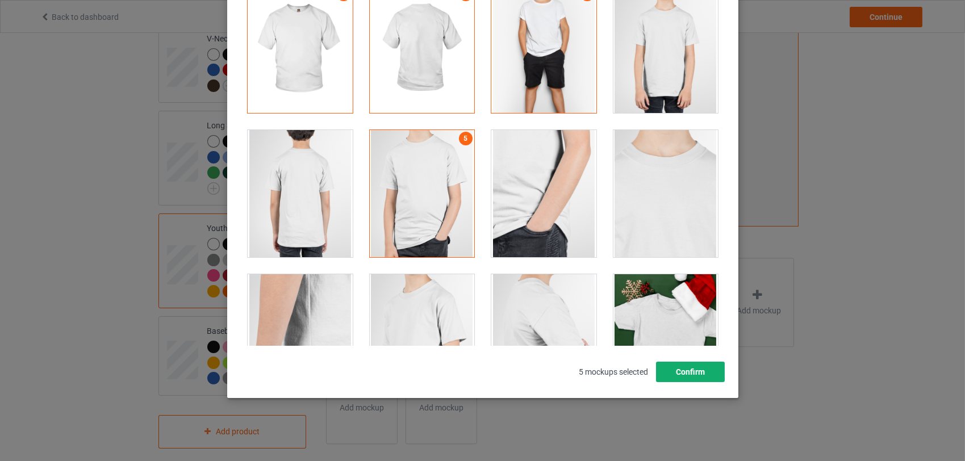
click at [675, 368] on button "Confirm" at bounding box center [690, 372] width 69 height 20
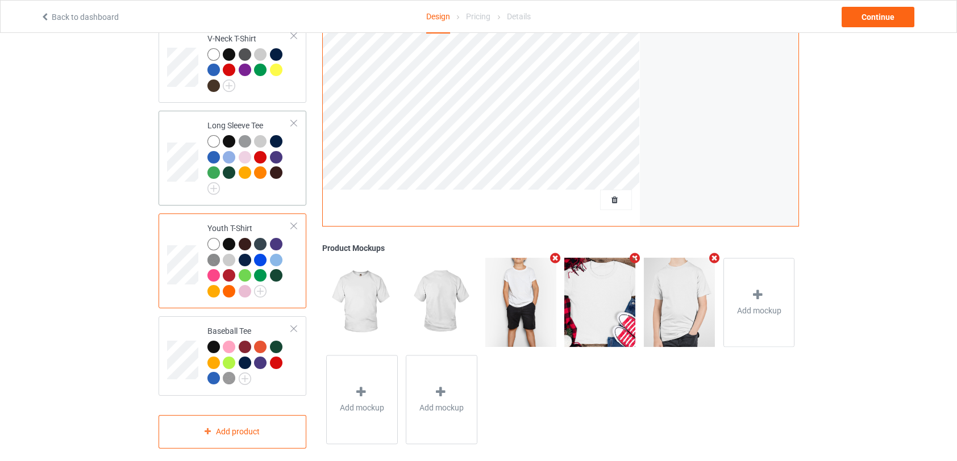
click at [193, 180] on td at bounding box center [184, 158] width 34 height 86
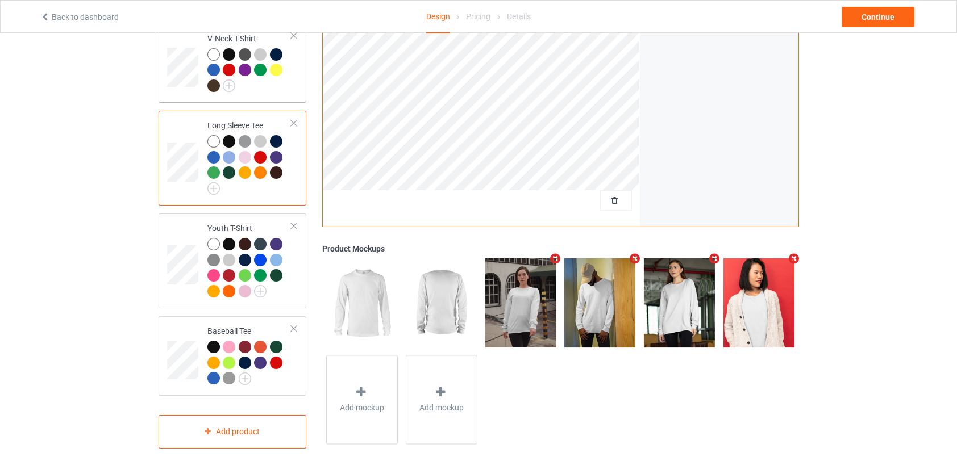
click at [185, 77] on td at bounding box center [184, 63] width 34 height 70
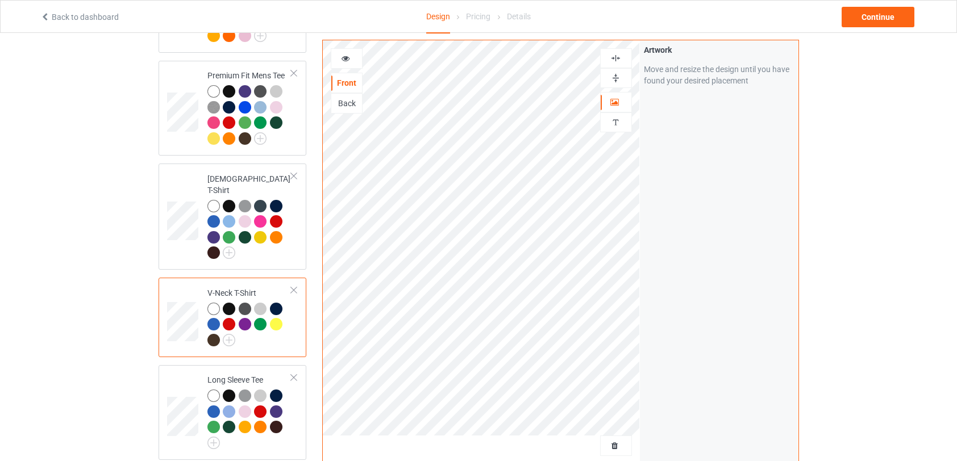
scroll to position [171, 0]
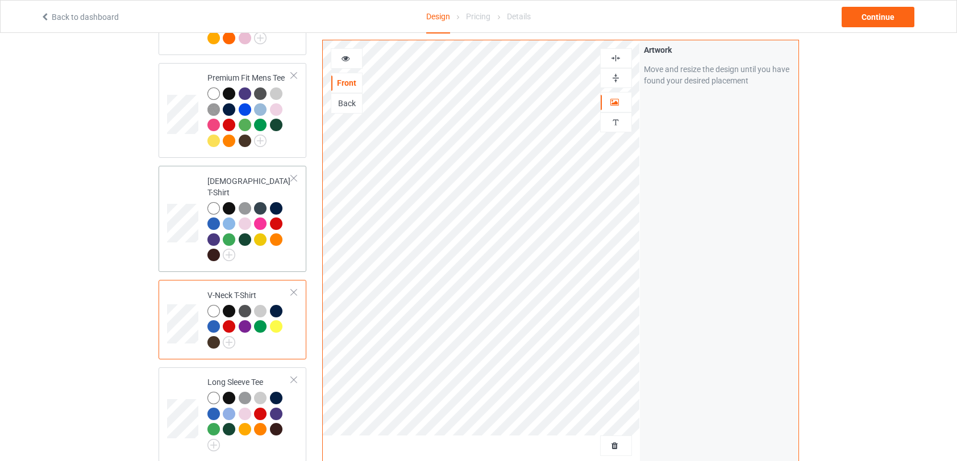
click at [186, 190] on td at bounding box center [184, 218] width 34 height 97
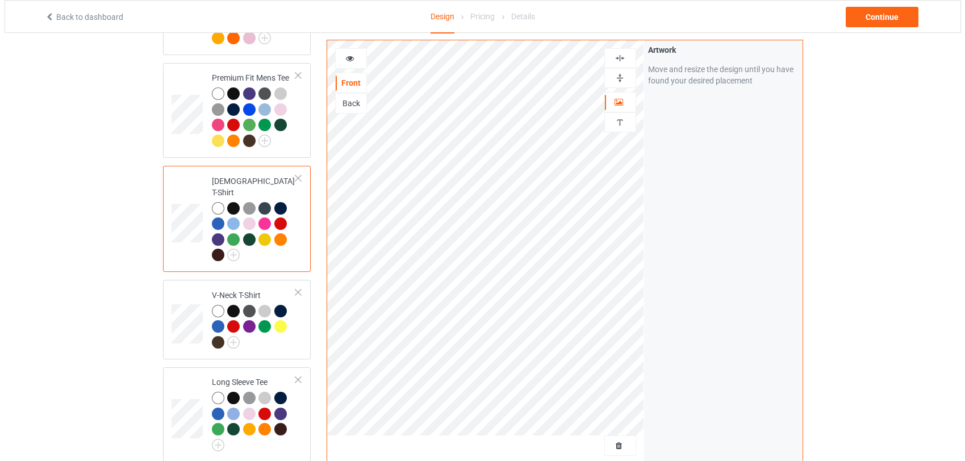
scroll to position [428, 0]
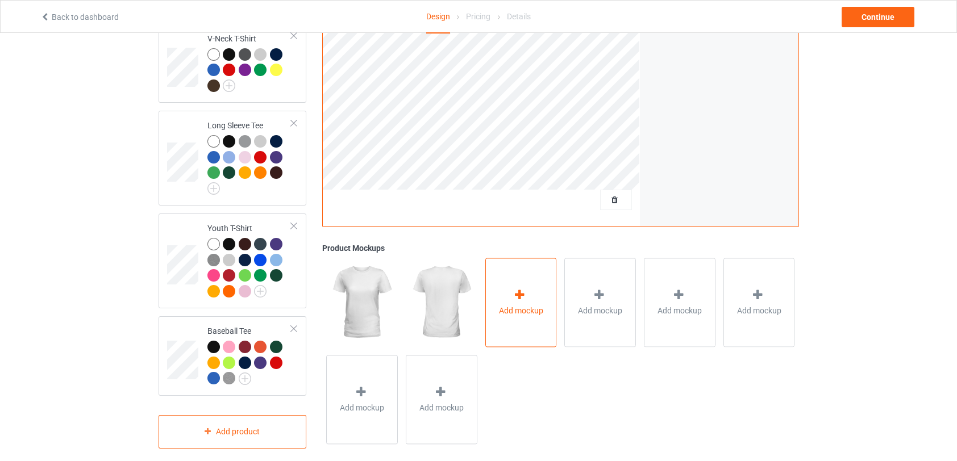
click at [522, 289] on icon at bounding box center [519, 295] width 14 height 12
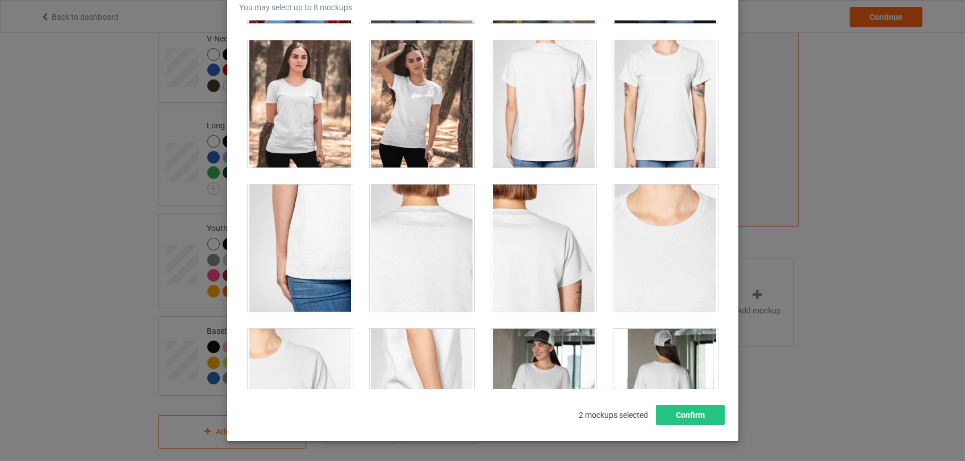
scroll to position [284, 0]
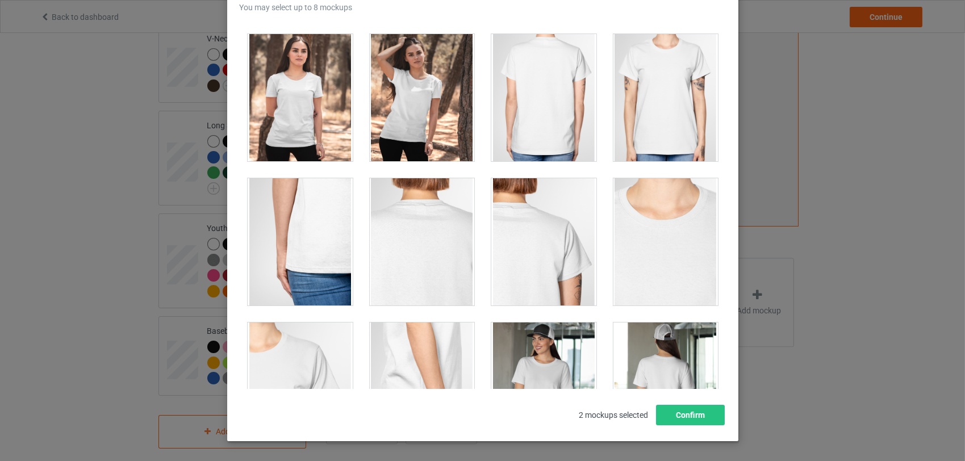
click at [394, 91] on div at bounding box center [421, 97] width 105 height 127
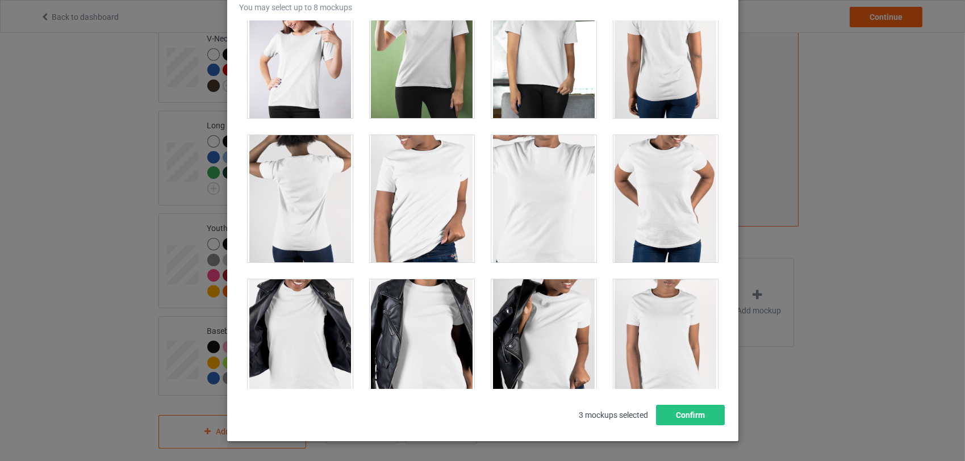
scroll to position [806, 0]
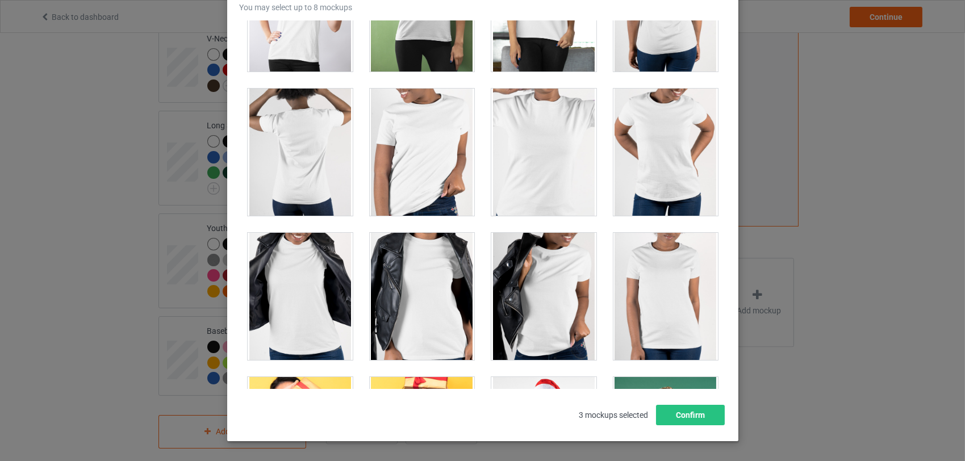
click at [663, 177] on div at bounding box center [665, 152] width 105 height 127
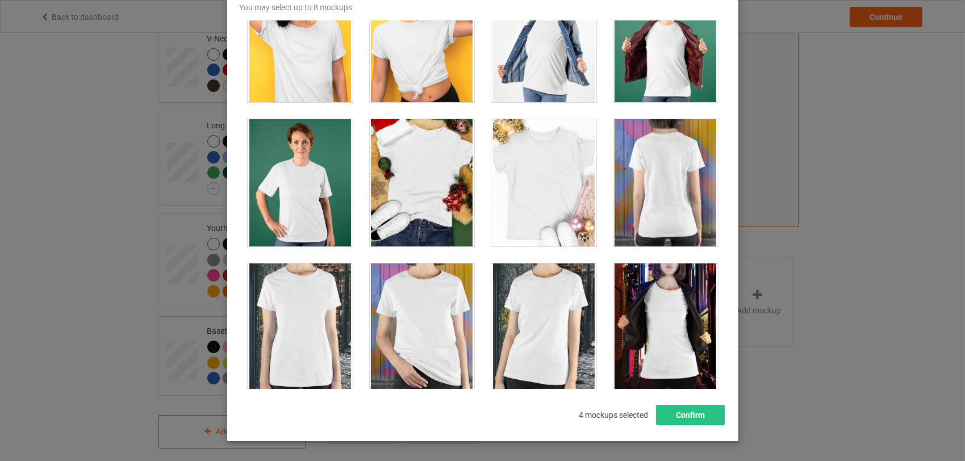
scroll to position [1215, 0]
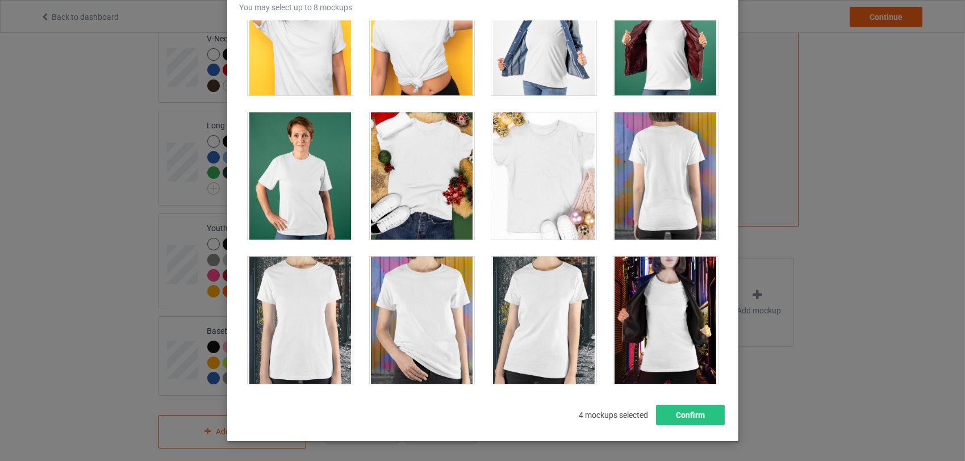
click at [651, 335] on div at bounding box center [665, 320] width 105 height 127
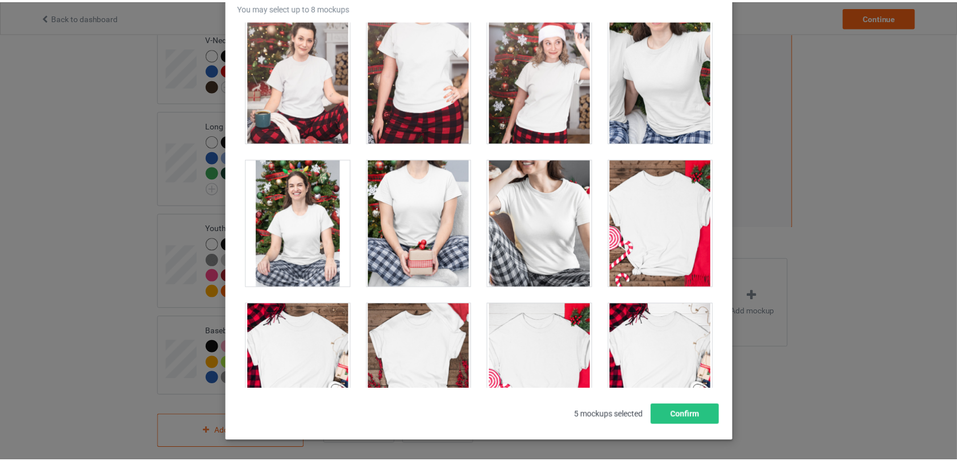
scroll to position [3488, 0]
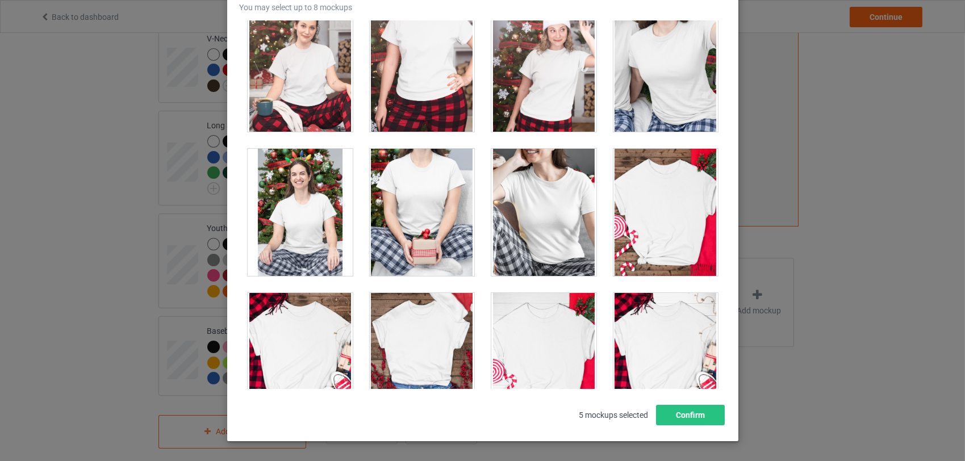
click at [649, 88] on div at bounding box center [665, 68] width 105 height 127
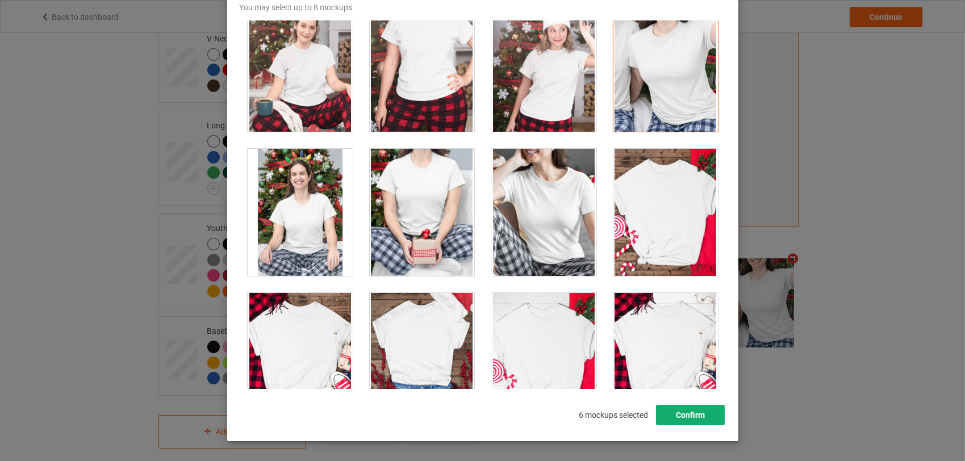
click at [687, 414] on button "Confirm" at bounding box center [690, 415] width 69 height 20
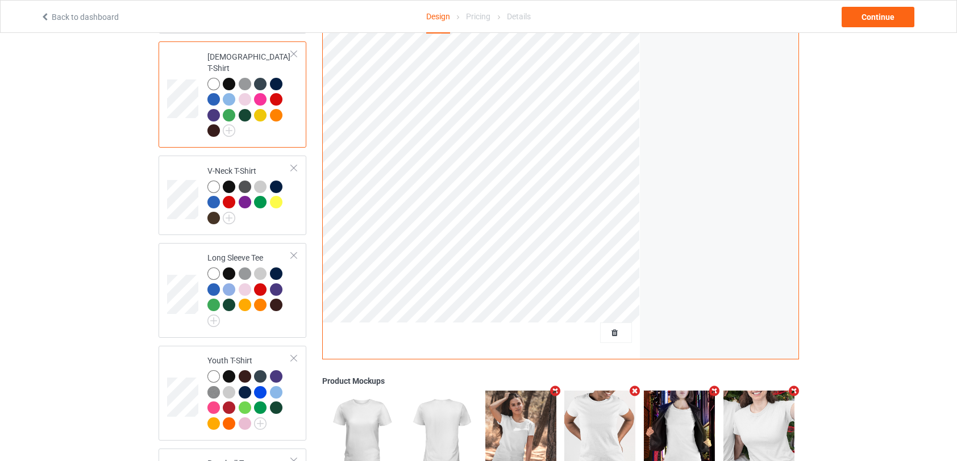
scroll to position [295, 0]
click at [191, 160] on td at bounding box center [184, 195] width 34 height 70
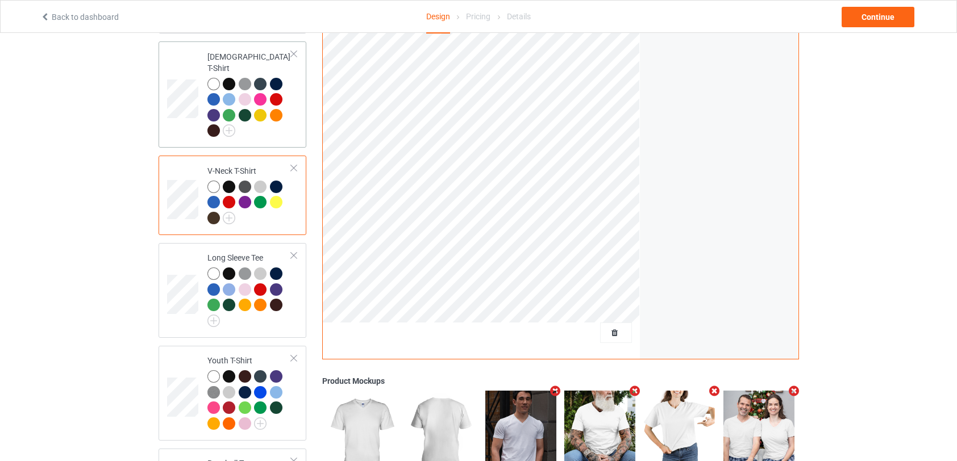
click at [189, 66] on td at bounding box center [184, 94] width 34 height 97
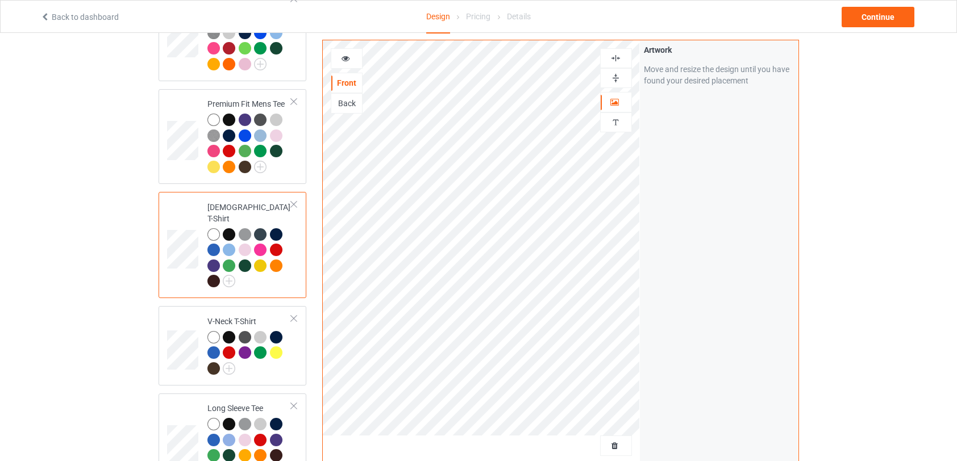
scroll to position [114, 0]
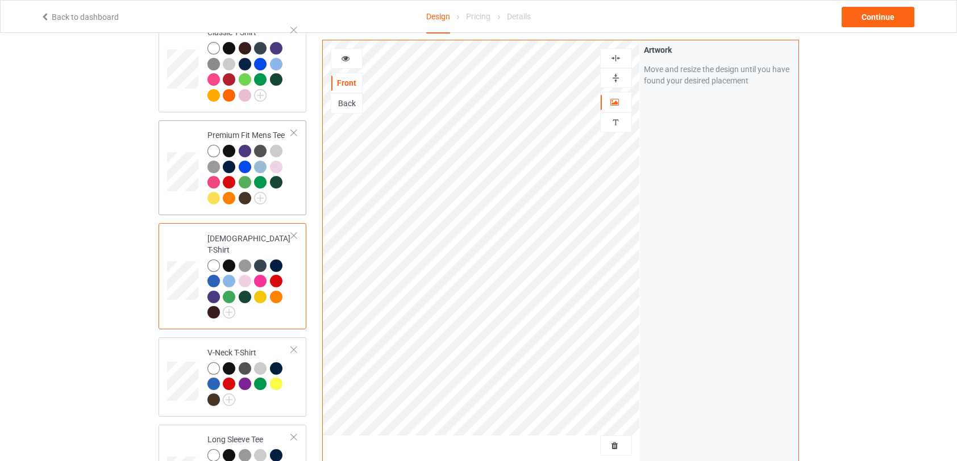
click at [195, 135] on td at bounding box center [184, 168] width 34 height 86
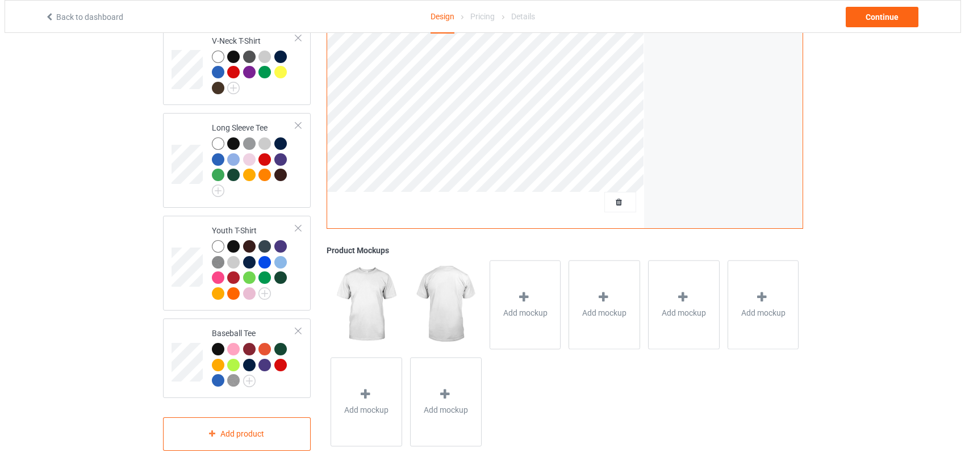
scroll to position [428, 0]
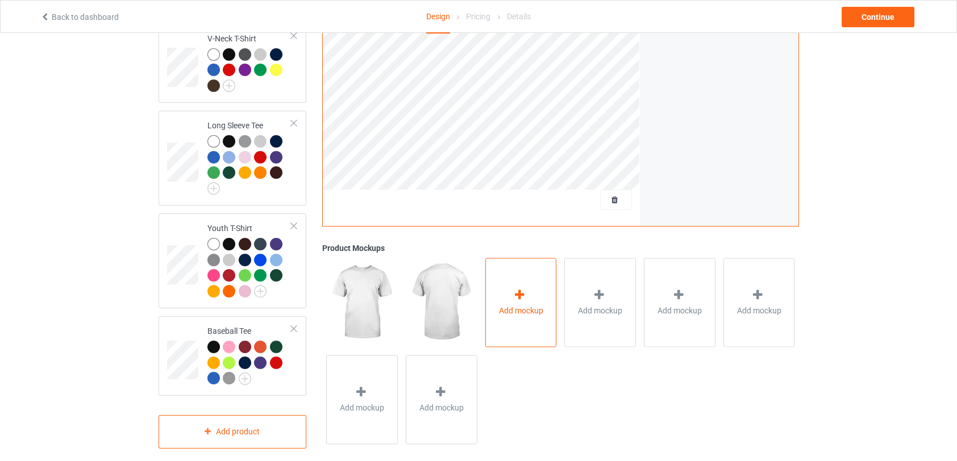
click at [524, 305] on span "Add mockup" at bounding box center [521, 310] width 44 height 11
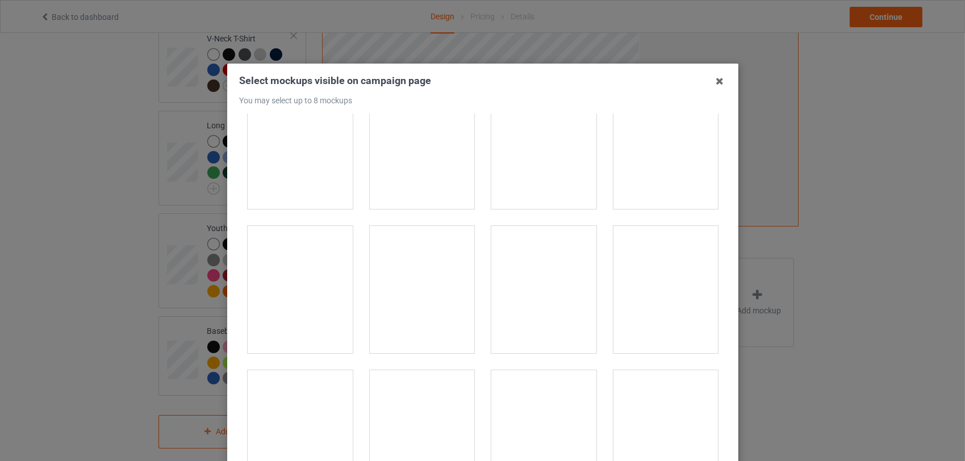
scroll to position [450, 0]
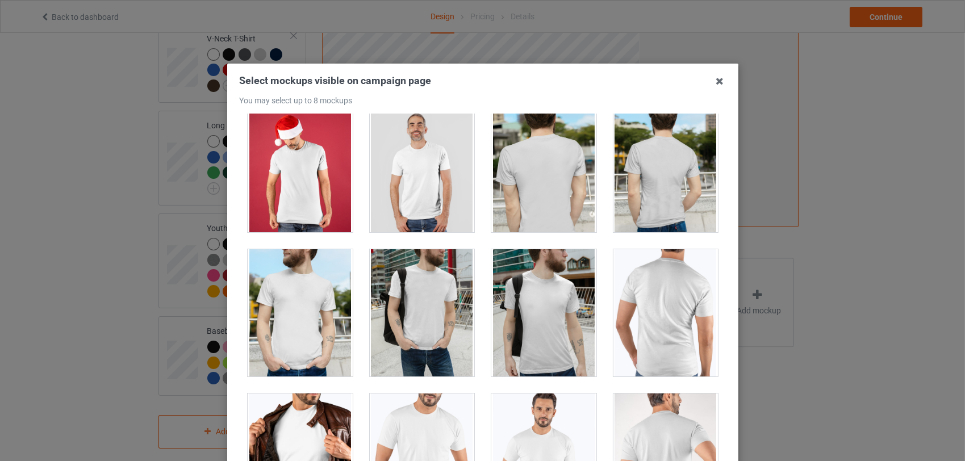
click at [421, 281] on div at bounding box center [421, 312] width 105 height 127
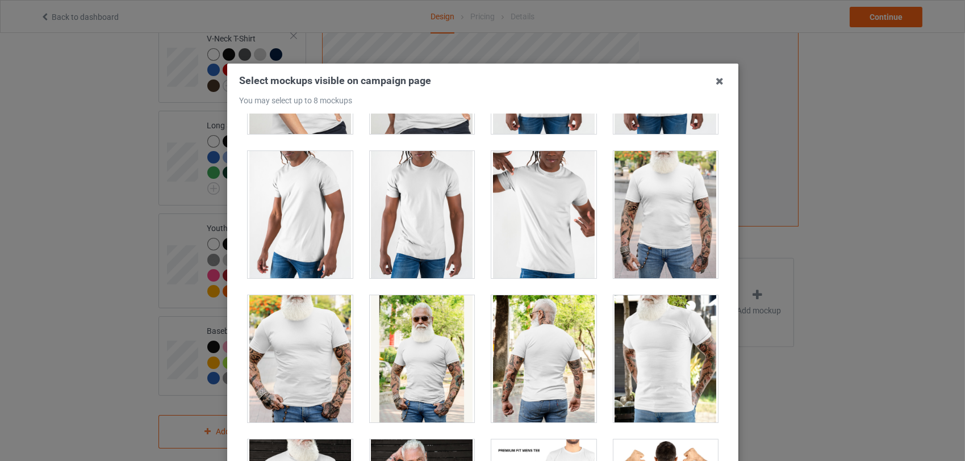
scroll to position [1986, 0]
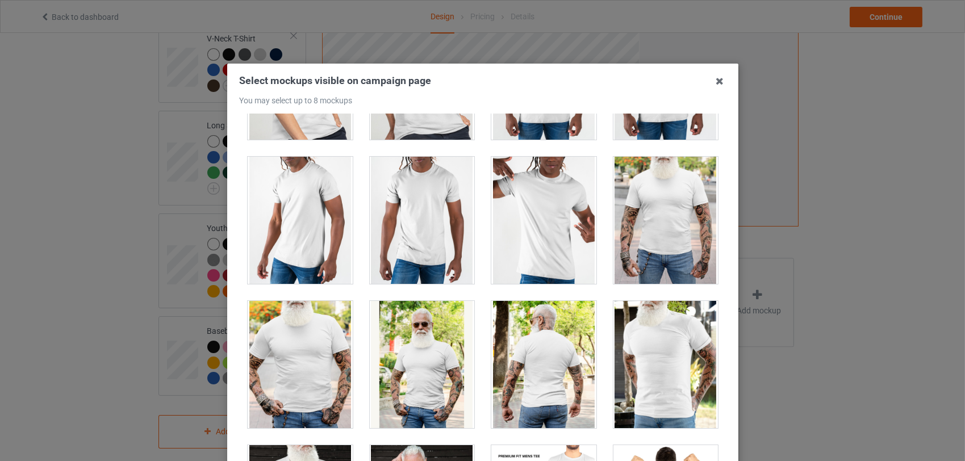
click at [422, 386] on div at bounding box center [421, 364] width 105 height 127
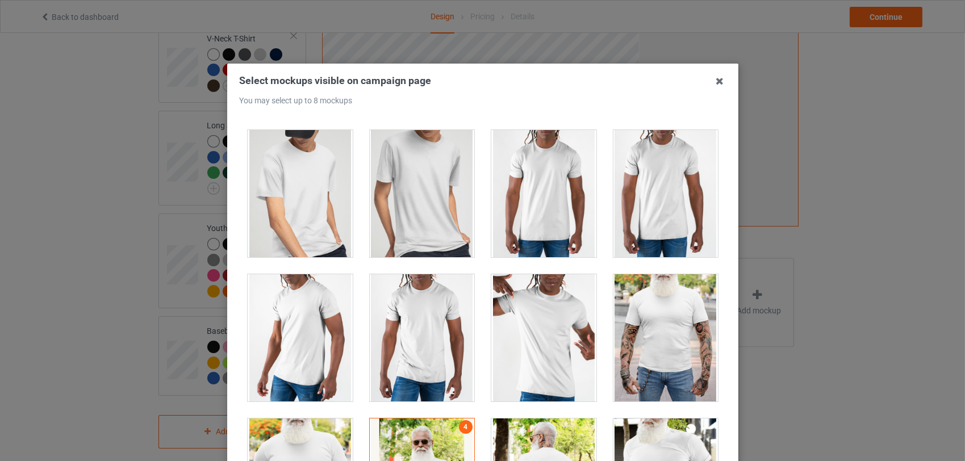
scroll to position [1877, 0]
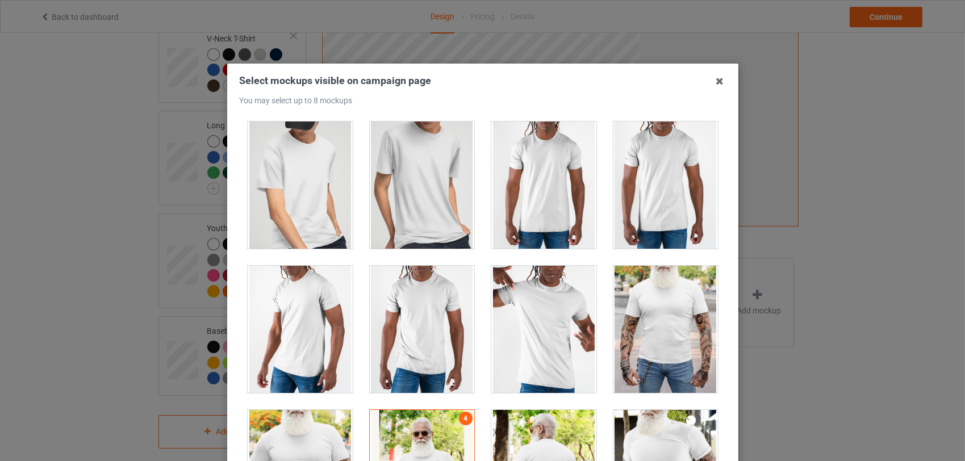
click at [544, 296] on div at bounding box center [543, 329] width 105 height 127
click at [688, 308] on div at bounding box center [665, 329] width 105 height 127
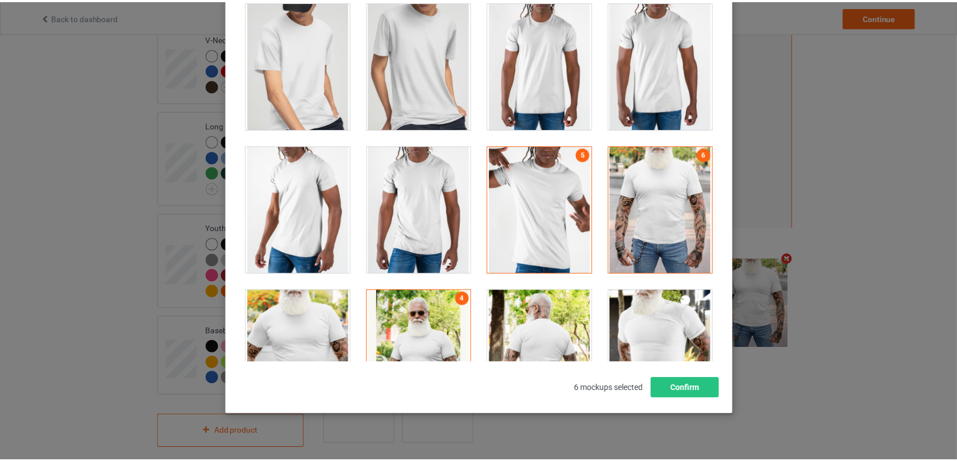
scroll to position [136, 0]
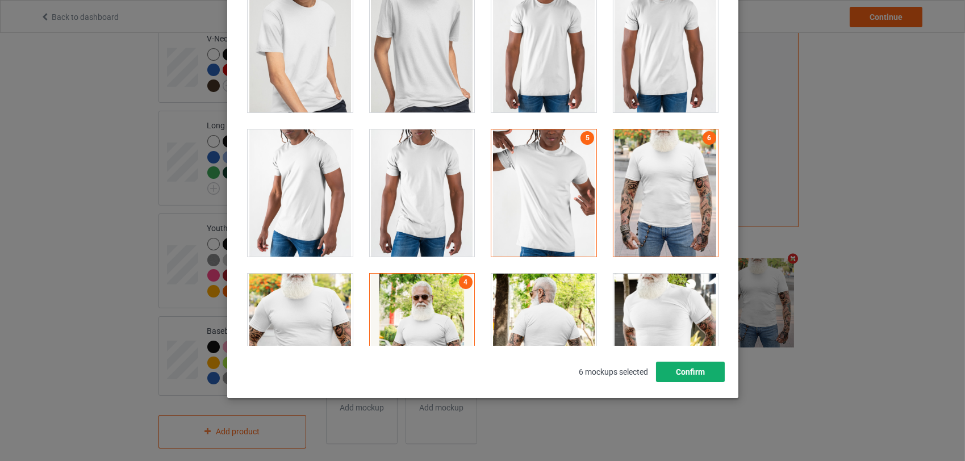
click at [699, 371] on button "Confirm" at bounding box center [690, 372] width 69 height 20
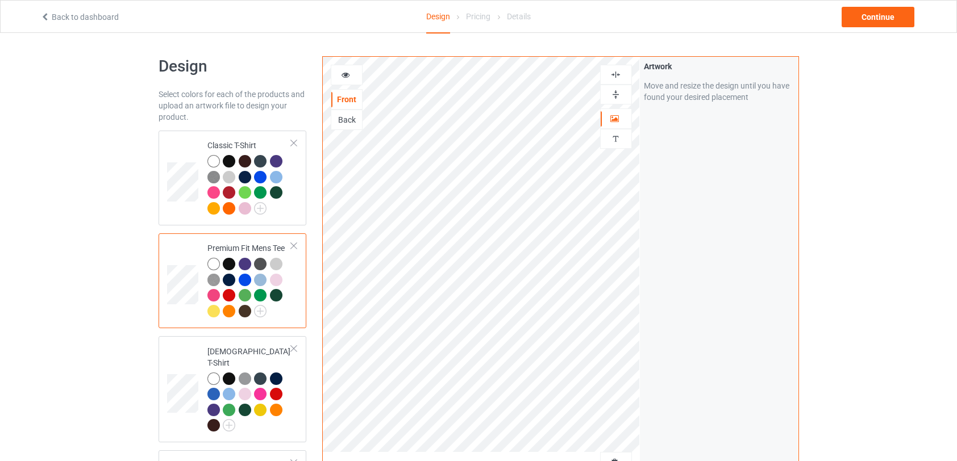
scroll to position [0, 0]
click at [222, 188] on div at bounding box center [215, 195] width 16 height 16
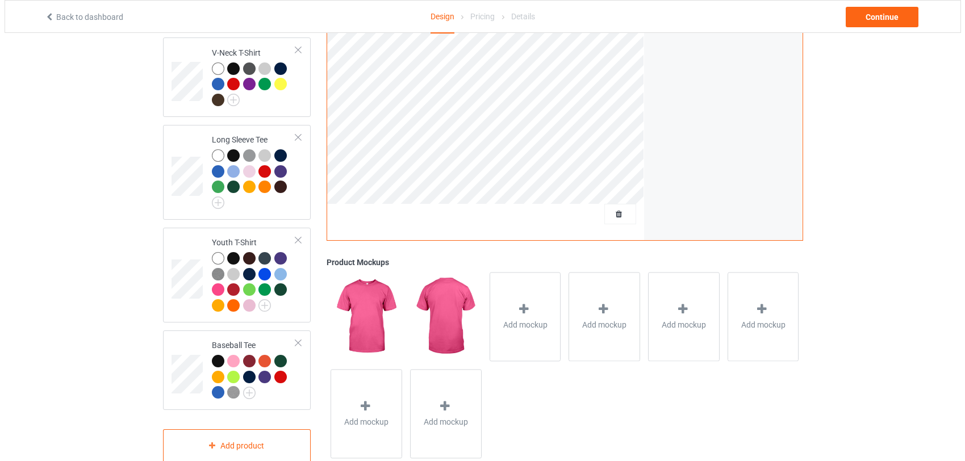
scroll to position [428, 0]
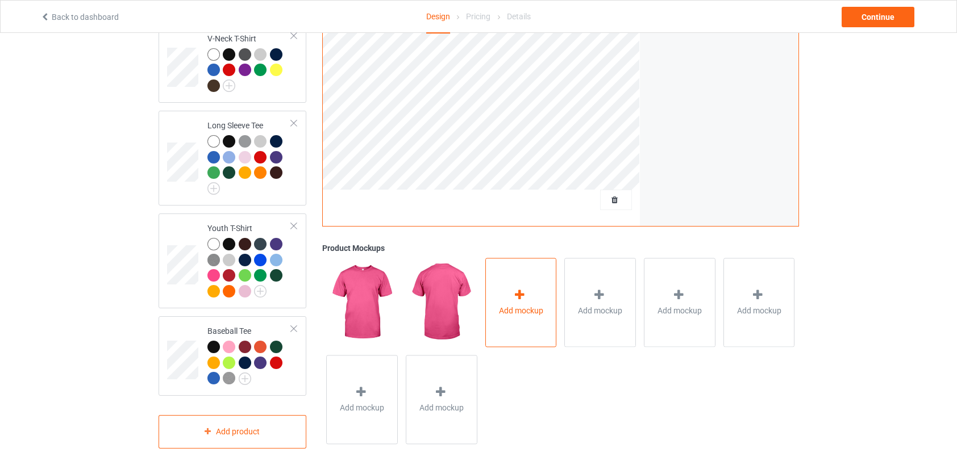
click at [528, 289] on div at bounding box center [520, 297] width 16 height 16
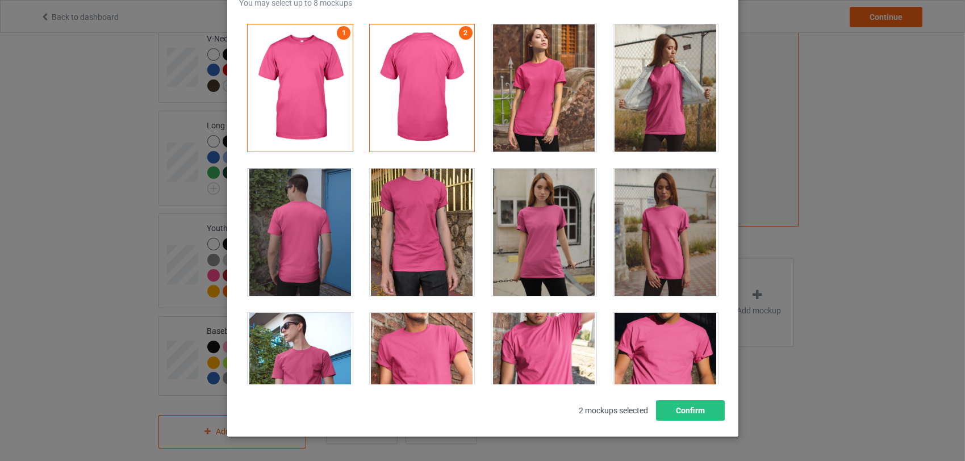
scroll to position [131, 0]
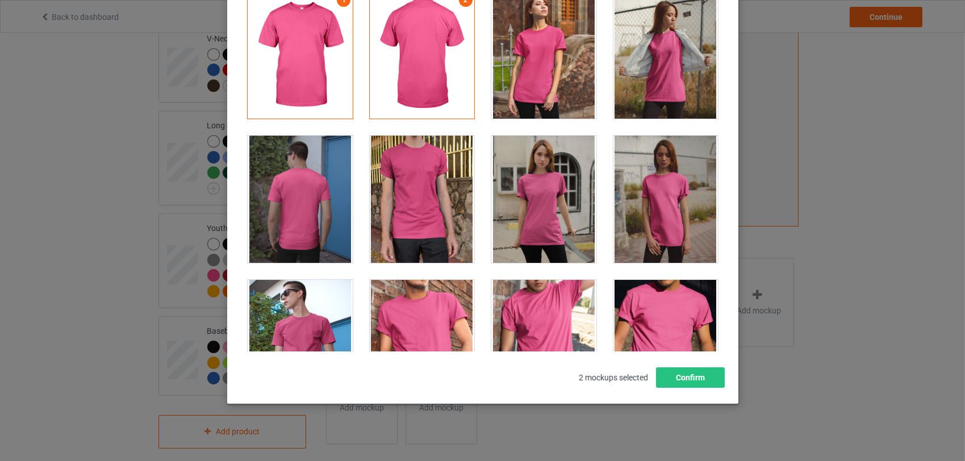
click at [661, 73] on div at bounding box center [665, 54] width 105 height 127
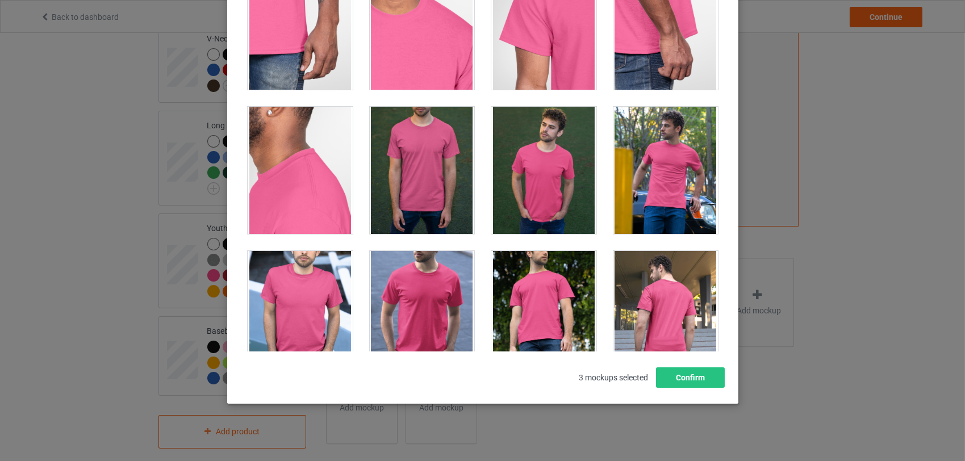
scroll to position [818, 0]
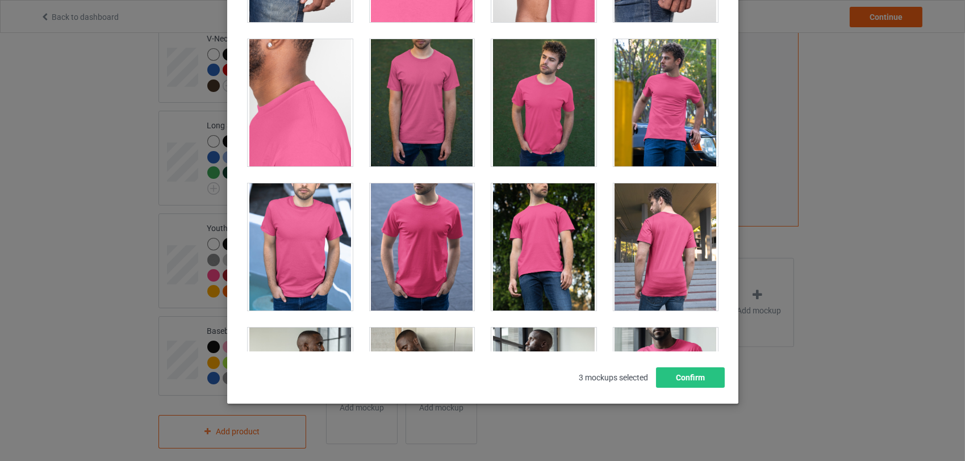
click at [648, 119] on div at bounding box center [665, 102] width 105 height 127
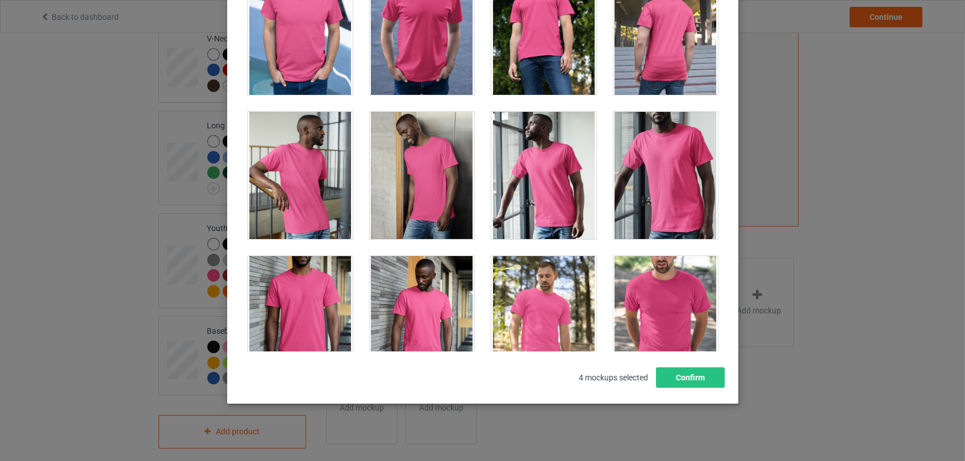
scroll to position [1045, 0]
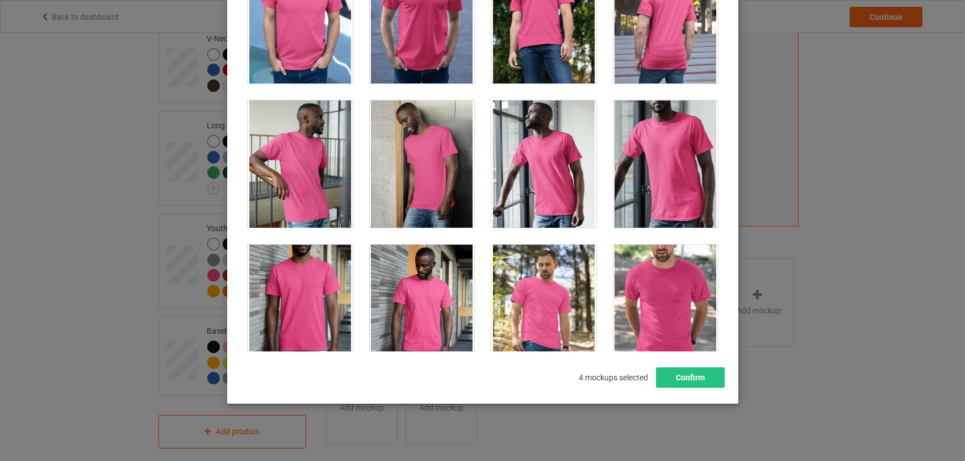
click at [315, 171] on div at bounding box center [300, 164] width 105 height 127
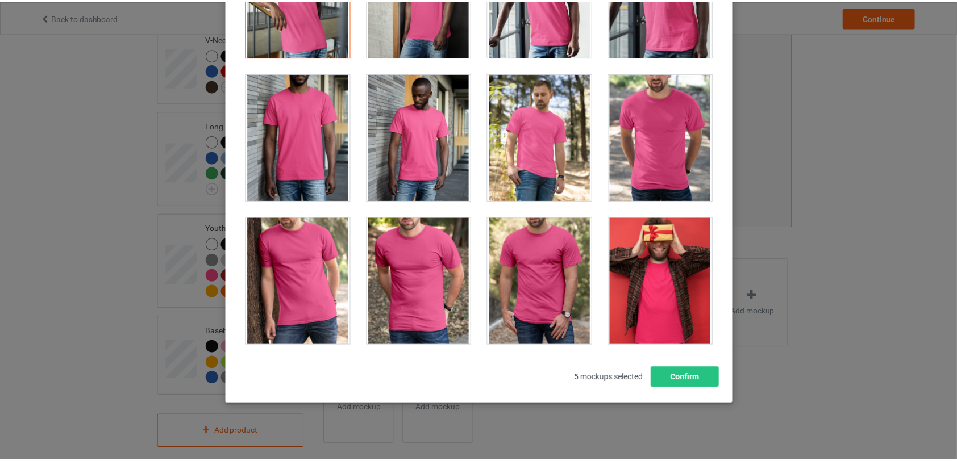
scroll to position [1227, 0]
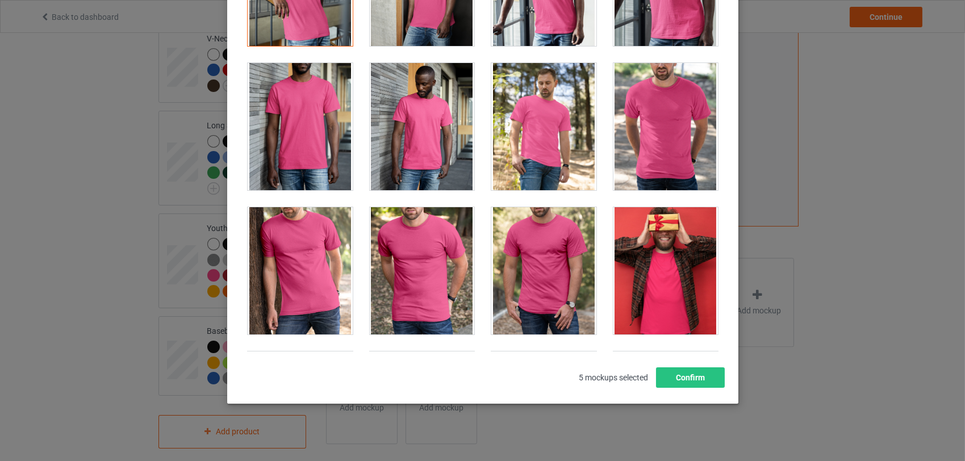
click at [553, 257] on div at bounding box center [543, 270] width 105 height 127
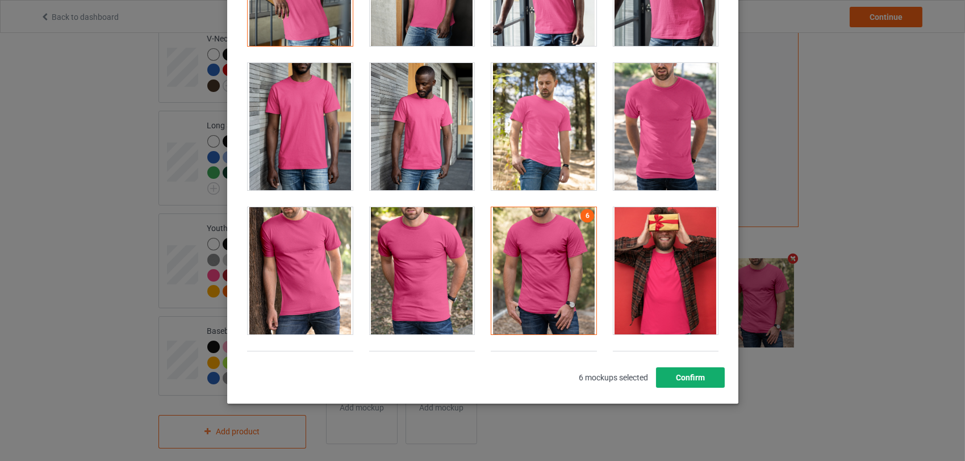
click at [697, 378] on button "Confirm" at bounding box center [690, 378] width 69 height 20
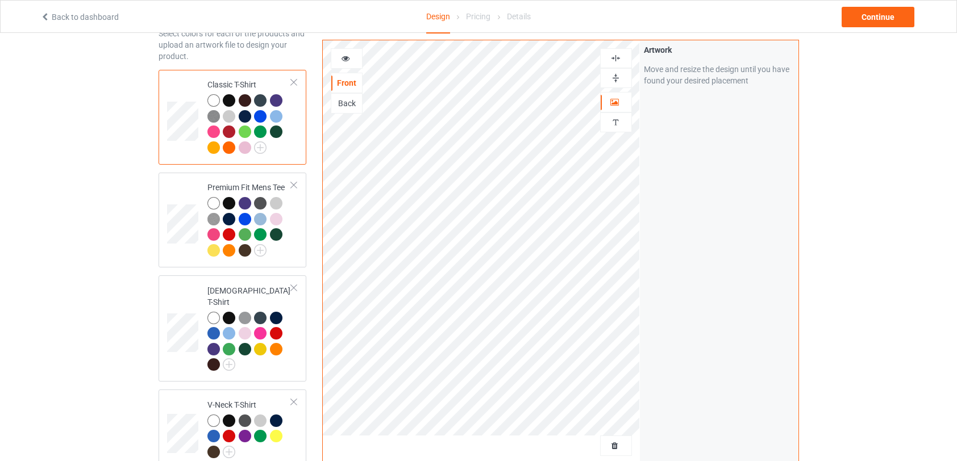
scroll to position [0, 0]
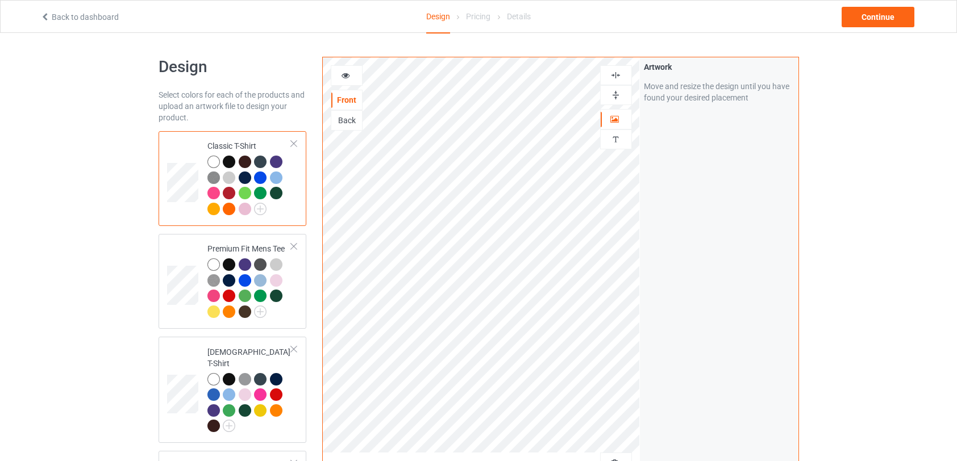
click at [211, 177] on img at bounding box center [213, 178] width 12 height 12
click at [245, 191] on div at bounding box center [245, 193] width 12 height 12
click at [277, 190] on div at bounding box center [276, 193] width 12 height 12
click at [230, 161] on div at bounding box center [229, 162] width 12 height 12
click at [888, 20] on div "Continue" at bounding box center [877, 17] width 73 height 20
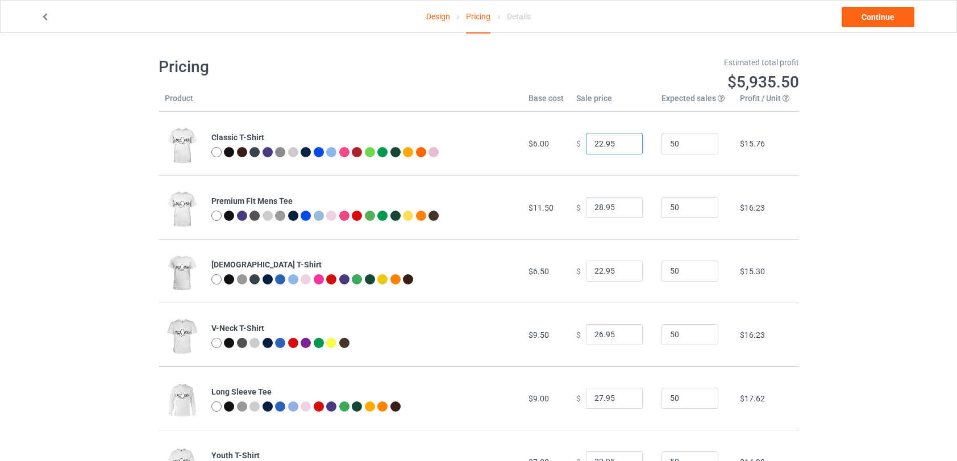
drag, startPoint x: 598, startPoint y: 144, endPoint x: 581, endPoint y: 144, distance: 16.5
click at [586, 144] on input "22.95" at bounding box center [614, 144] width 57 height 22
type input "19.95"
click at [593, 207] on input "28.95" at bounding box center [614, 208] width 57 height 22
type input "22.95"
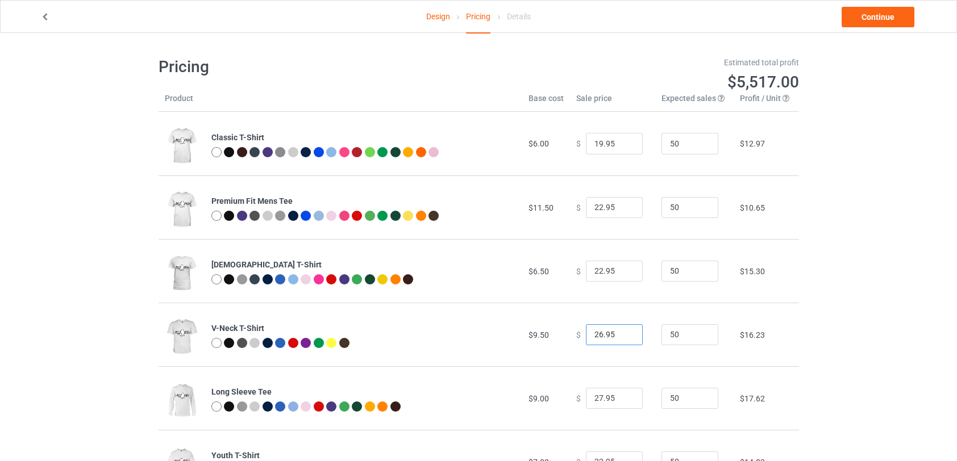
click at [591, 336] on input "26.95" at bounding box center [614, 335] width 57 height 22
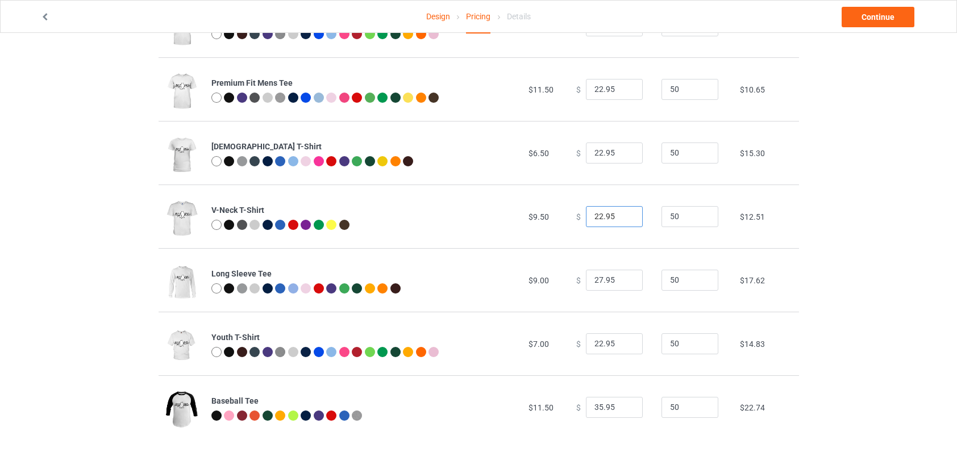
scroll to position [120, 0]
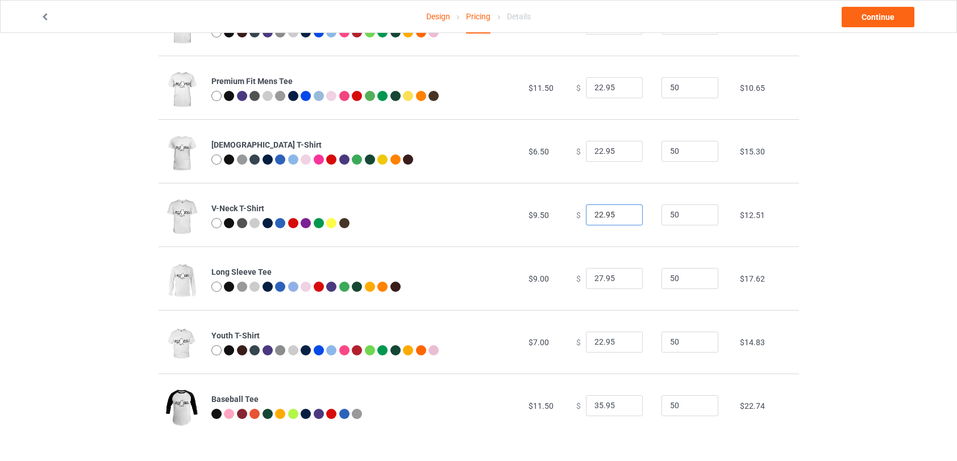
type input "22.95"
click at [592, 277] on input "27.95" at bounding box center [614, 279] width 57 height 22
type input "25.95"
click at [595, 405] on input "35.95" at bounding box center [614, 406] width 57 height 22
drag, startPoint x: 596, startPoint y: 407, endPoint x: 589, endPoint y: 407, distance: 6.8
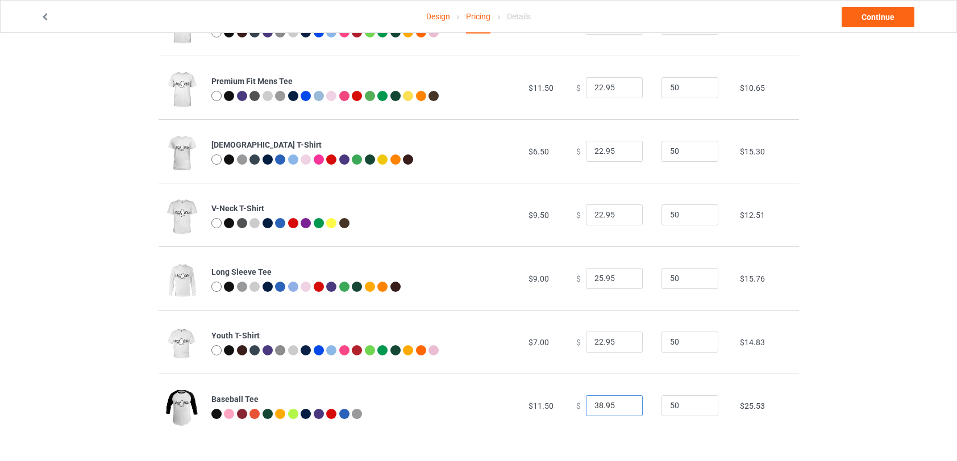
click at [589, 407] on input "38.95" at bounding box center [614, 406] width 57 height 22
type input "29.95"
click at [887, 20] on link "Continue" at bounding box center [877, 17] width 73 height 20
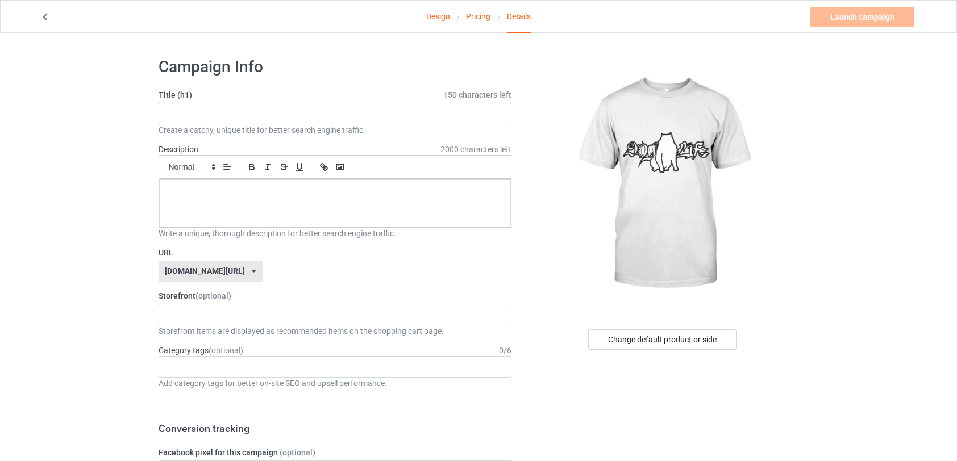
click at [214, 115] on input "text" at bounding box center [335, 114] width 353 height 22
type input "Big Dog shirts"
click at [218, 195] on p at bounding box center [335, 192] width 334 height 11
click at [290, 270] on input "text" at bounding box center [386, 272] width 249 height 22
type input "BigDog"
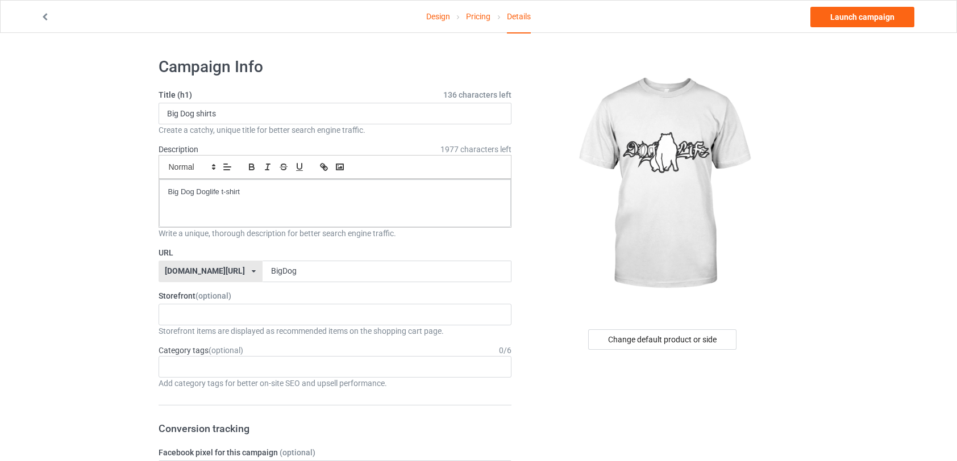
click at [547, 273] on div at bounding box center [662, 185] width 271 height 256
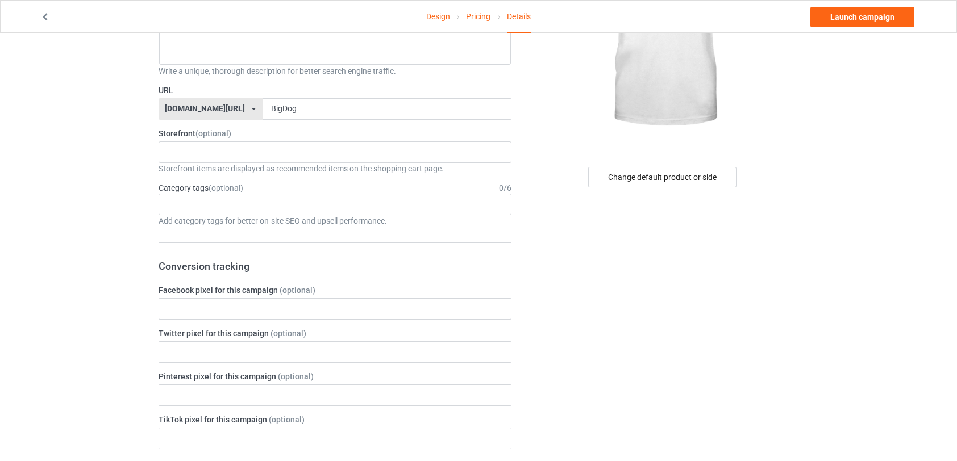
scroll to position [165, 0]
click at [326, 152] on div "DL prints 68e06bdeadf83d003570e84c" at bounding box center [335, 150] width 353 height 22
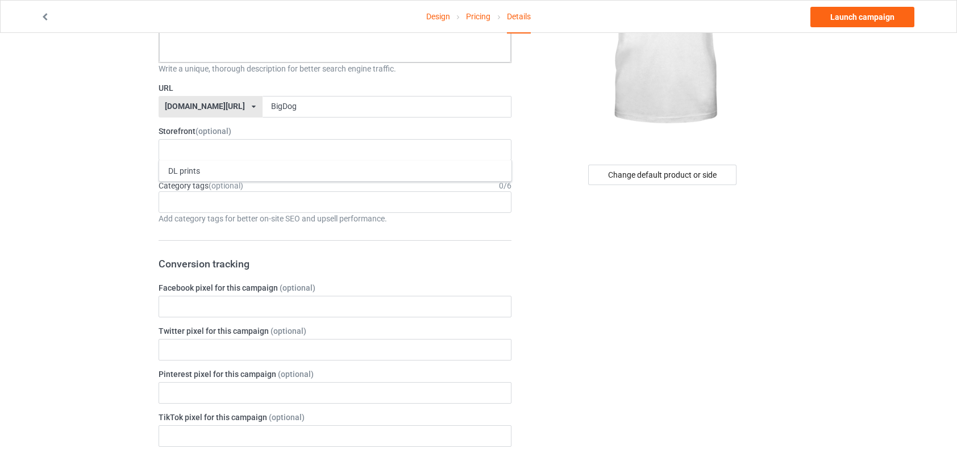
click at [564, 240] on div "Change default product or side" at bounding box center [662, 457] width 287 height 1146
click at [182, 147] on input "text" at bounding box center [176, 150] width 18 height 10
type input "Big Dog"
click at [309, 203] on div "Age > [DEMOGRAPHIC_DATA] > 1 Age > [DEMOGRAPHIC_DATA] Months > 1 Month Age > [D…" at bounding box center [335, 202] width 353 height 22
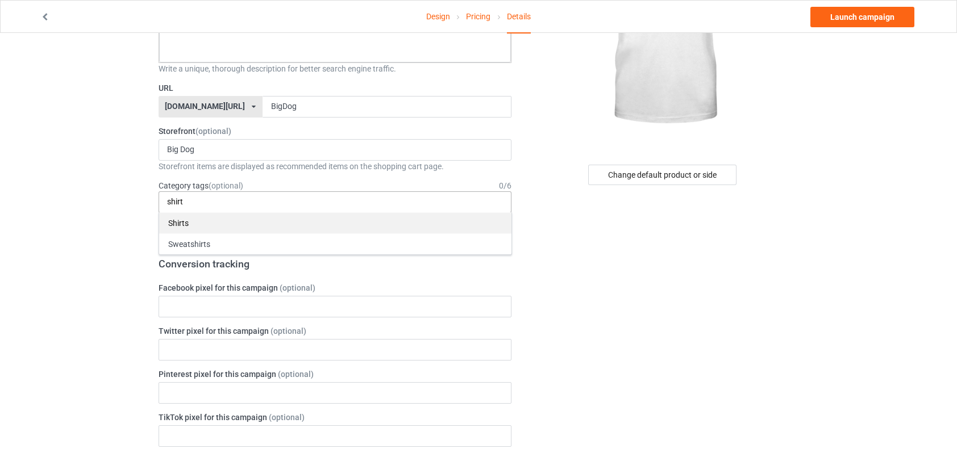
type input "shirt"
click at [233, 229] on div "Shirts" at bounding box center [335, 222] width 352 height 21
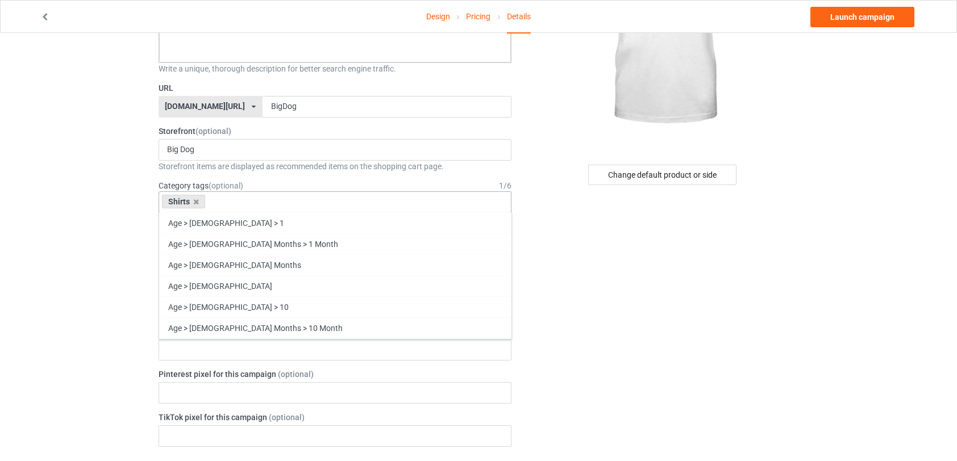
click at [677, 277] on div "Change default product or side" at bounding box center [662, 457] width 287 height 1146
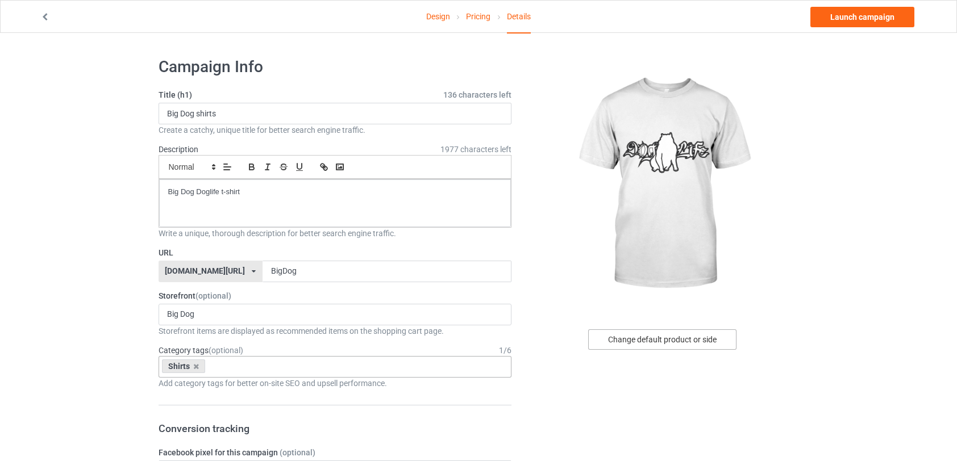
click at [671, 342] on div "Change default product or side" at bounding box center [662, 340] width 148 height 20
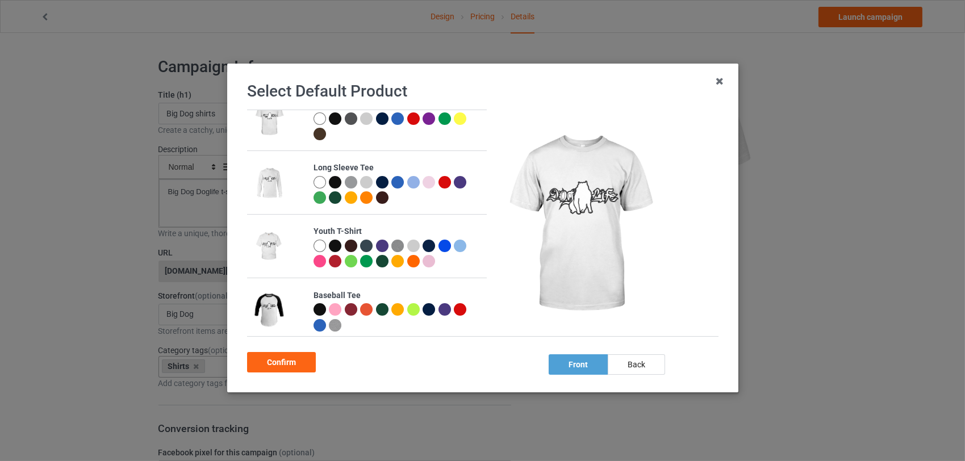
scroll to position [222, 0]
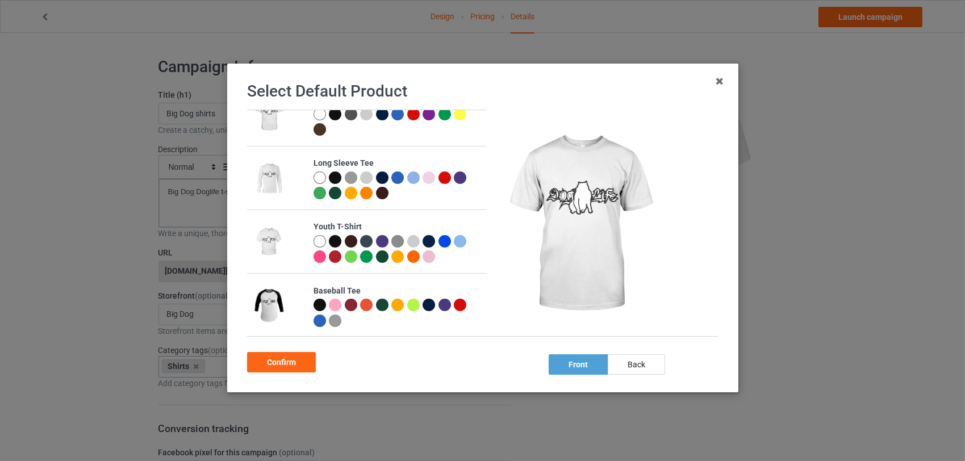
click at [316, 303] on div at bounding box center [319, 305] width 12 height 12
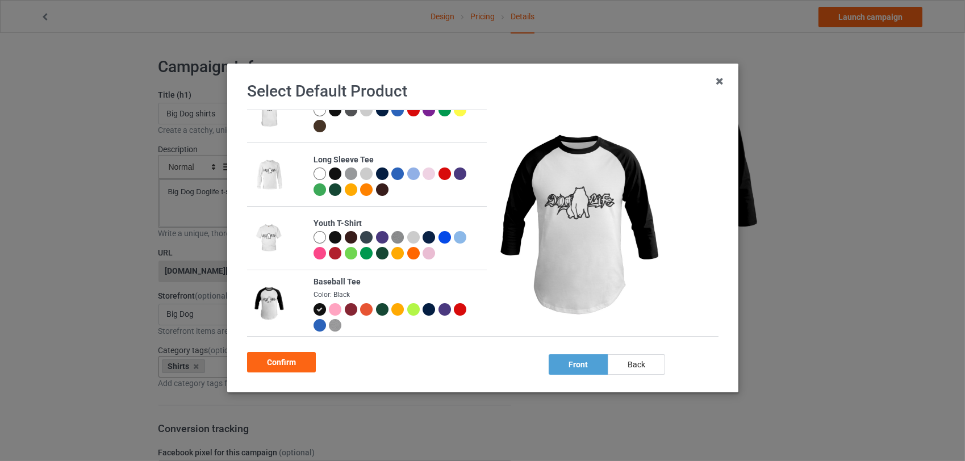
scroll to position [218, 0]
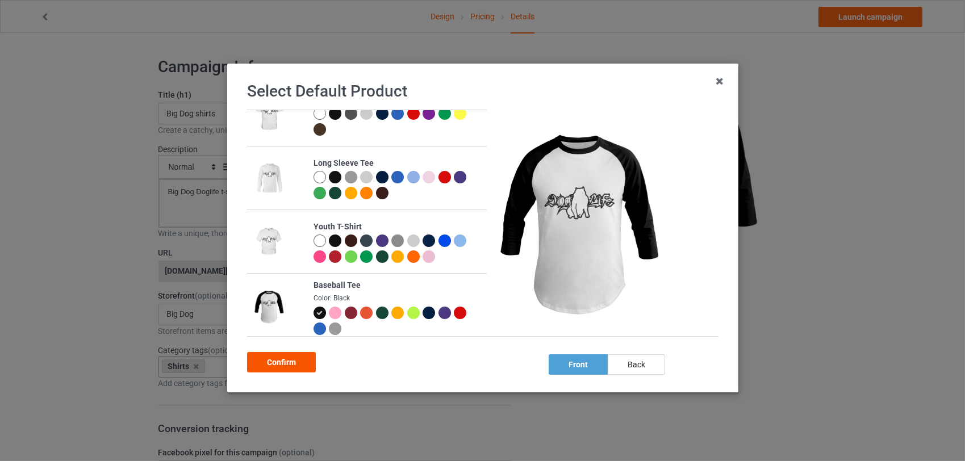
click at [290, 365] on div "Confirm" at bounding box center [281, 362] width 69 height 20
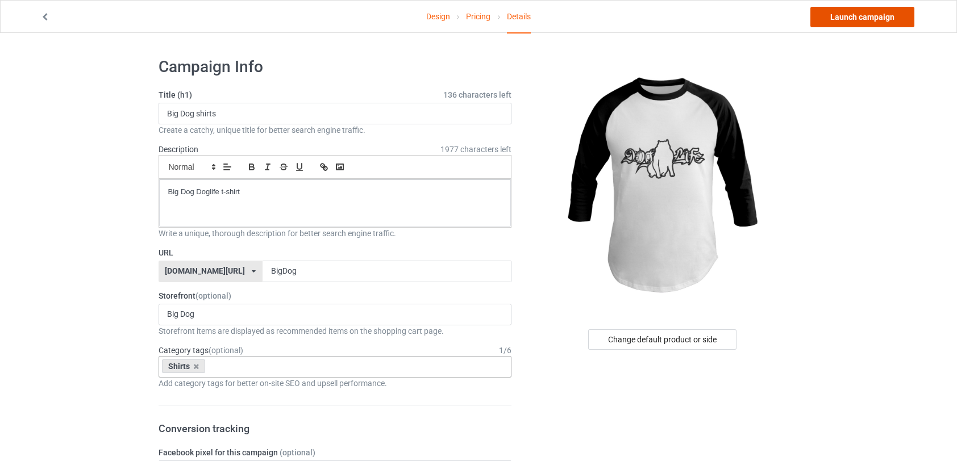
click at [866, 23] on link "Launch campaign" at bounding box center [862, 17] width 104 height 20
